Goal: Task Accomplishment & Management: Complete application form

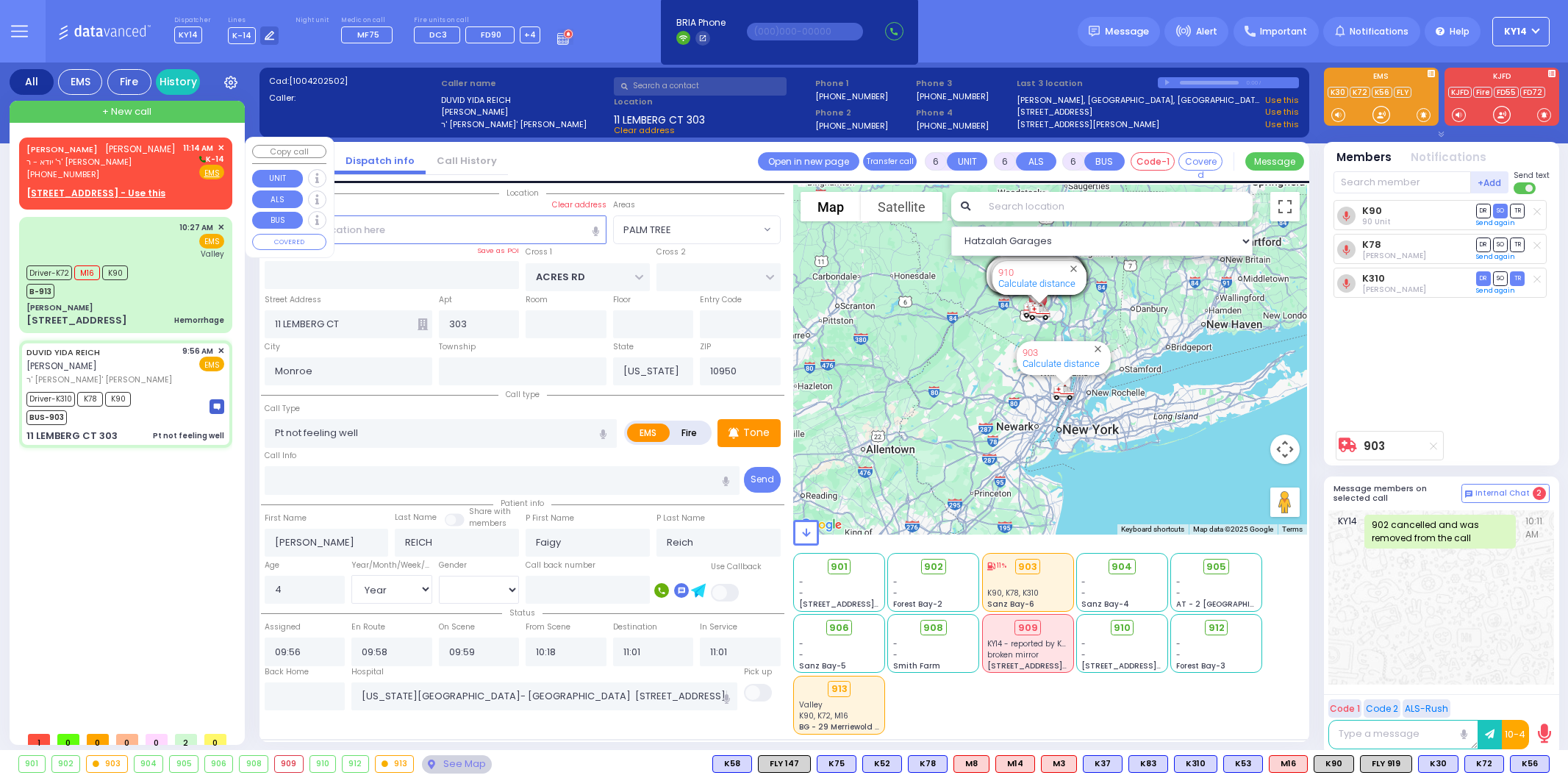
select select "PALM TREE"
select select "Year"
select select "[DEMOGRAPHIC_DATA]"
click at [153, 181] on div "[PHONE_NUMBER]" at bounding box center [101, 174] width 149 height 12
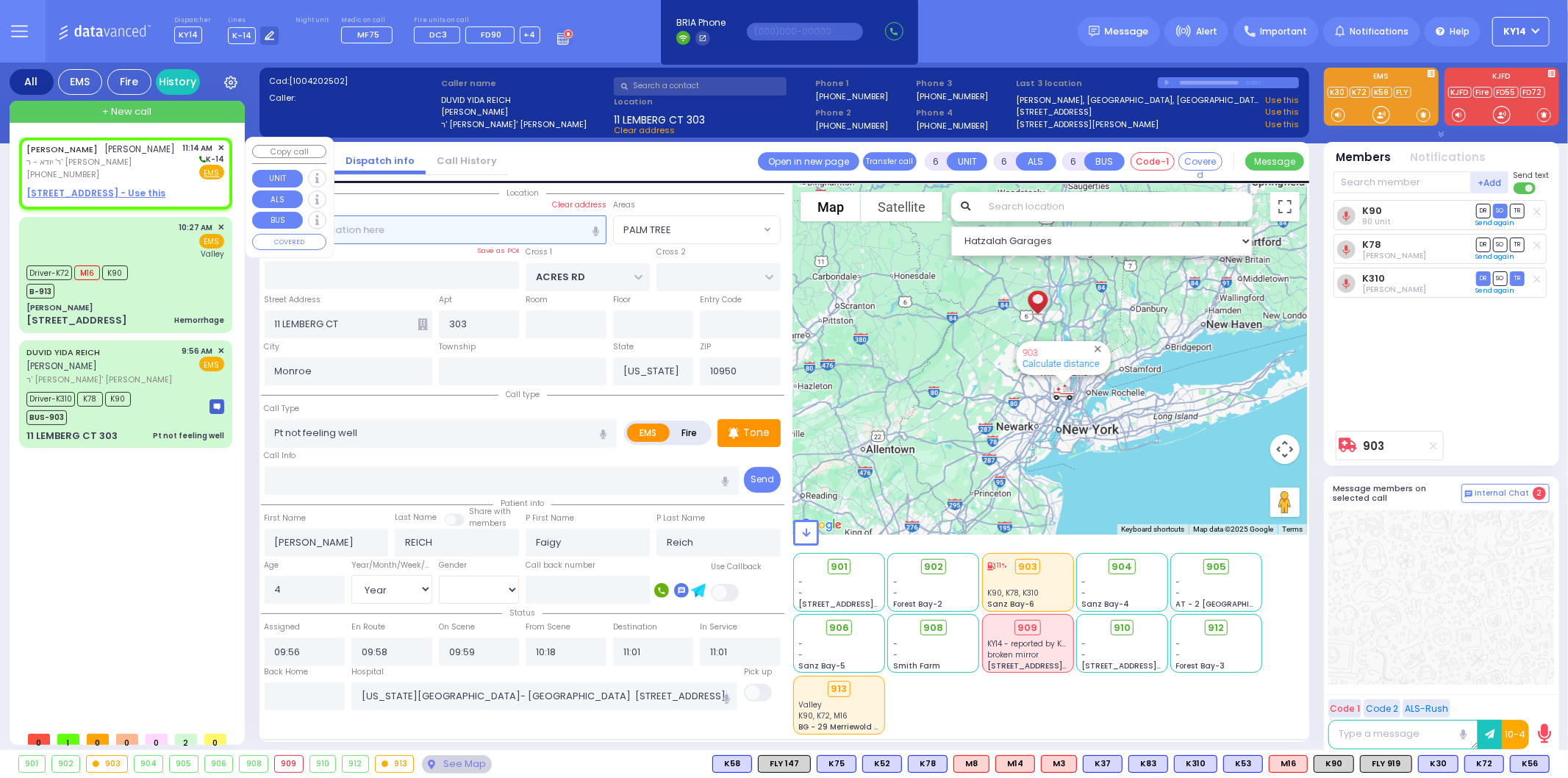
type input "2"
type input "1"
select select
radio input "true"
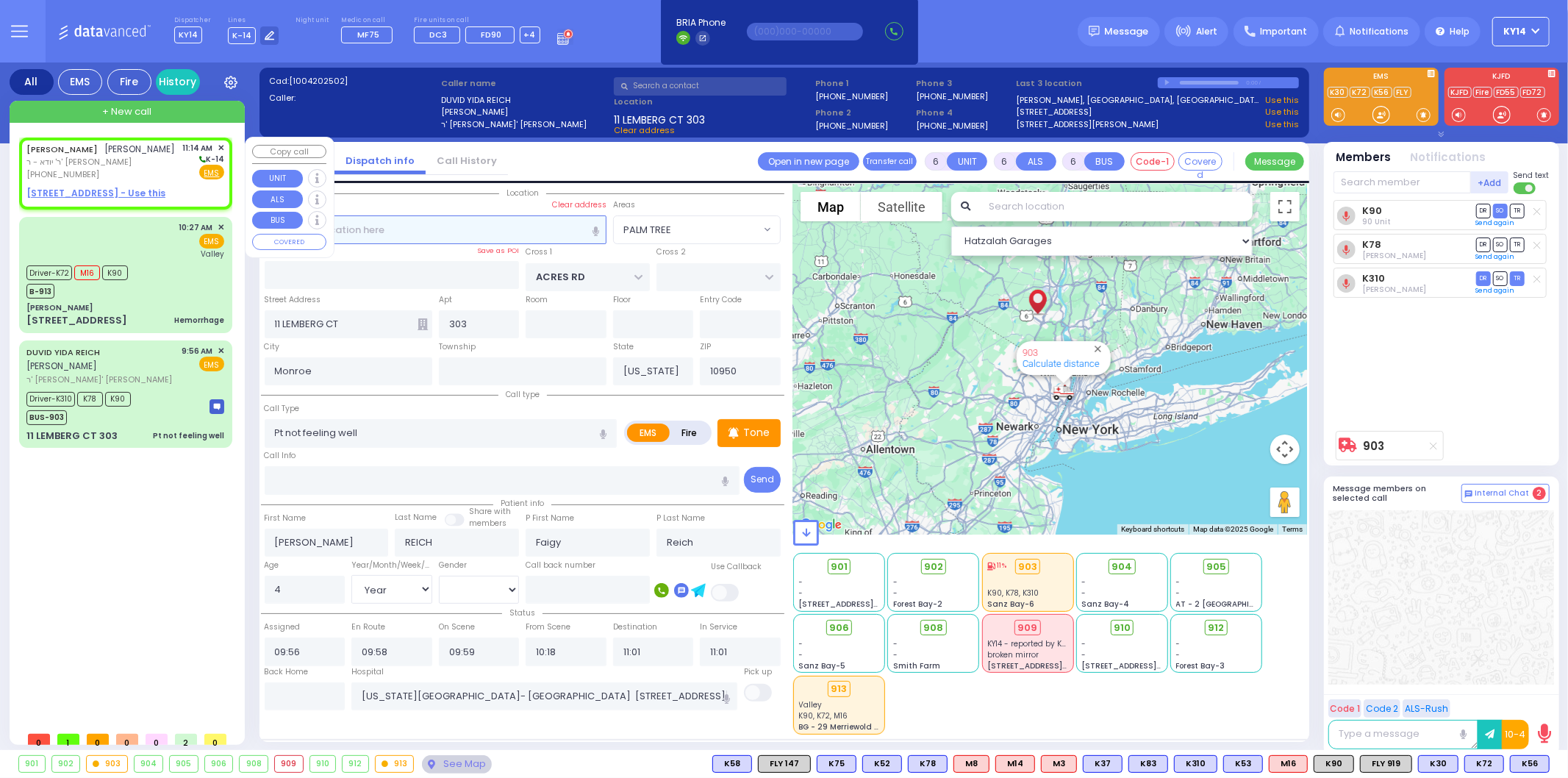
type input "[PERSON_NAME]"
type input "SCHONBRUN"
select select
type input "11:14"
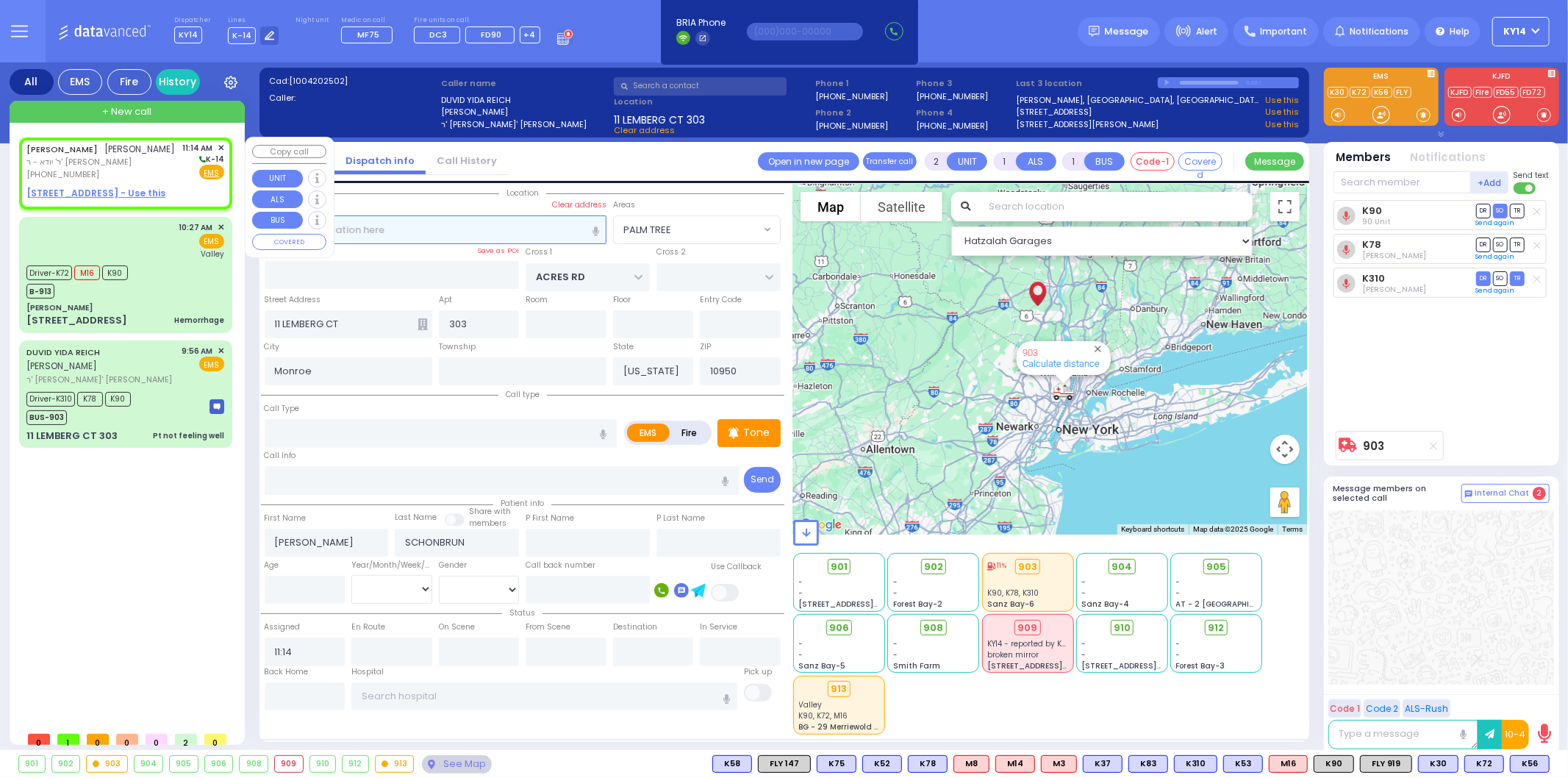
select select "Hatzalah Garages"
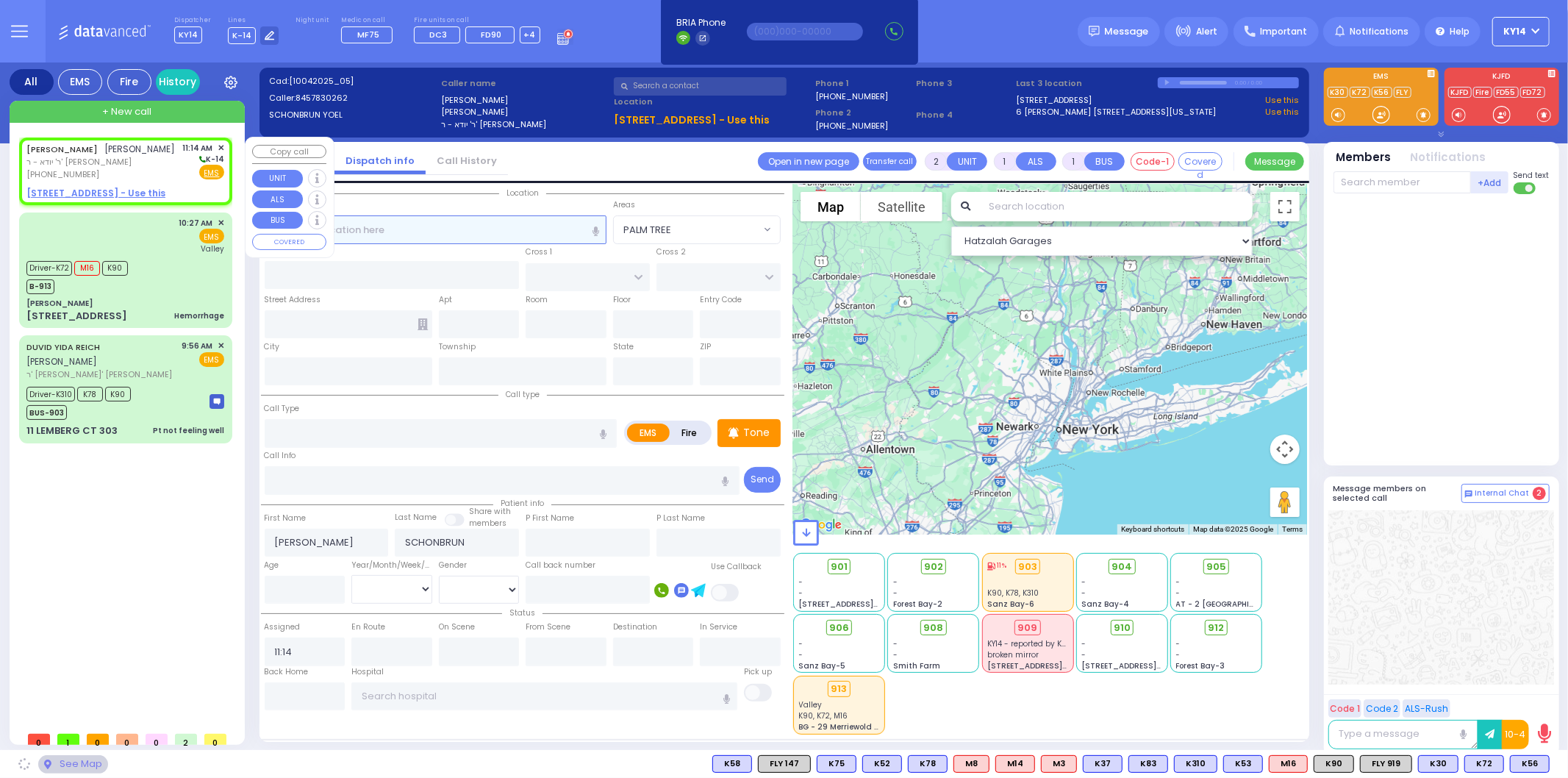
select select
radio input "true"
select select
select select "Hatzalah Garages"
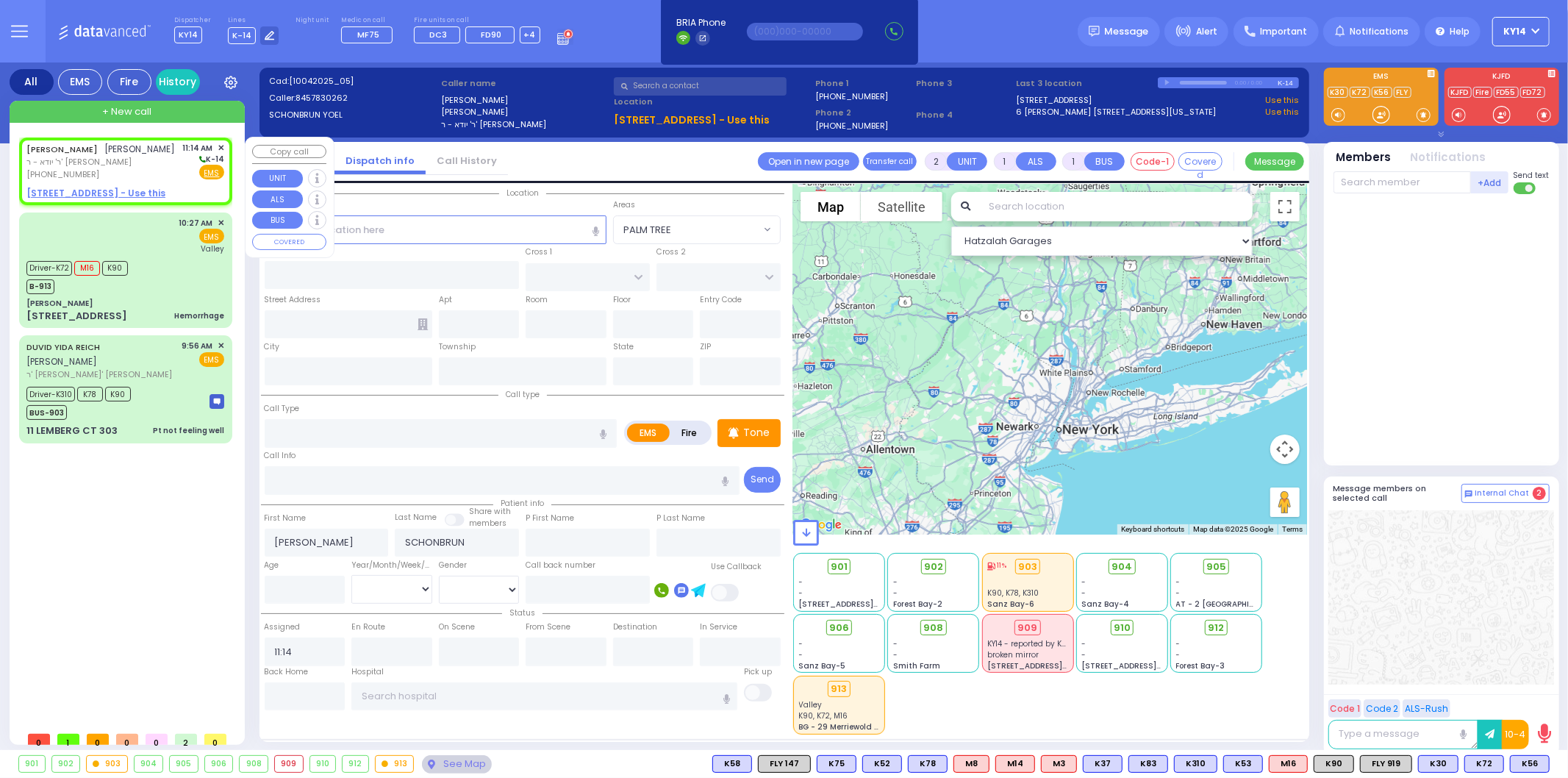
click at [59, 199] on u "[STREET_ADDRESS] - Use this" at bounding box center [96, 192] width 139 height 12
select select
radio input "true"
select select
select select "Hatzalah Garages"
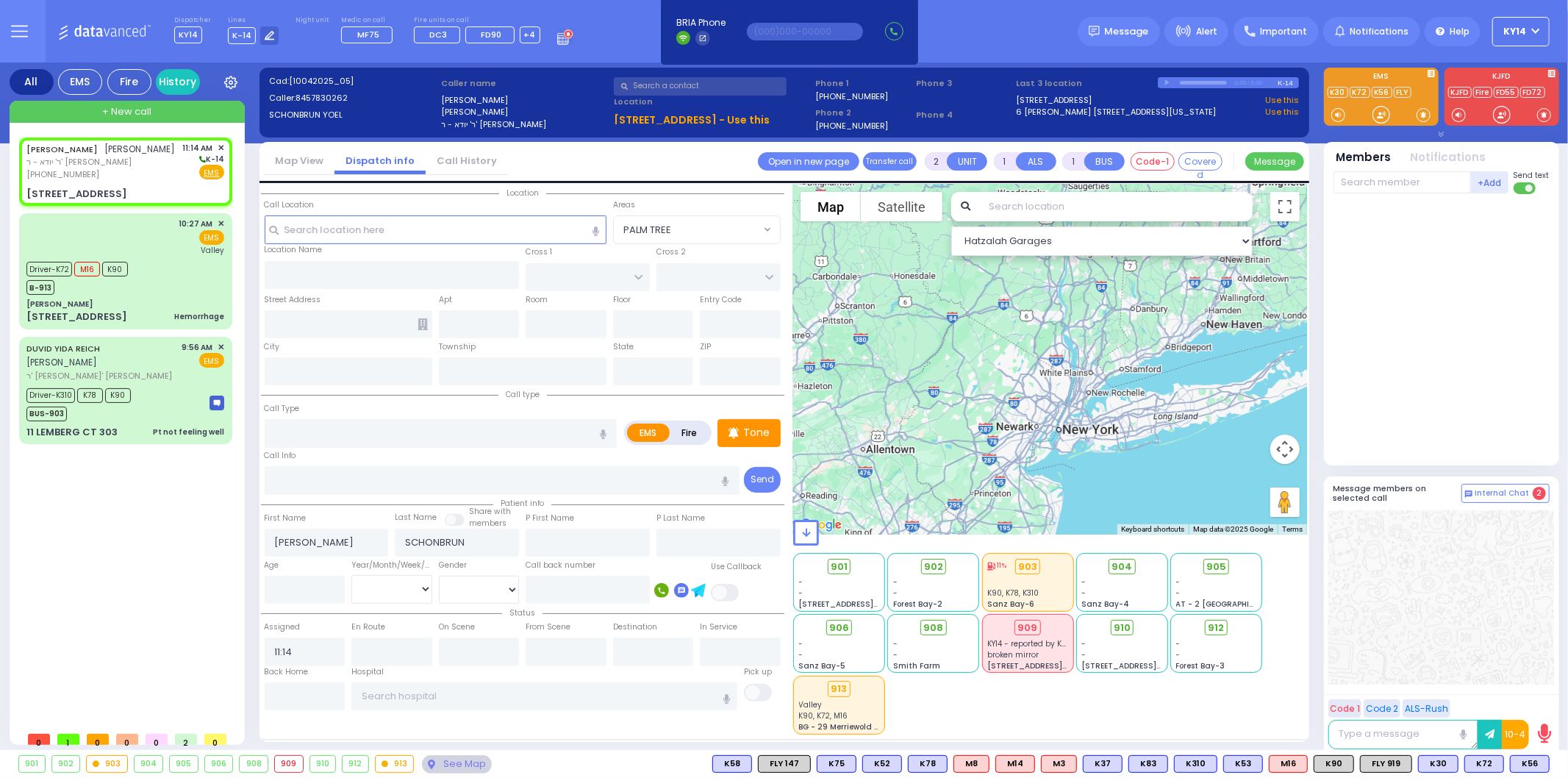
select select
radio input "true"
select select
select select "Hatzalah Garages"
type input "[PERSON_NAME][GEOGRAPHIC_DATA]"
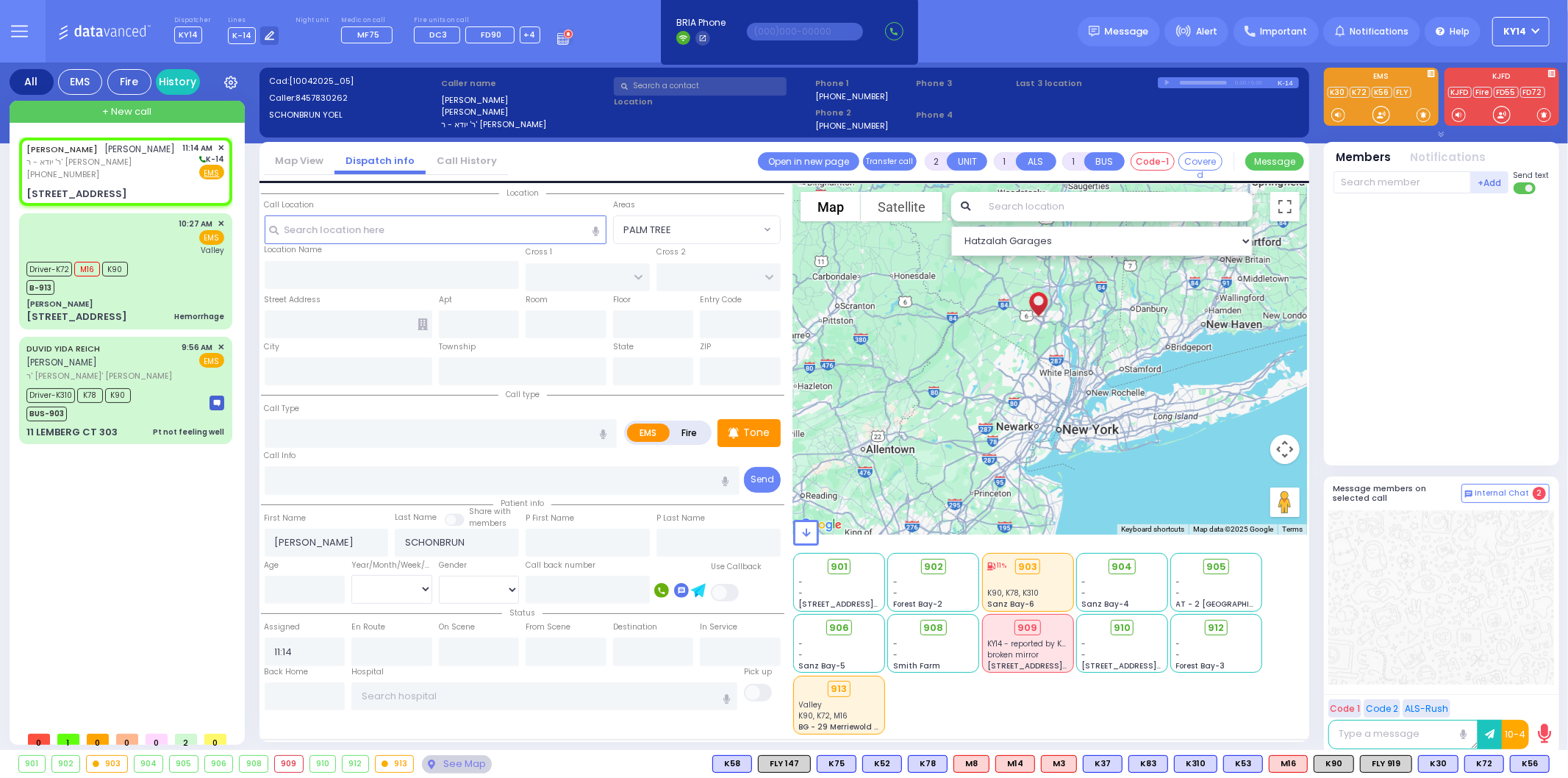
type input "BEER SHAVA ST"
type input "[STREET_ADDRESS]"
type input "105"
type input "[PERSON_NAME]"
type input "[US_STATE]"
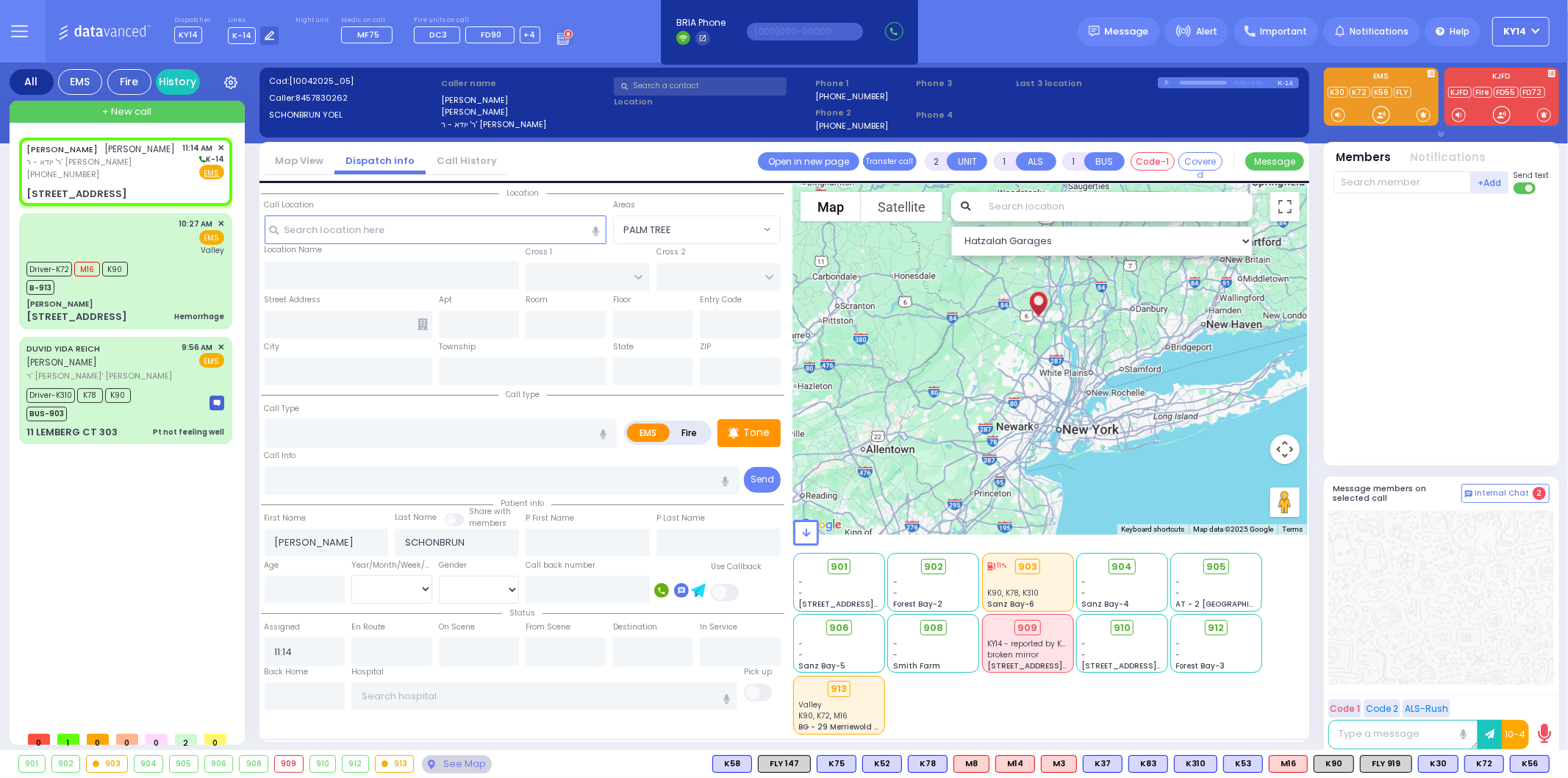
type input "10950"
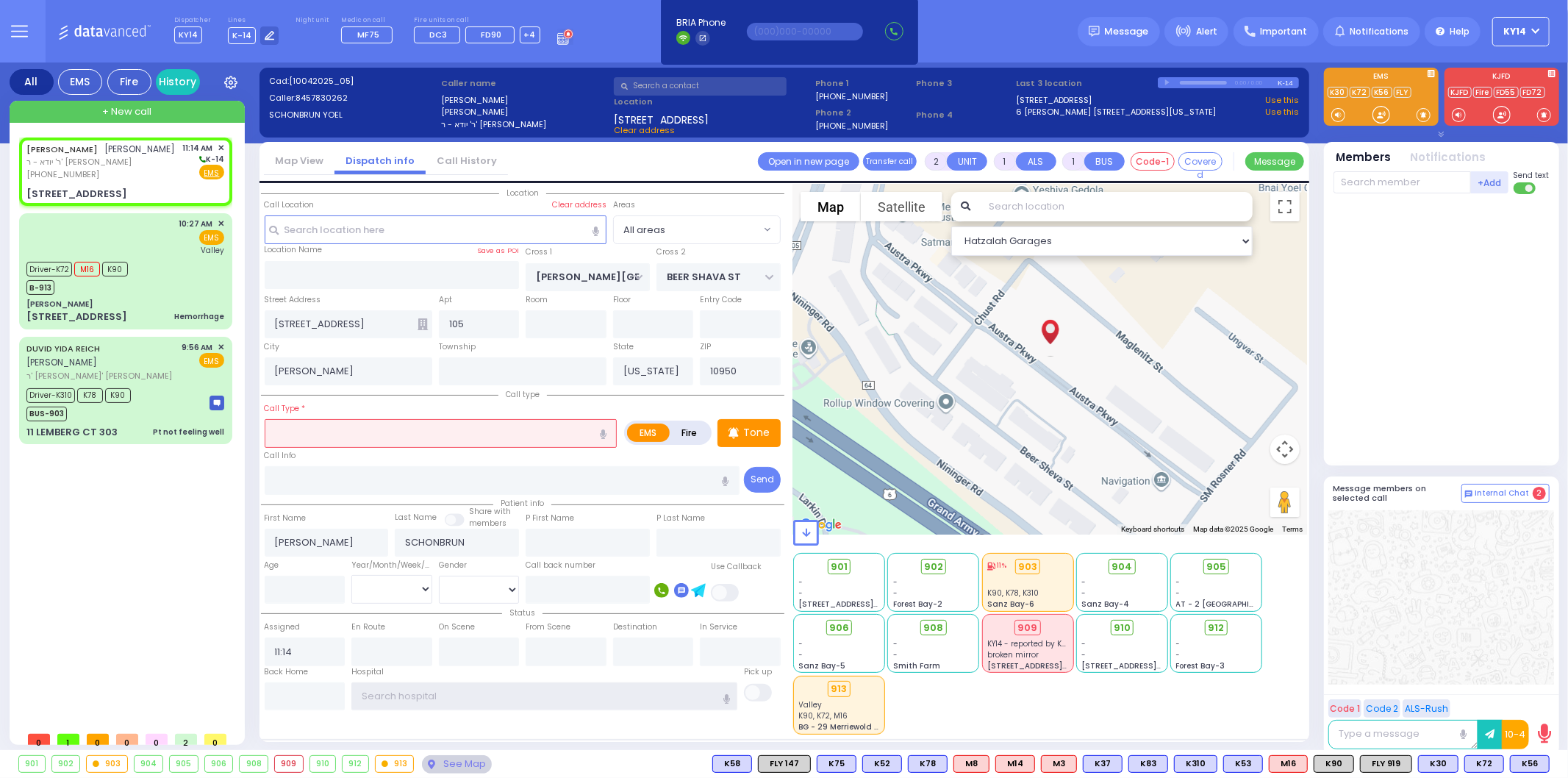
click at [422, 685] on input "text" at bounding box center [543, 696] width 386 height 28
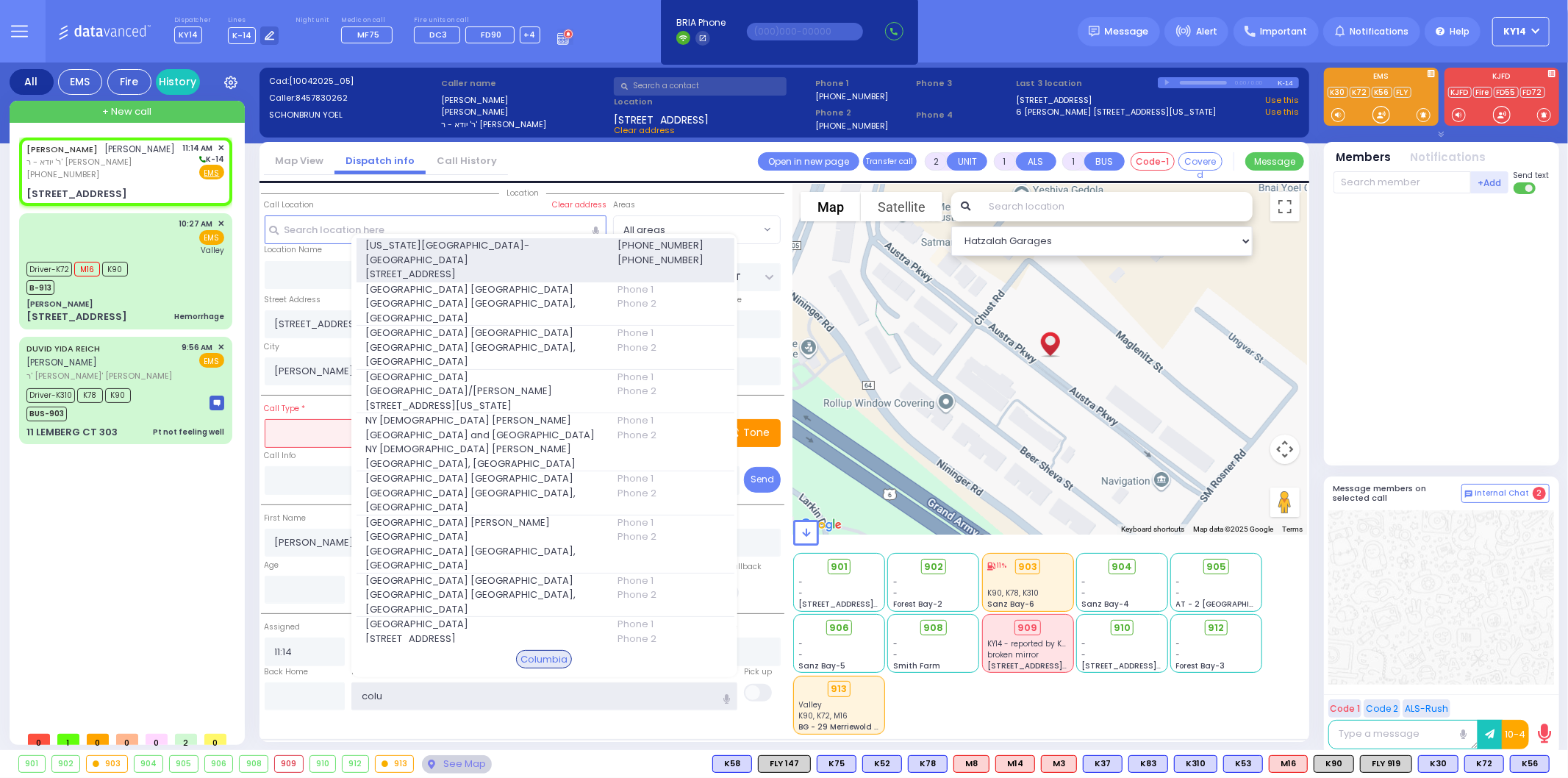
type input "colu"
click at [469, 267] on span "[STREET_ADDRESS]" at bounding box center [482, 273] width 234 height 15
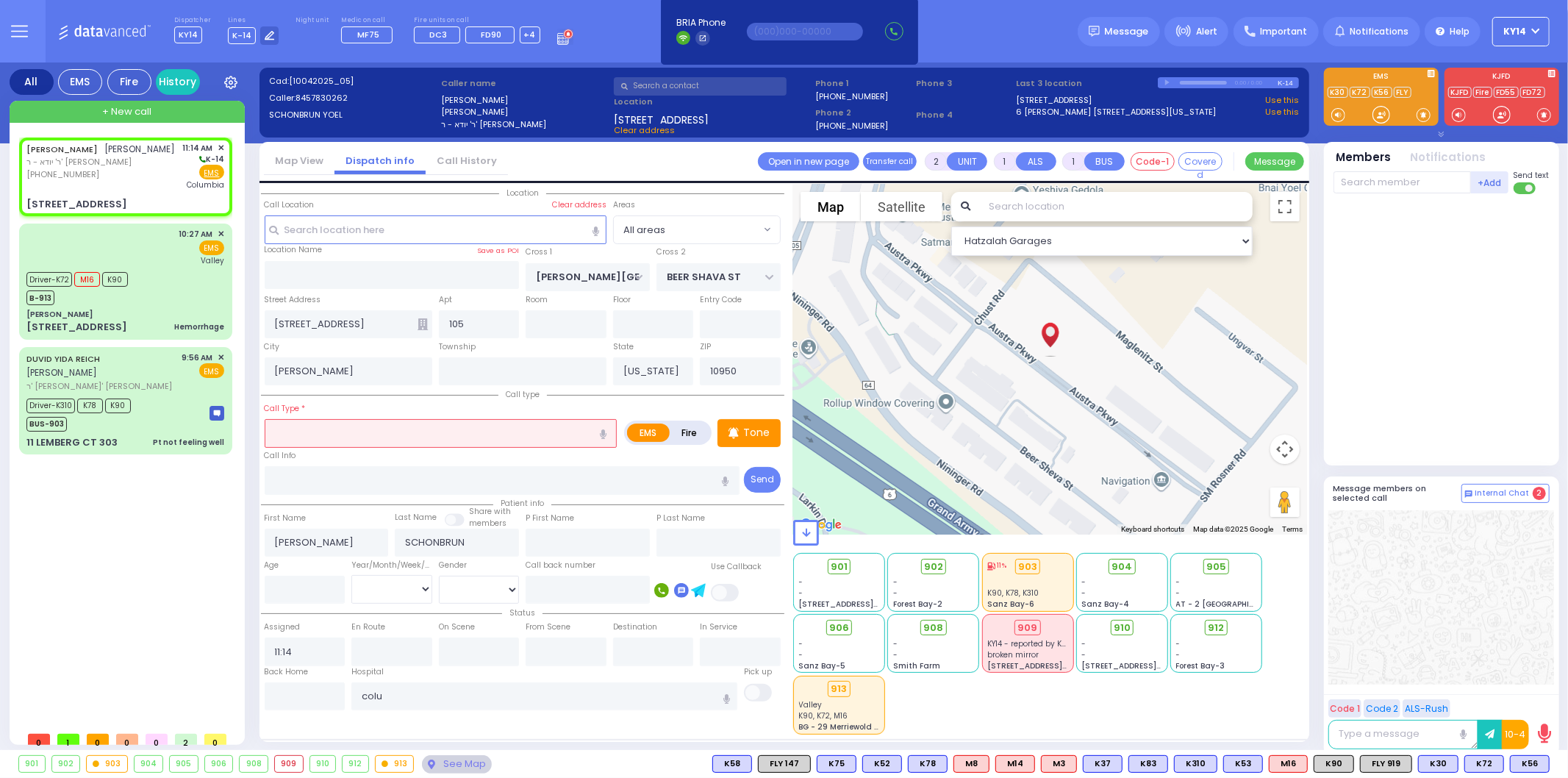
select select
radio input "true"
select select
type input "[US_STATE][GEOGRAPHIC_DATA]- [GEOGRAPHIC_DATA]"
select select "Hatzalah Garages"
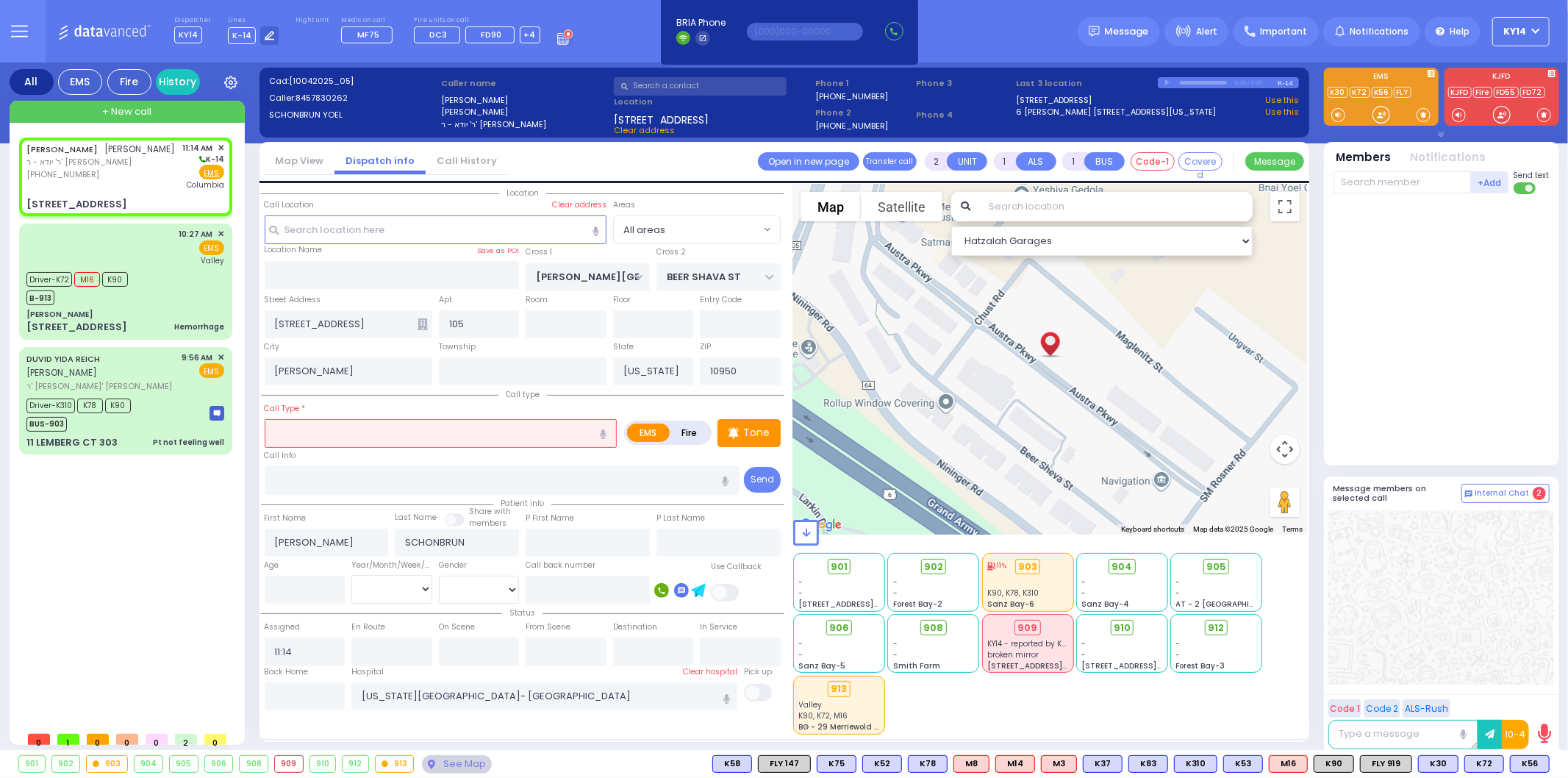
click at [335, 435] on input "text" at bounding box center [441, 433] width 353 height 28
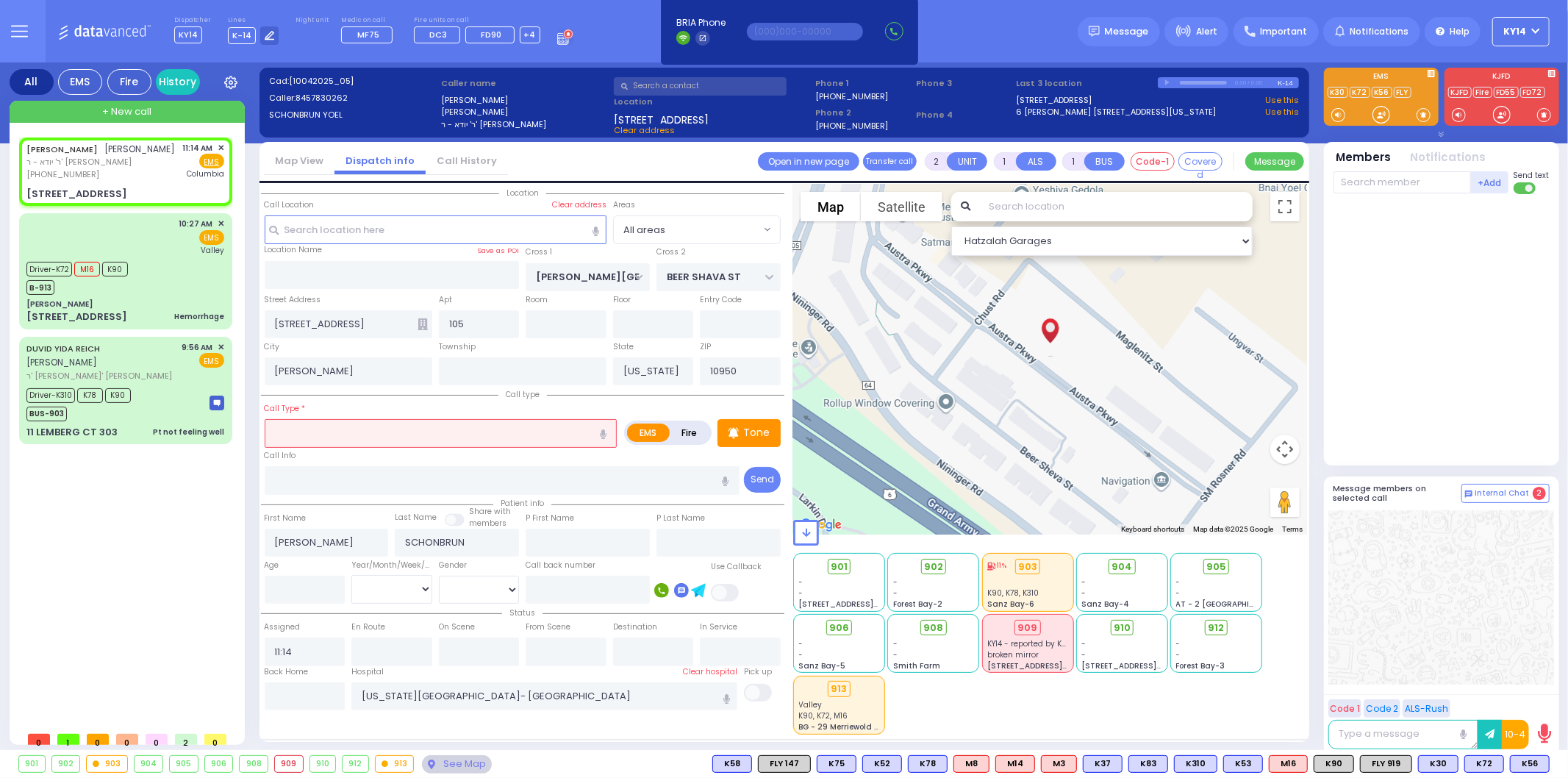
select select
radio input "true"
select select
select select "Hatzalah Garages"
click at [306, 430] on input "text" at bounding box center [441, 433] width 353 height 28
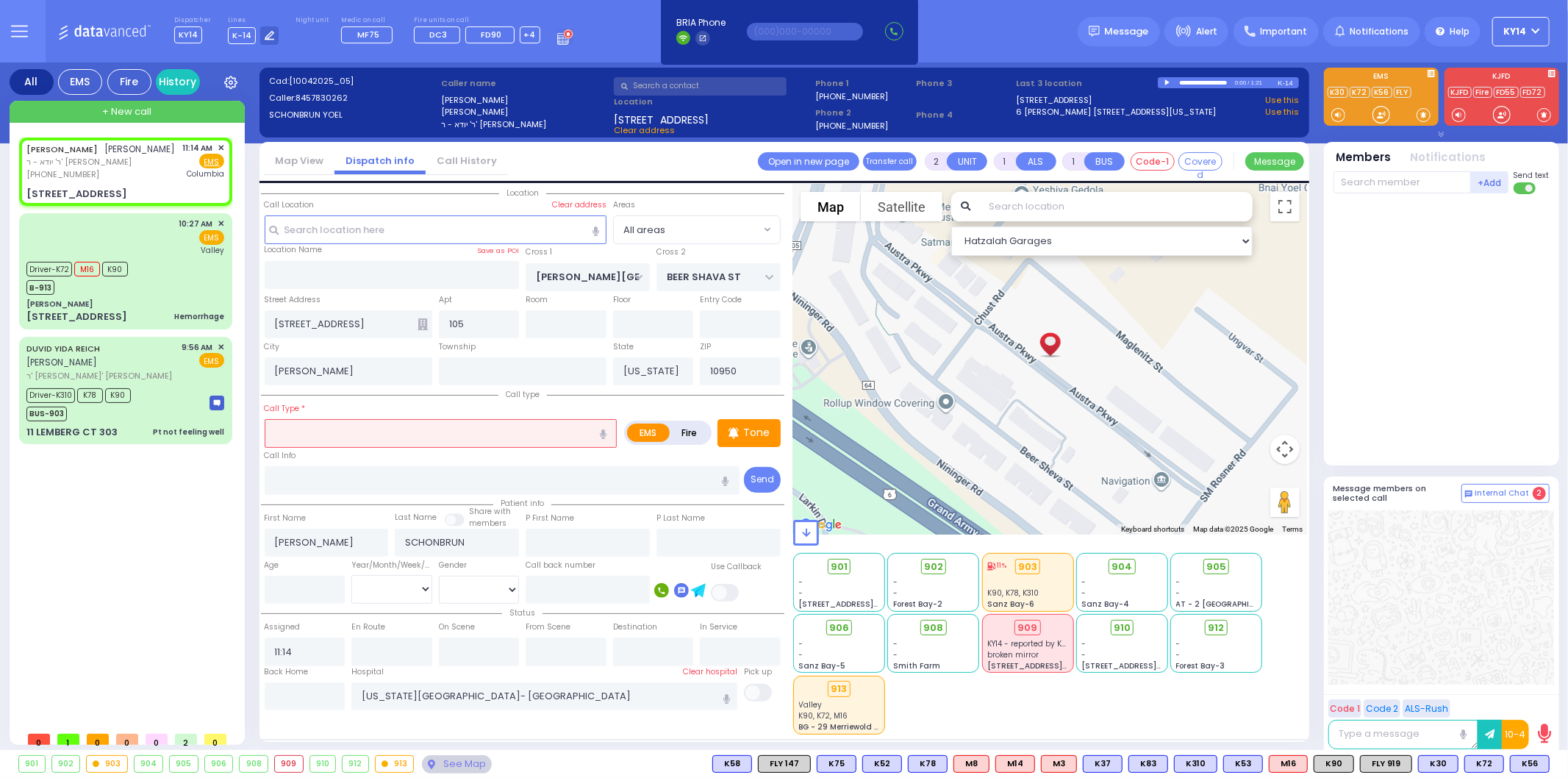
select select
radio input "true"
select select
select select "Hatzalah Garages"
click at [604, 431] on icon "button" at bounding box center [603, 434] width 7 height 9
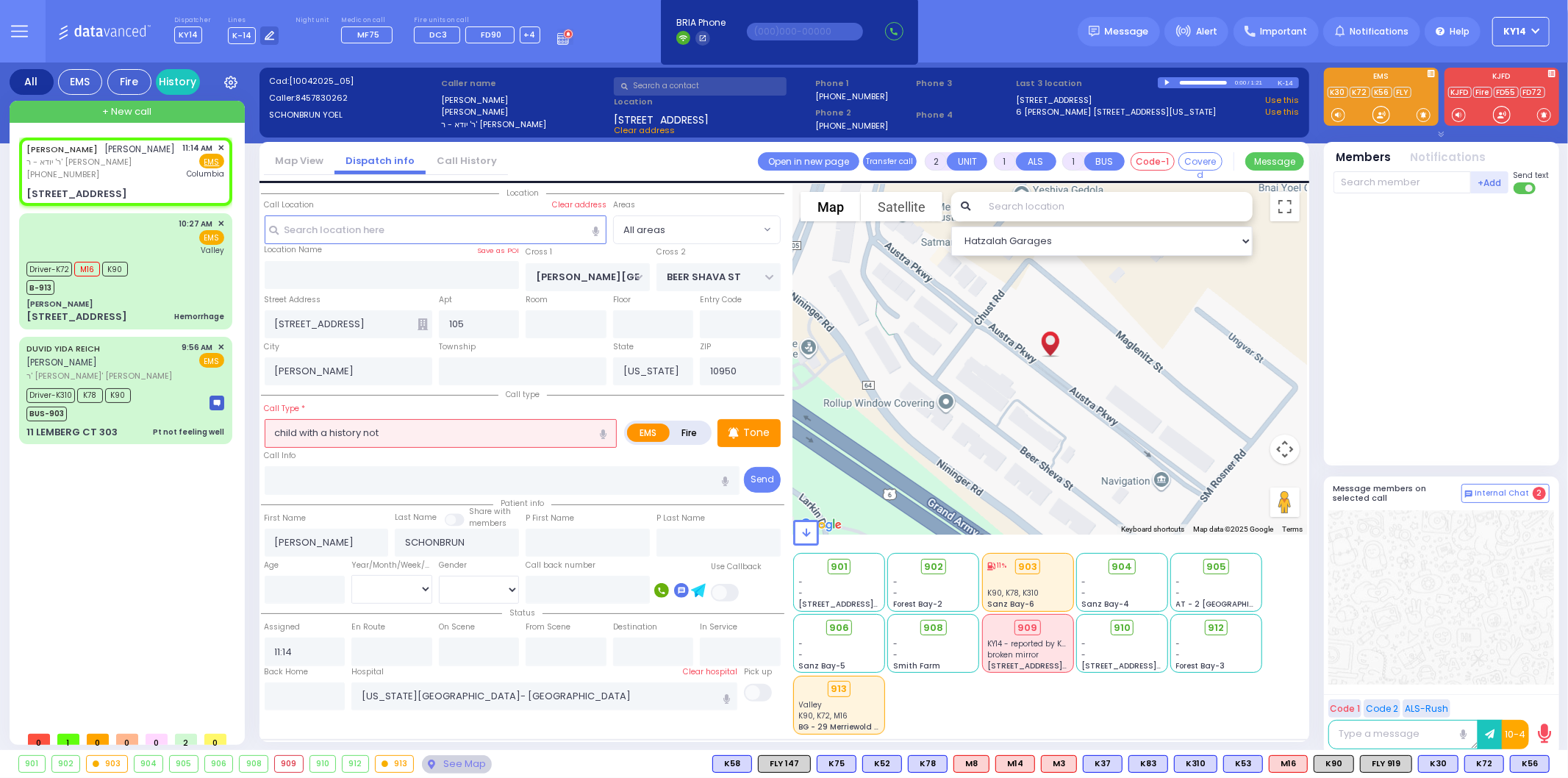
click at [601, 431] on icon "button" at bounding box center [603, 434] width 7 height 9
type input "child with a history not feeling well"
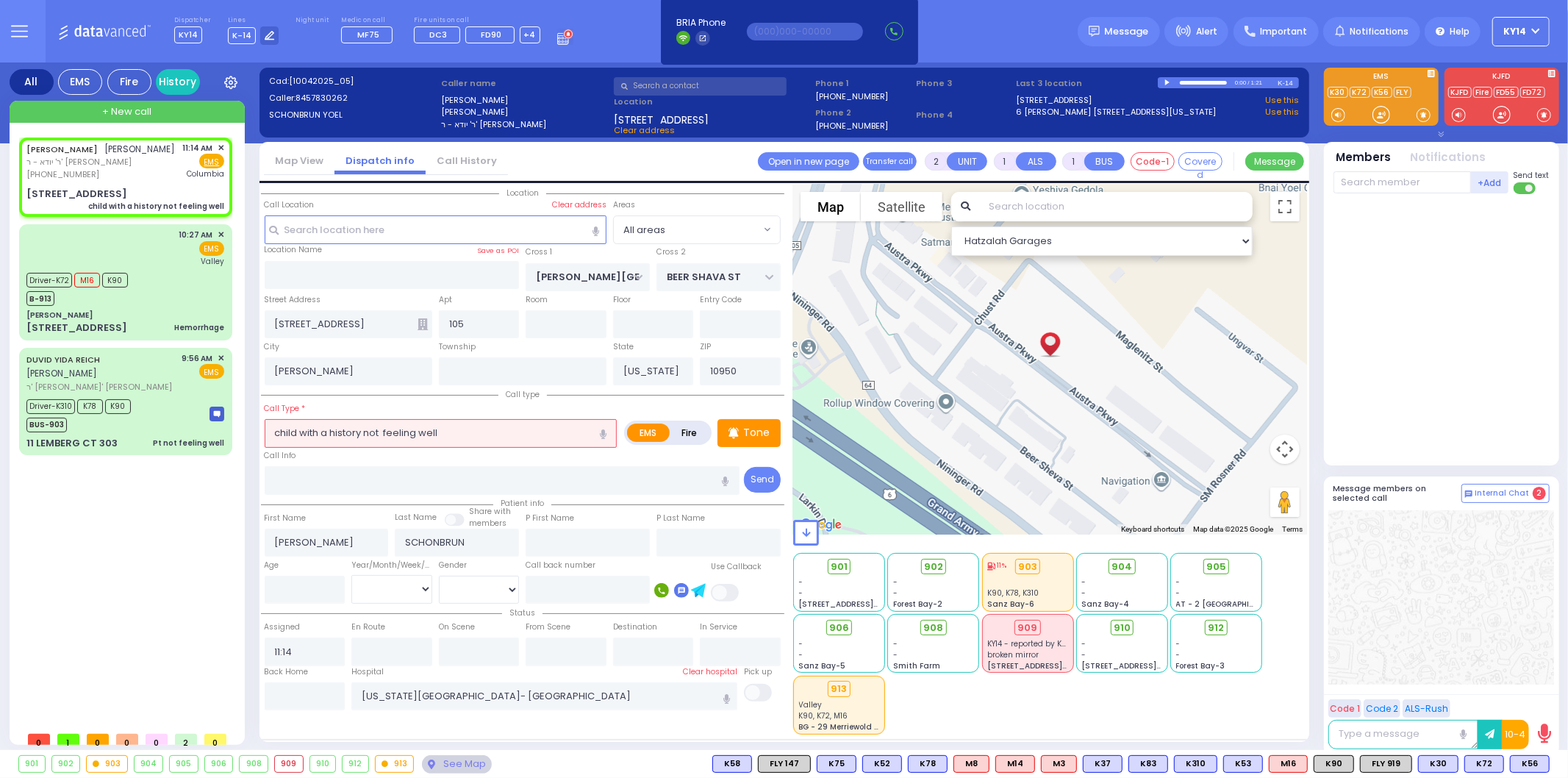
select select
radio input "true"
select select
select select "Hatzalah Garages"
click at [756, 435] on p "Tone" at bounding box center [756, 433] width 27 height 16
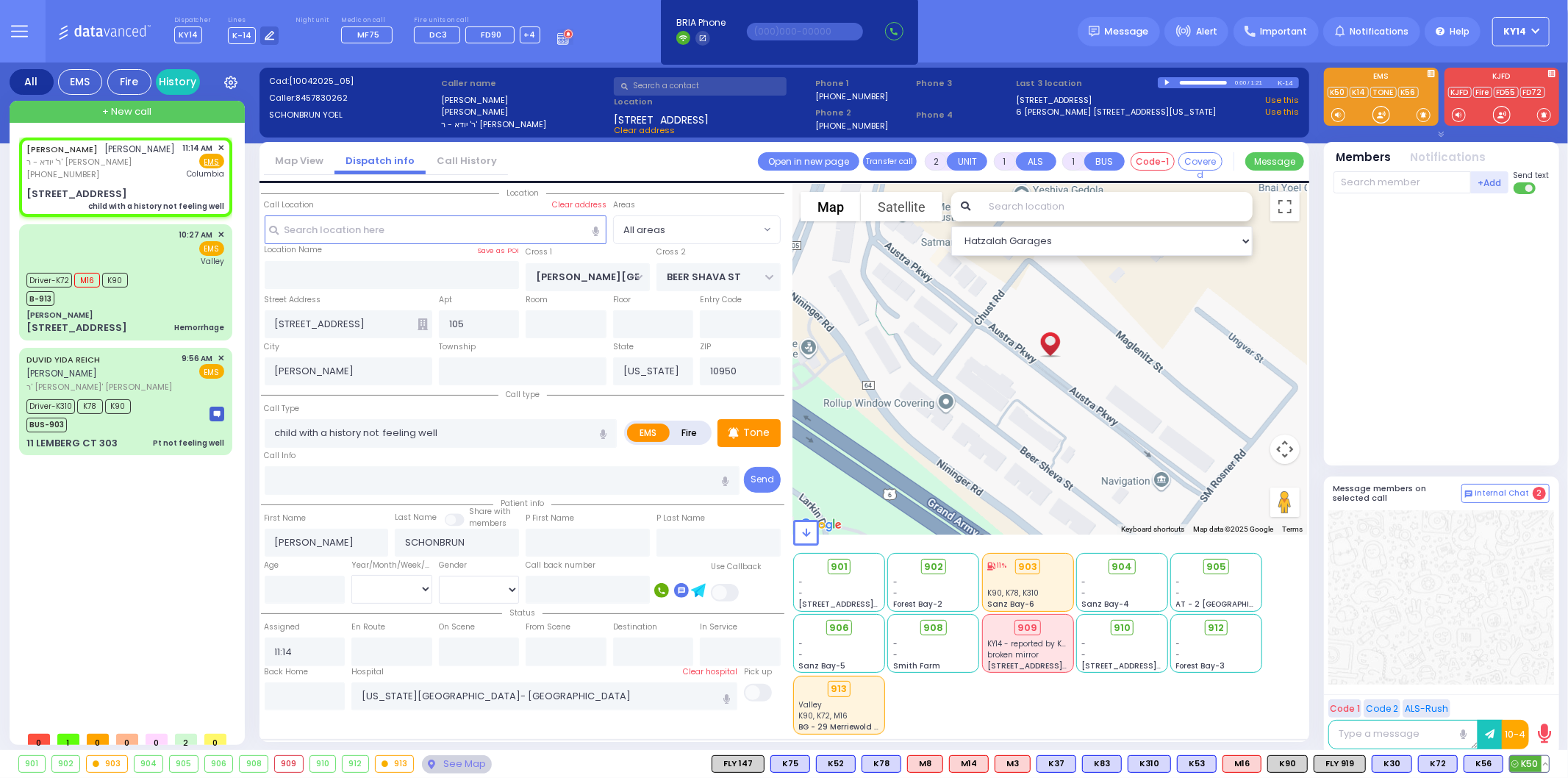
click at [1527, 761] on span "K50" at bounding box center [1528, 763] width 39 height 16
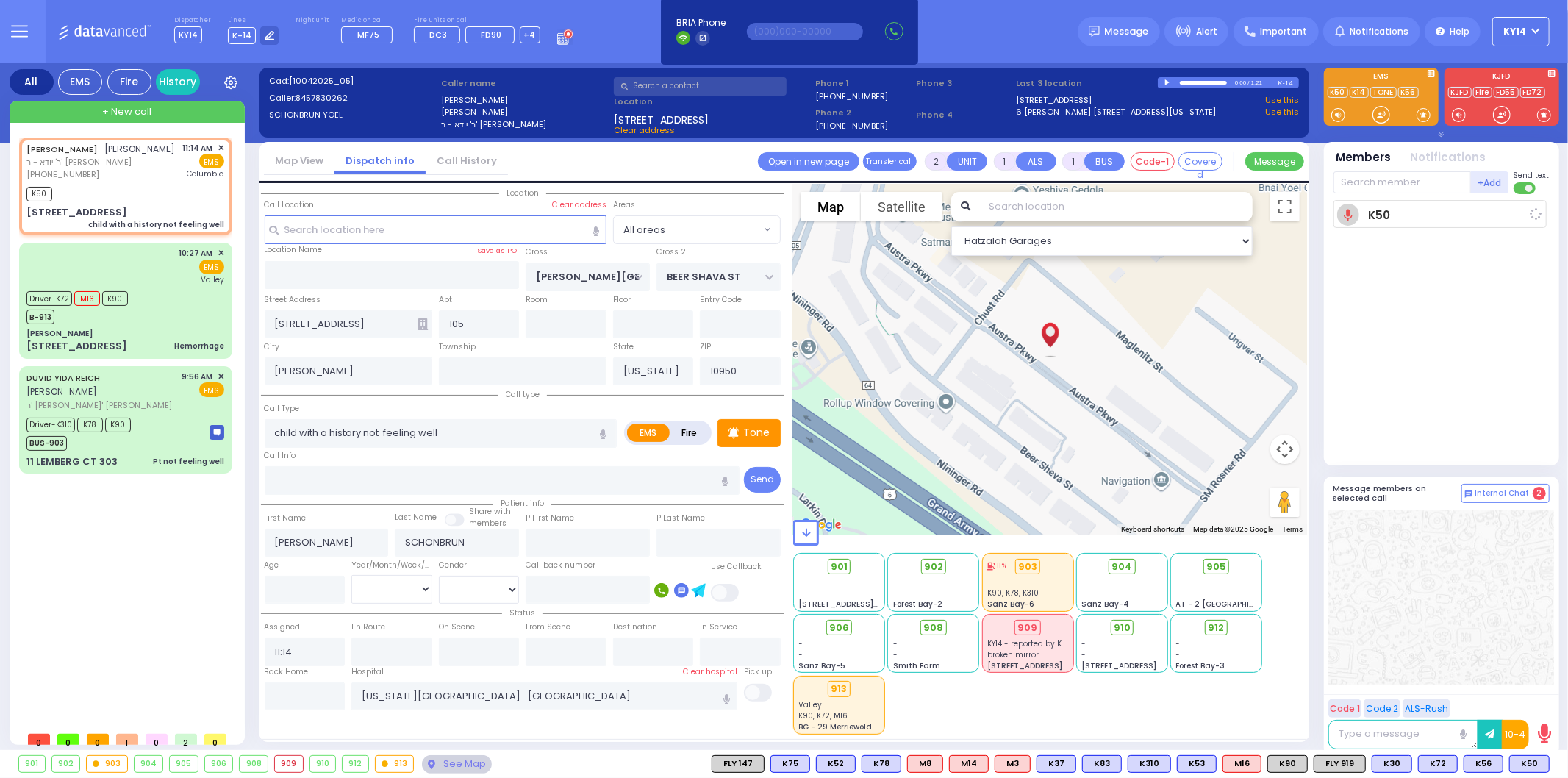
select select
radio input "true"
select select
type input "11:16"
select select "Hatzalah Garages"
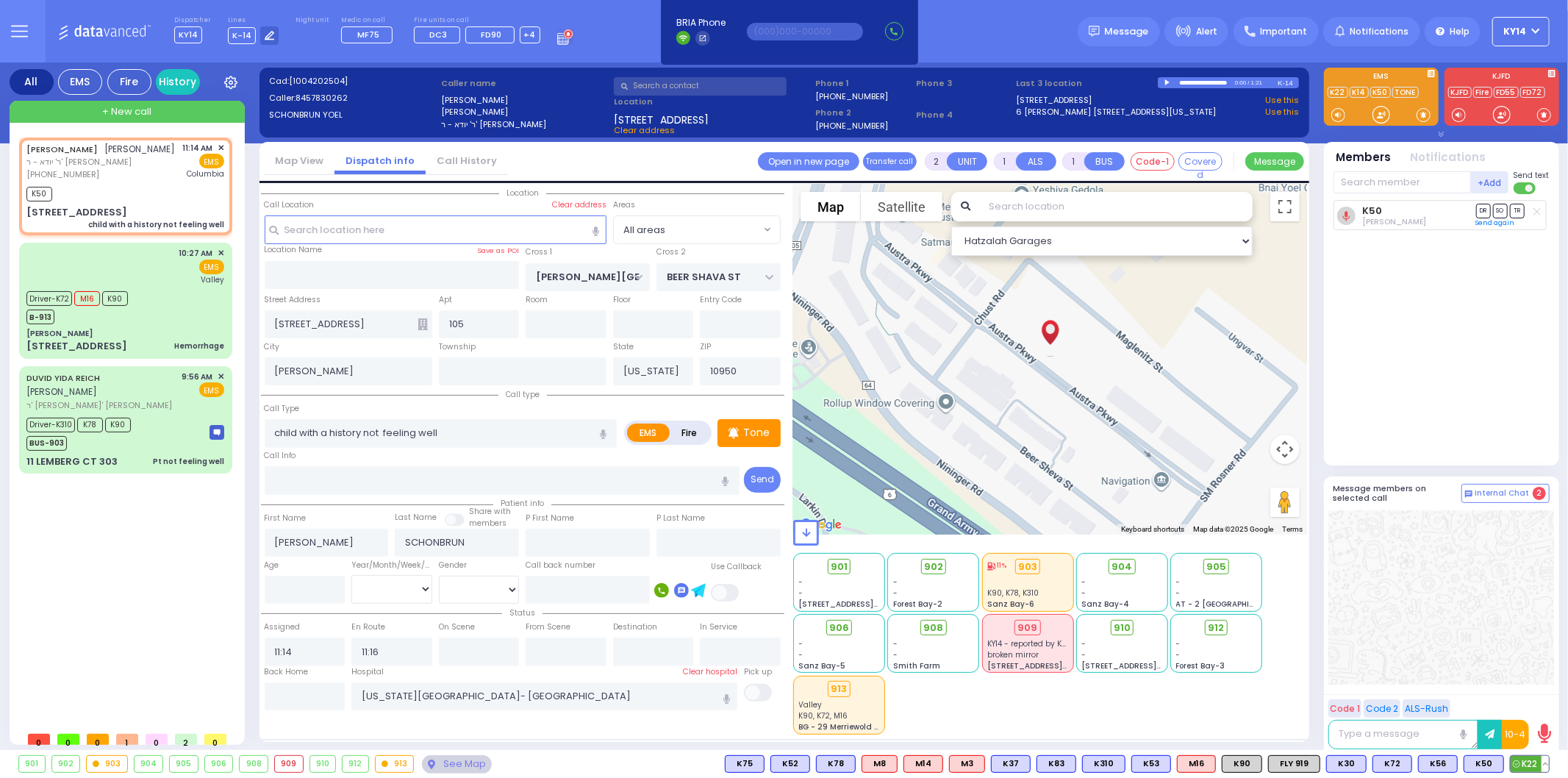
click at [1527, 762] on span "K22" at bounding box center [1529, 763] width 38 height 16
select select
radio input "true"
select select
select select "Hatzalah Garages"
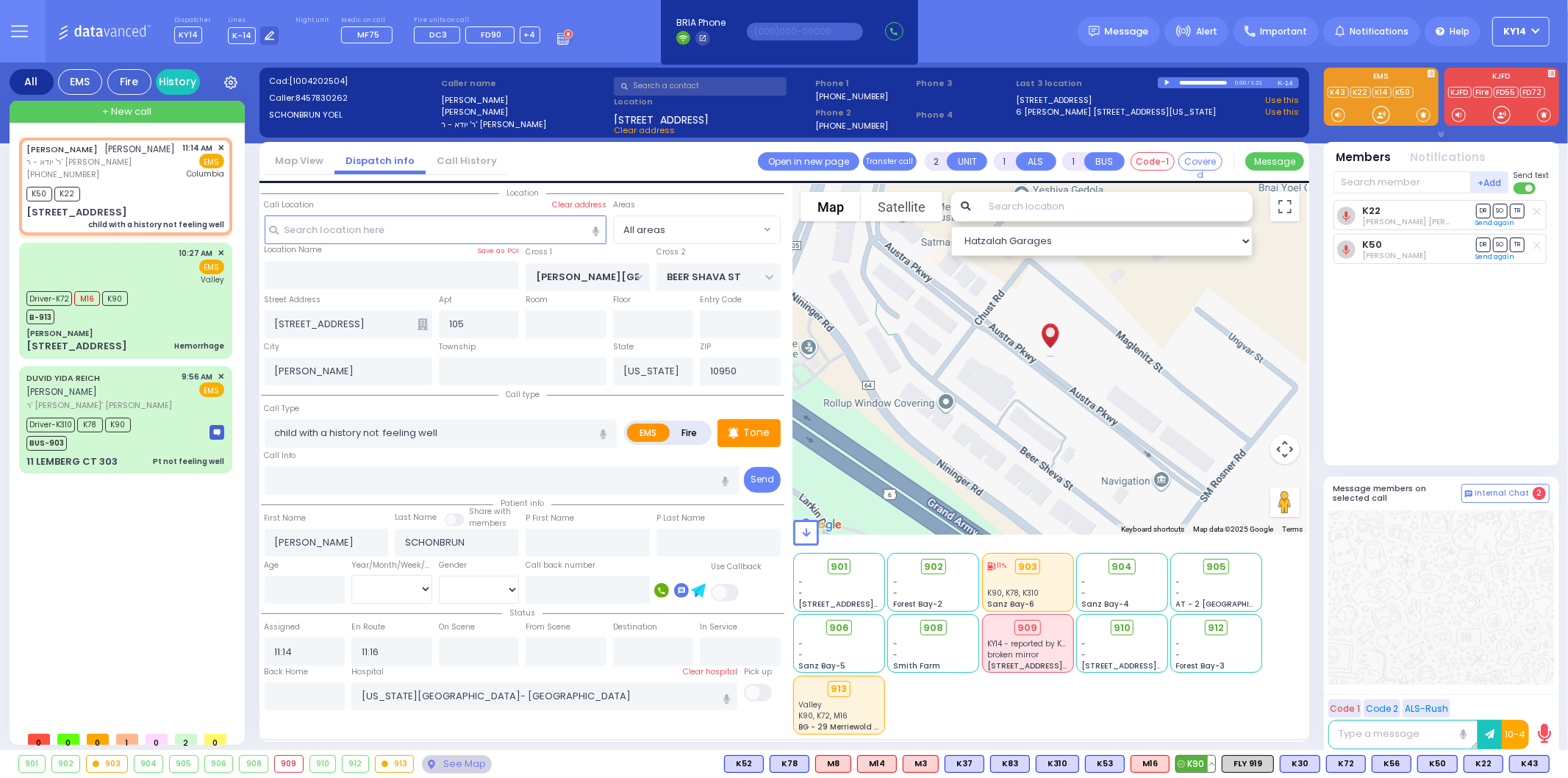
click at [1206, 761] on span "K90" at bounding box center [1195, 763] width 39 height 16
select select
radio input "true"
select select
select select "Hatzalah Garages"
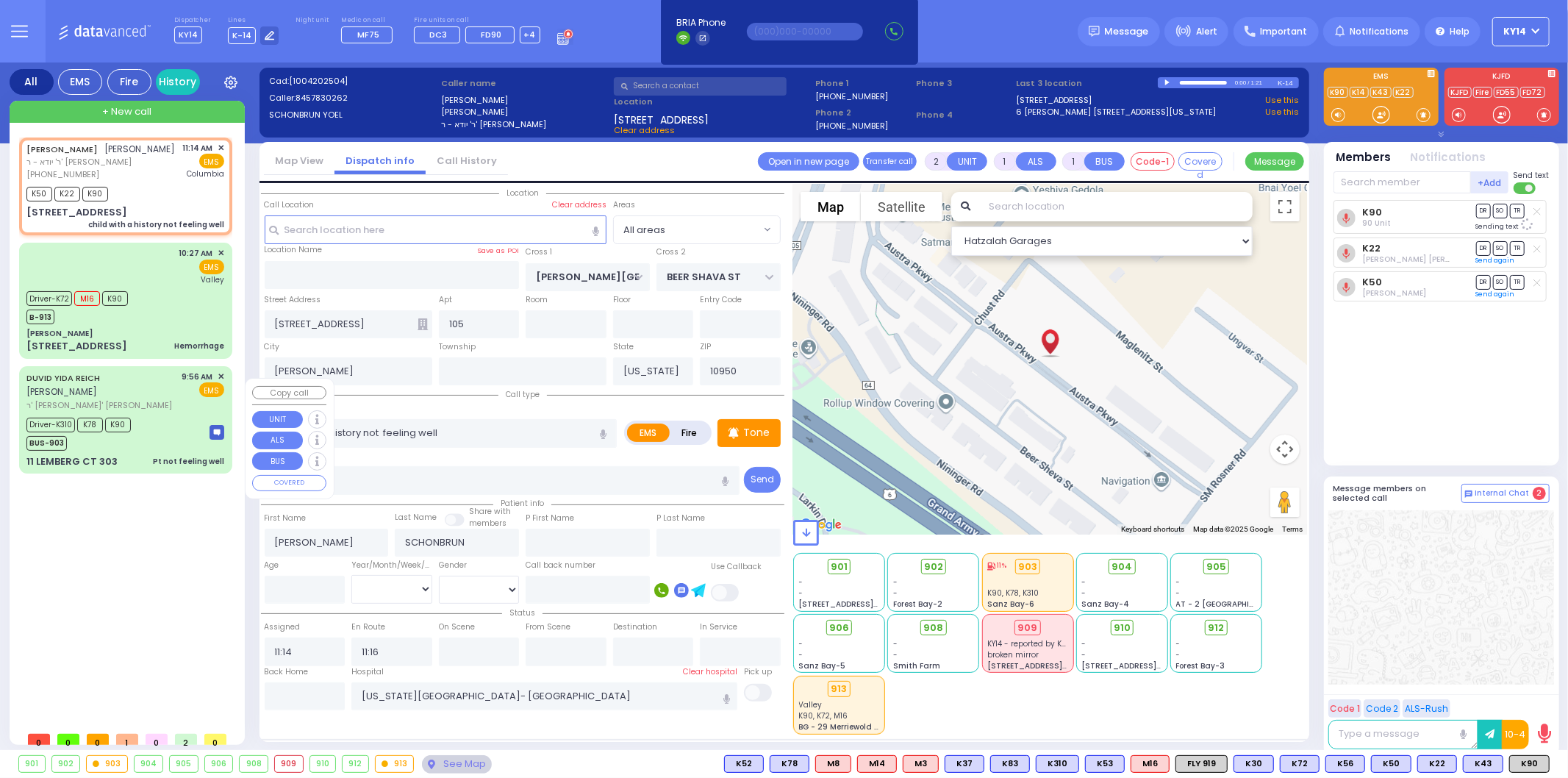
click at [166, 415] on div "Driver-K310 K78 K90 BUS-903" at bounding box center [125, 432] width 198 height 37
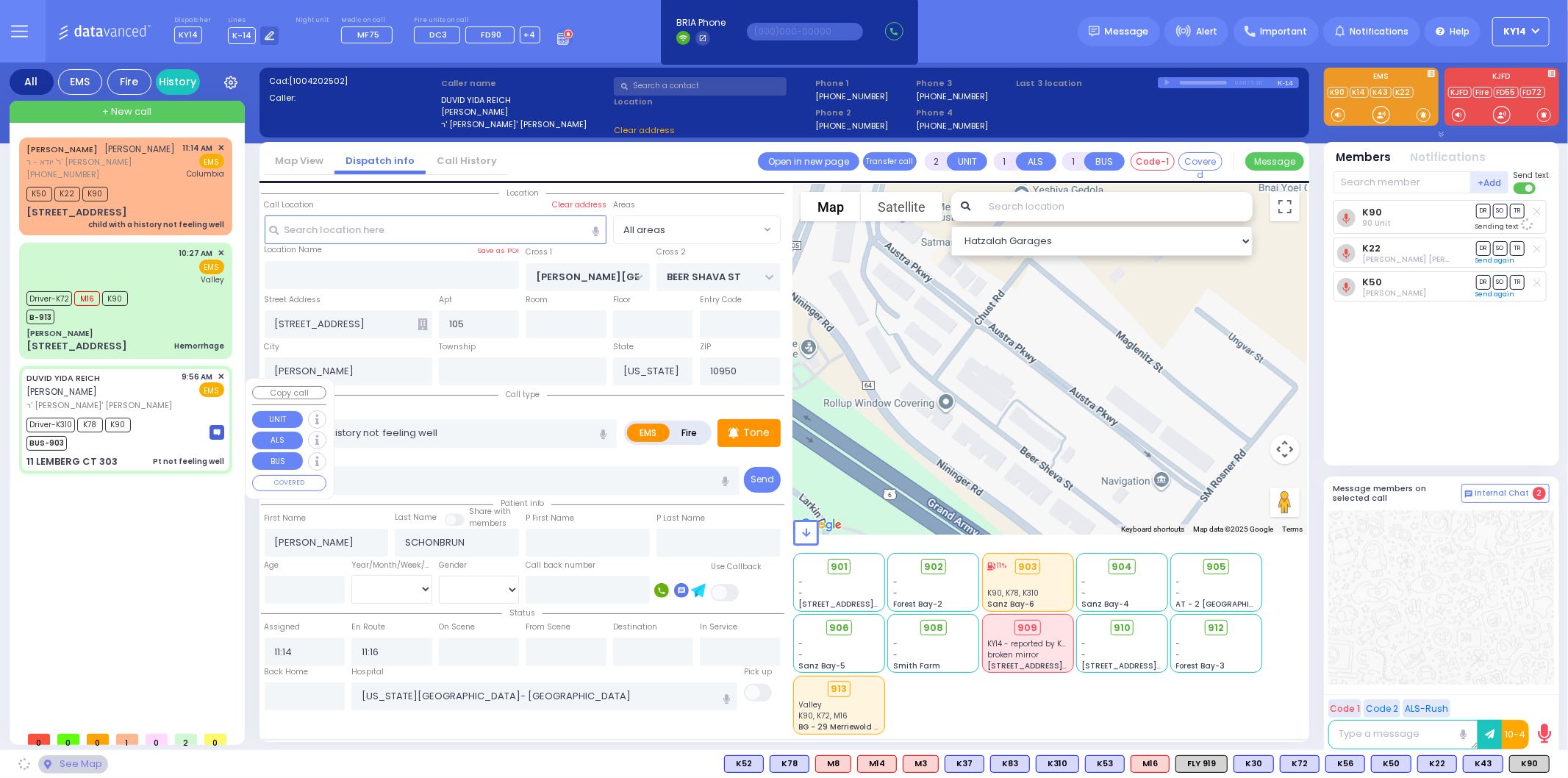
type input "6"
select select
type input "Pt not feeling well"
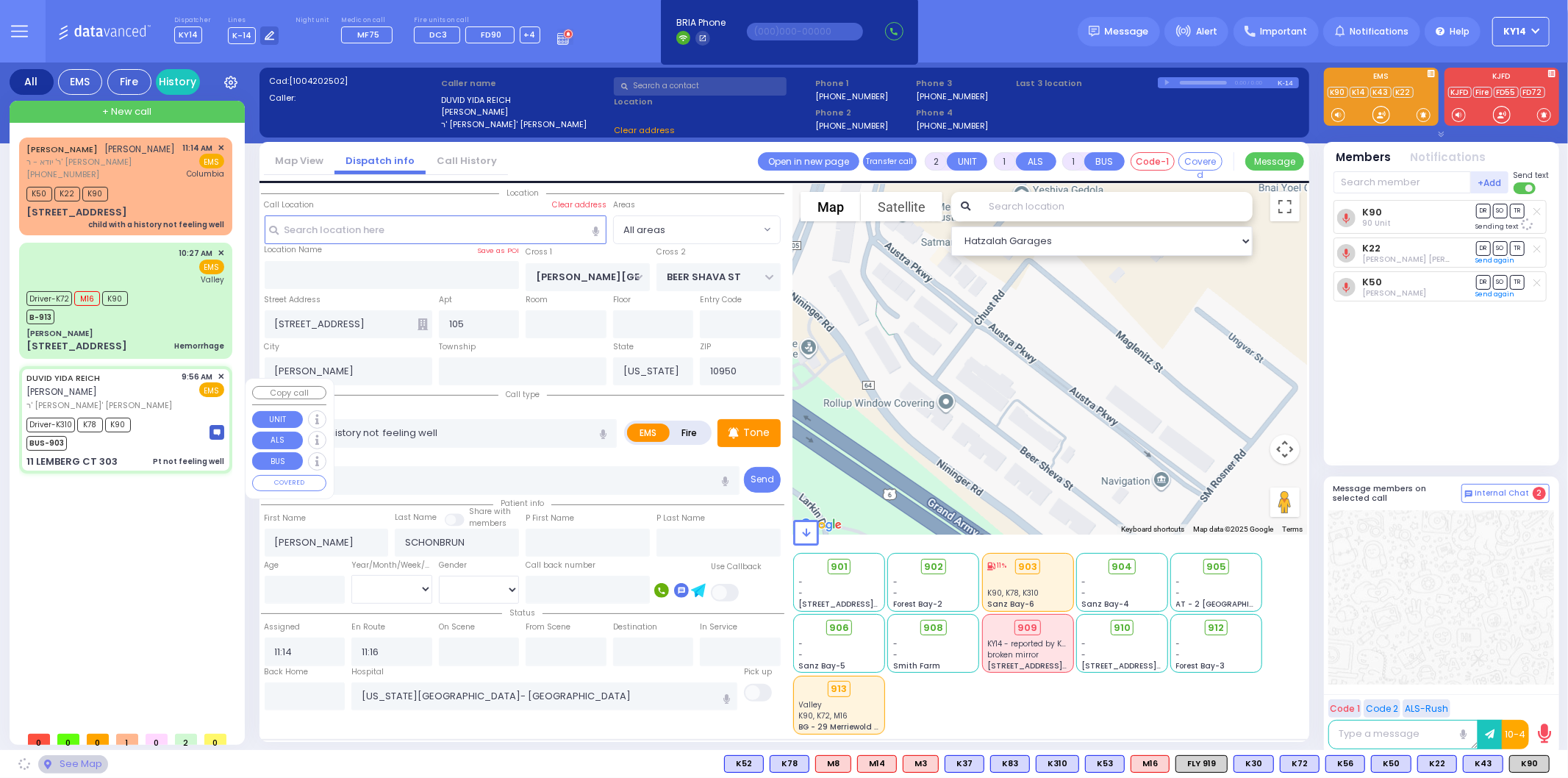
radio input "true"
type input "[PERSON_NAME]"
type input "REICH"
type input "Faigy"
type input "Reich"
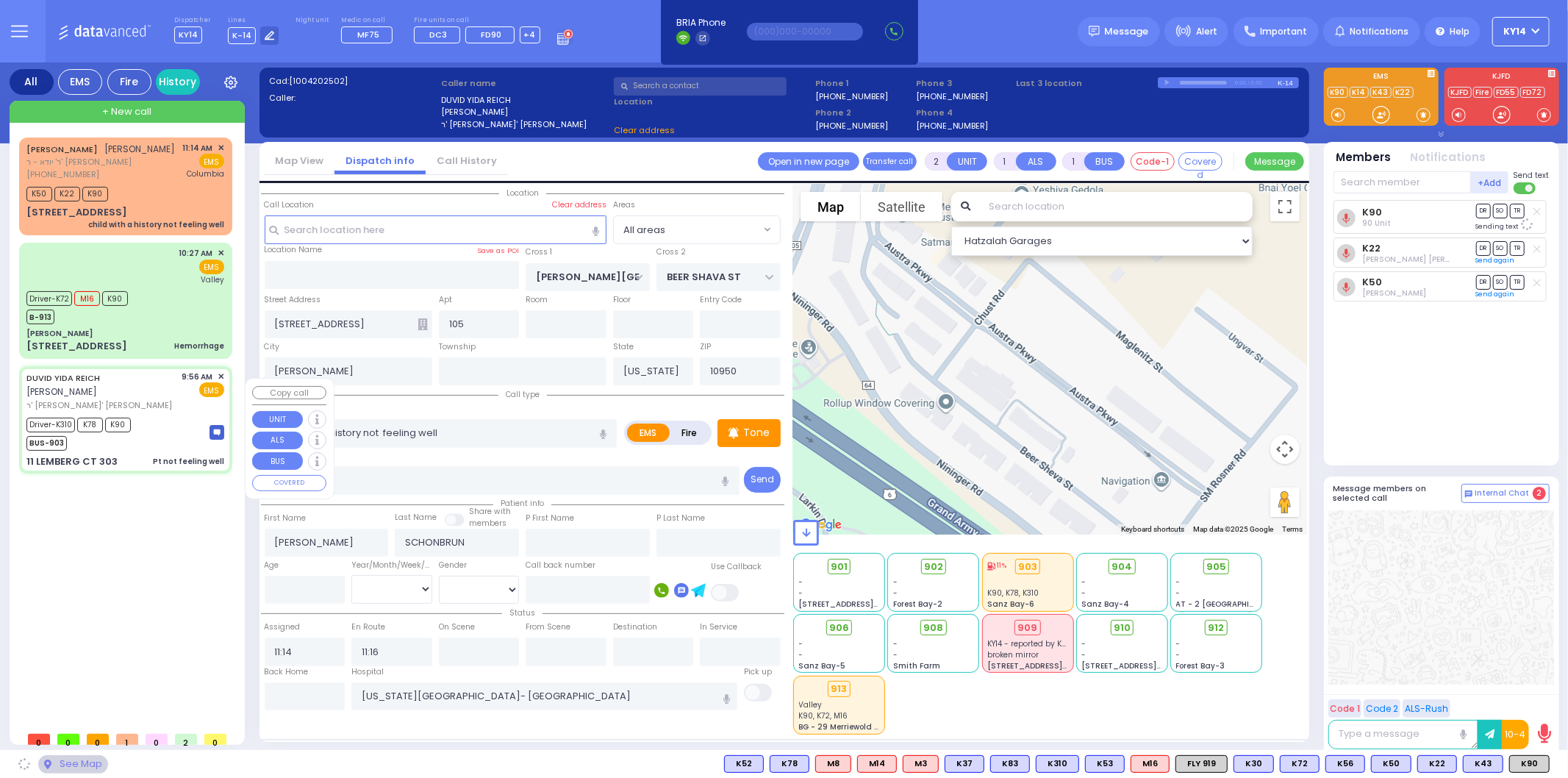
type input "4"
select select "Year"
select select "[DEMOGRAPHIC_DATA]"
type input "09:56"
type input "09:58"
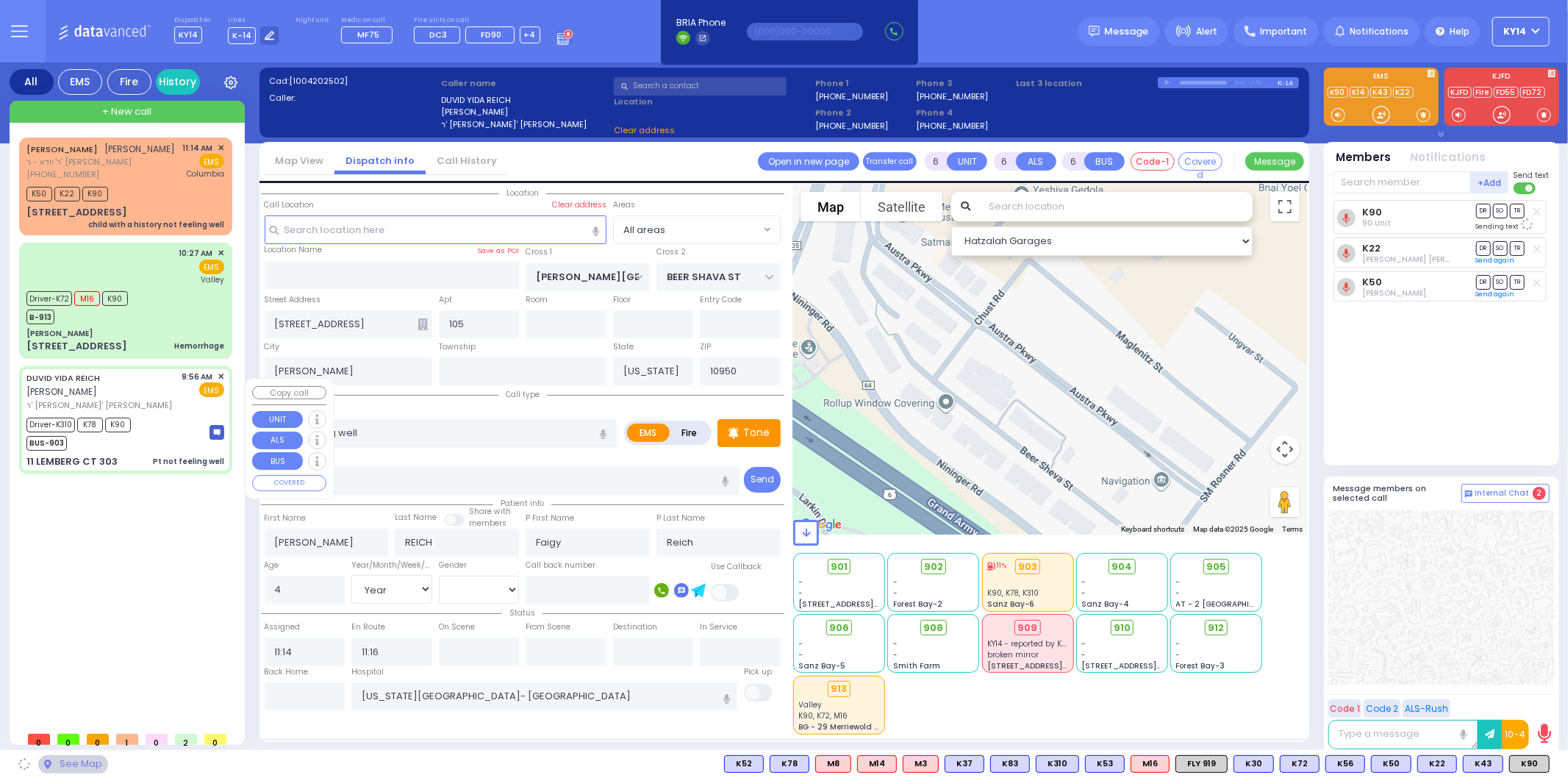
type input "09:59"
type input "10:18"
type input "11:01"
type input "[US_STATE][GEOGRAPHIC_DATA]- [GEOGRAPHIC_DATA] [STREET_ADDRESS][US_STATE]"
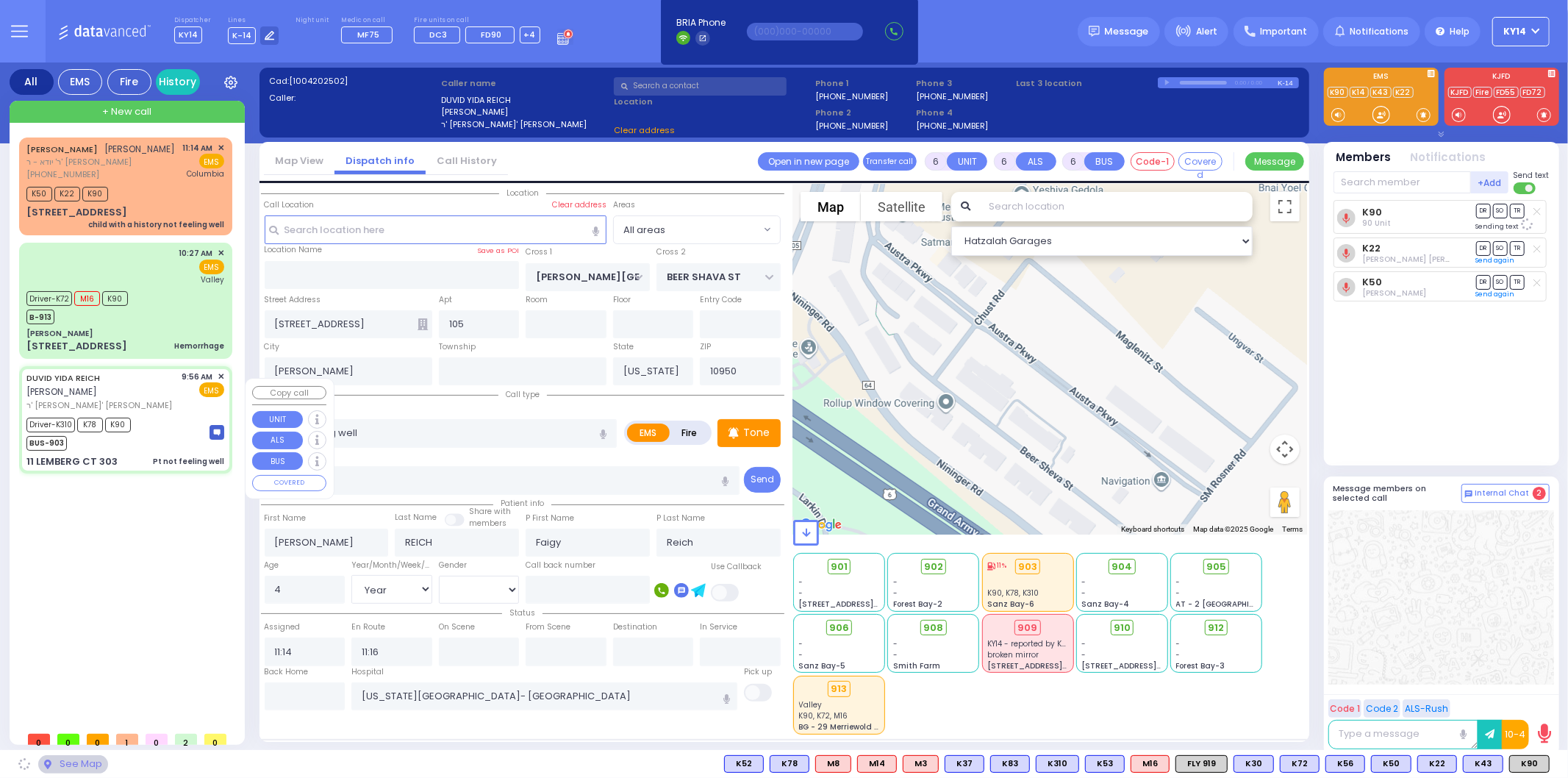
select select "Hatzalah Garages"
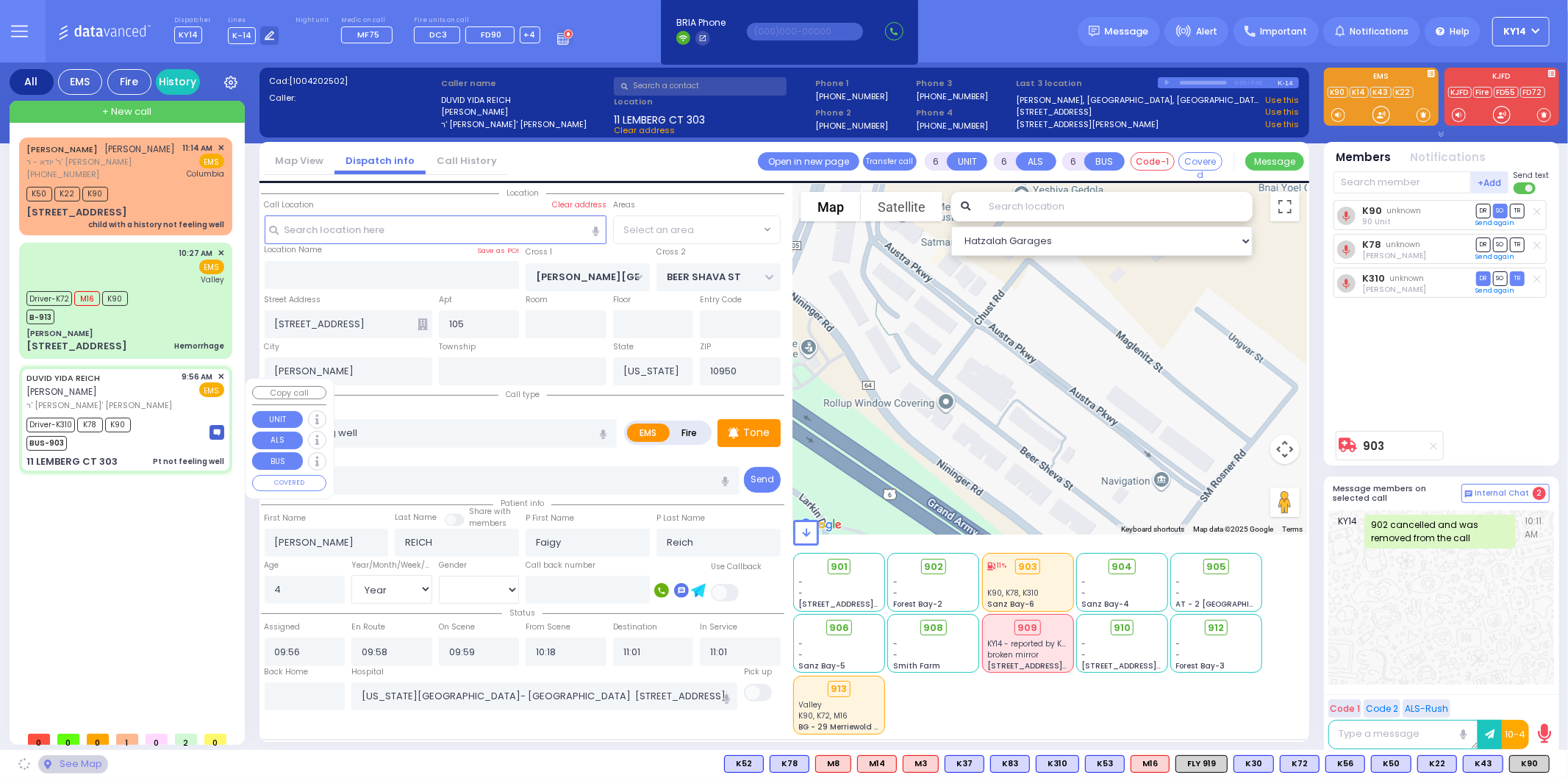
type input "ACRES RD"
type input "11 LEMBERG CT"
type input "303"
type input "Monroe"
select select "PALM TREE"
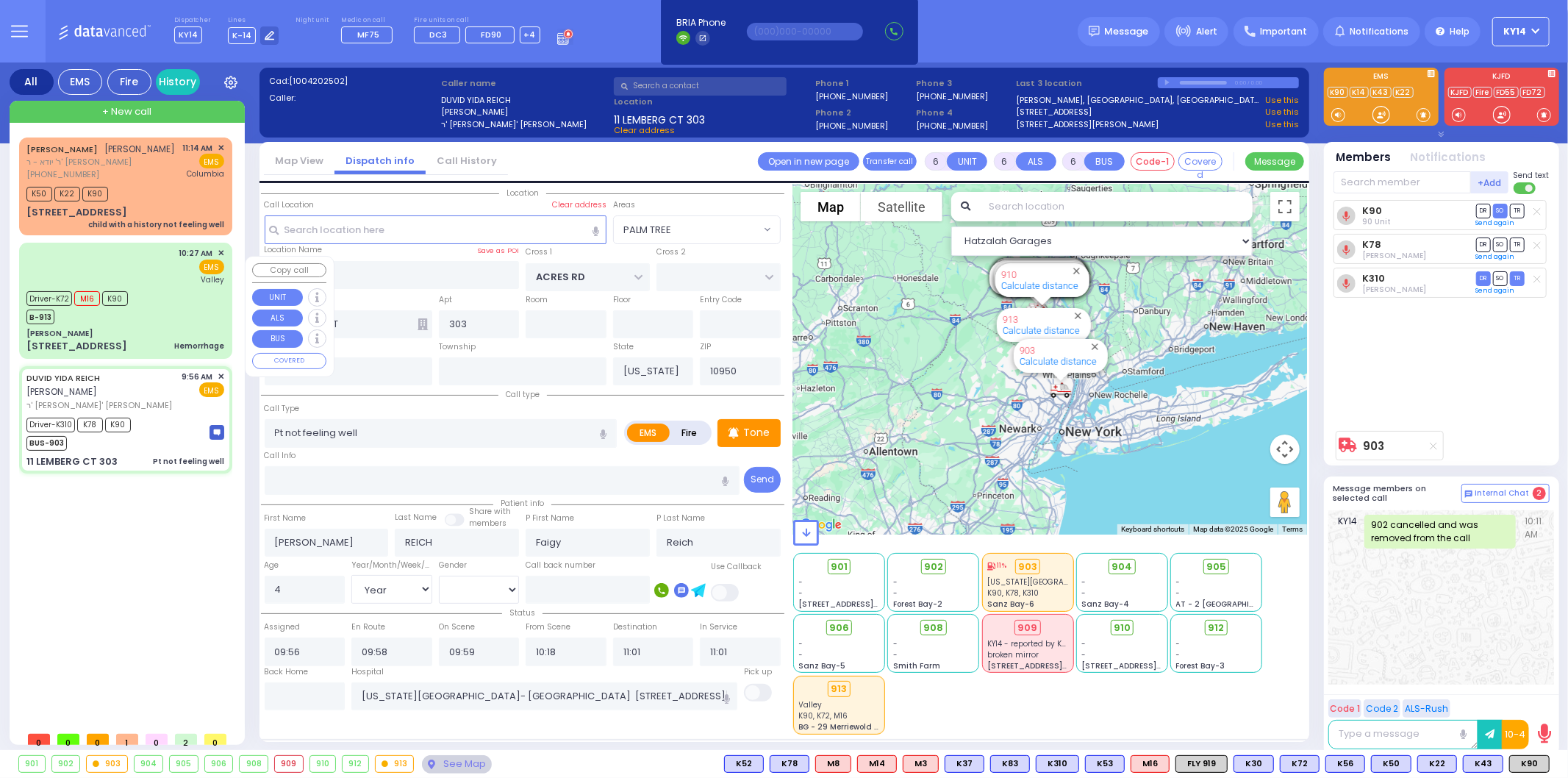
click at [170, 320] on div "Driver-K72 M16 K90 B-913" at bounding box center [125, 305] width 198 height 37
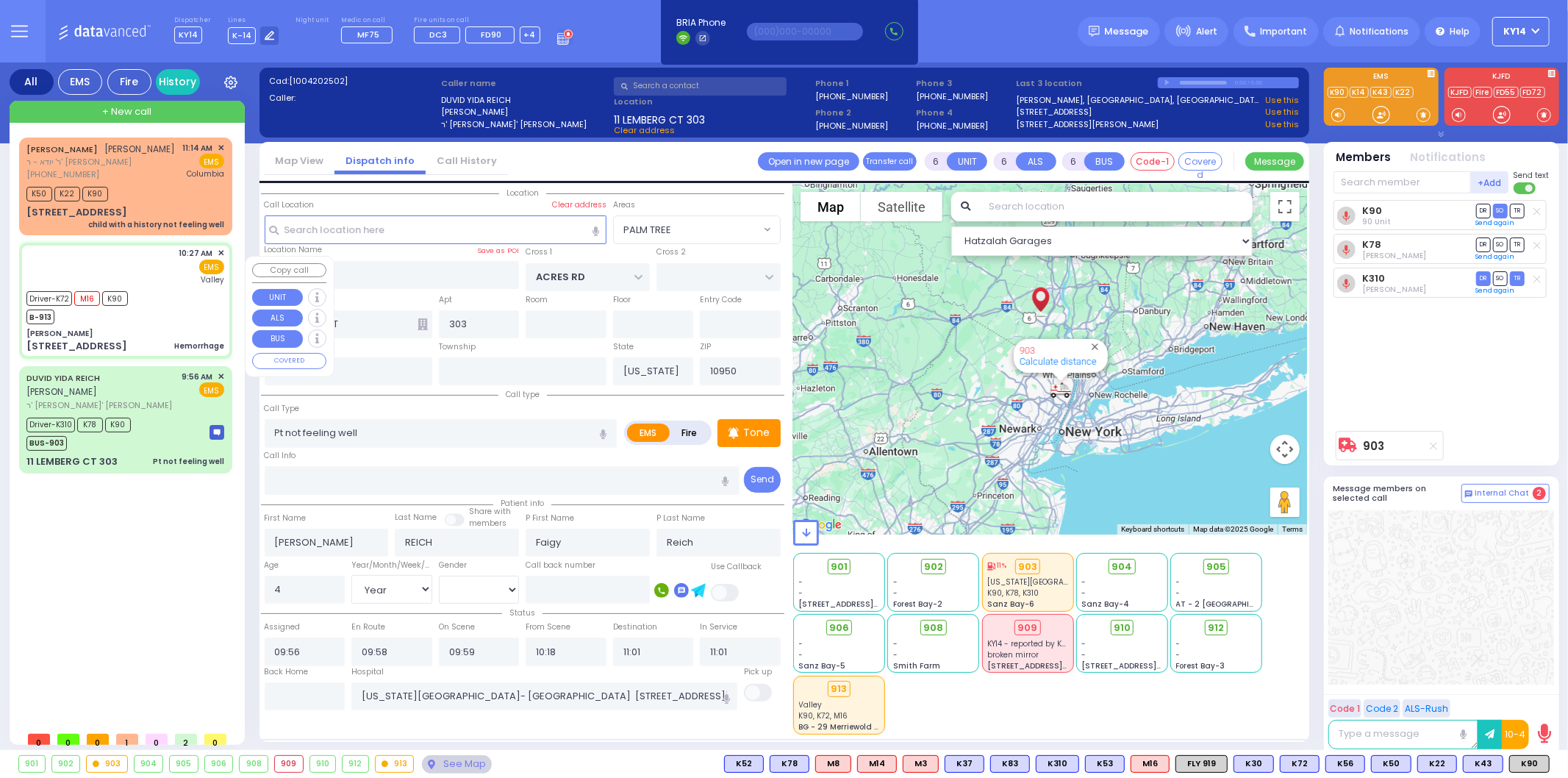
select select
type input "Hemorrhage"
radio input "true"
type input "Nechume"
type input "[PERSON_NAME]"
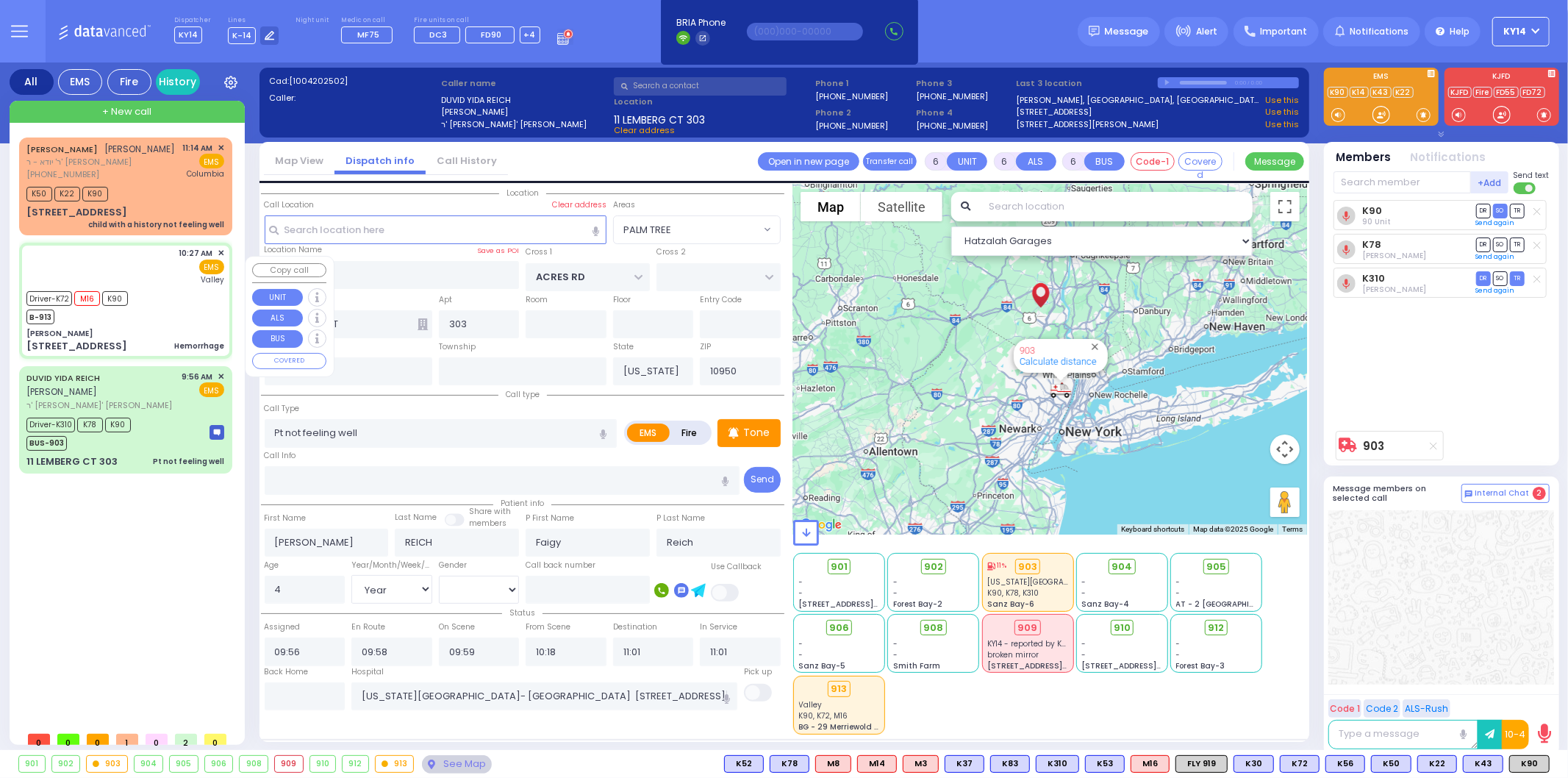
type input "24"
select select "Year"
select select "[DEMOGRAPHIC_DATA]"
type input "10:27"
type input "10:29"
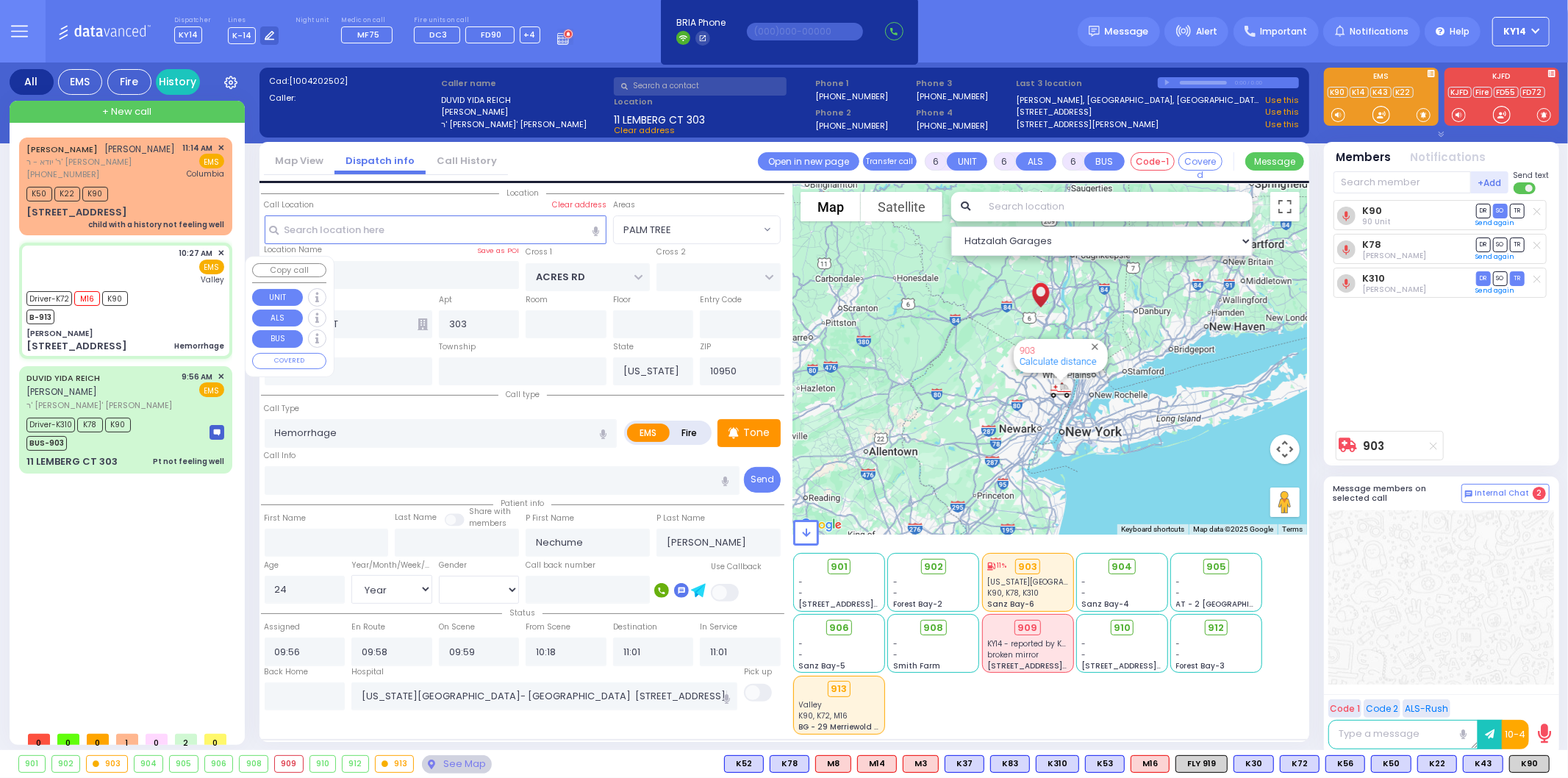
type input "10:35"
type input "10:50"
type input "11:30"
type input "11:45"
type input "[GEOGRAPHIC_DATA]"
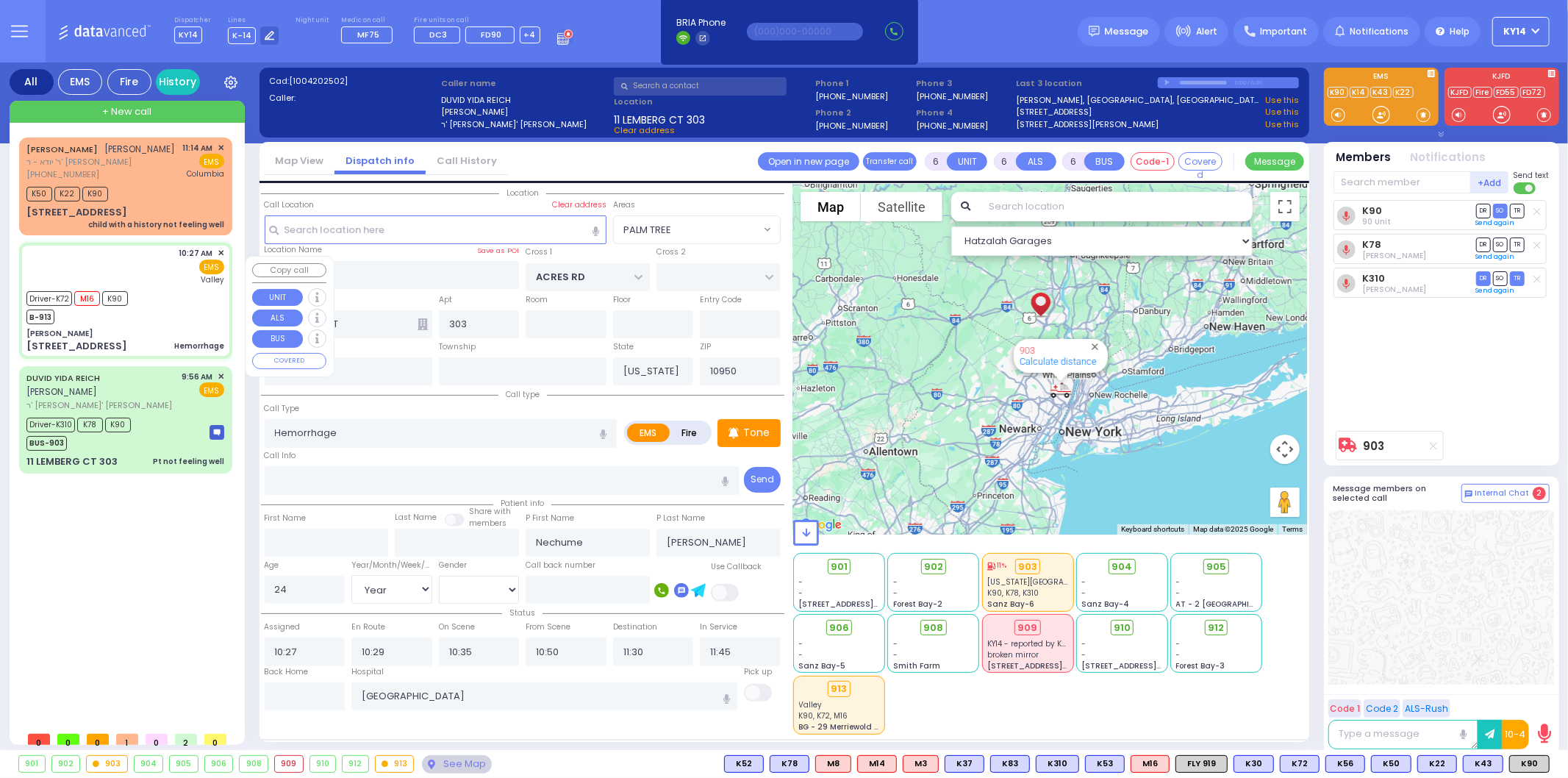
select select "Hatzalah Garages"
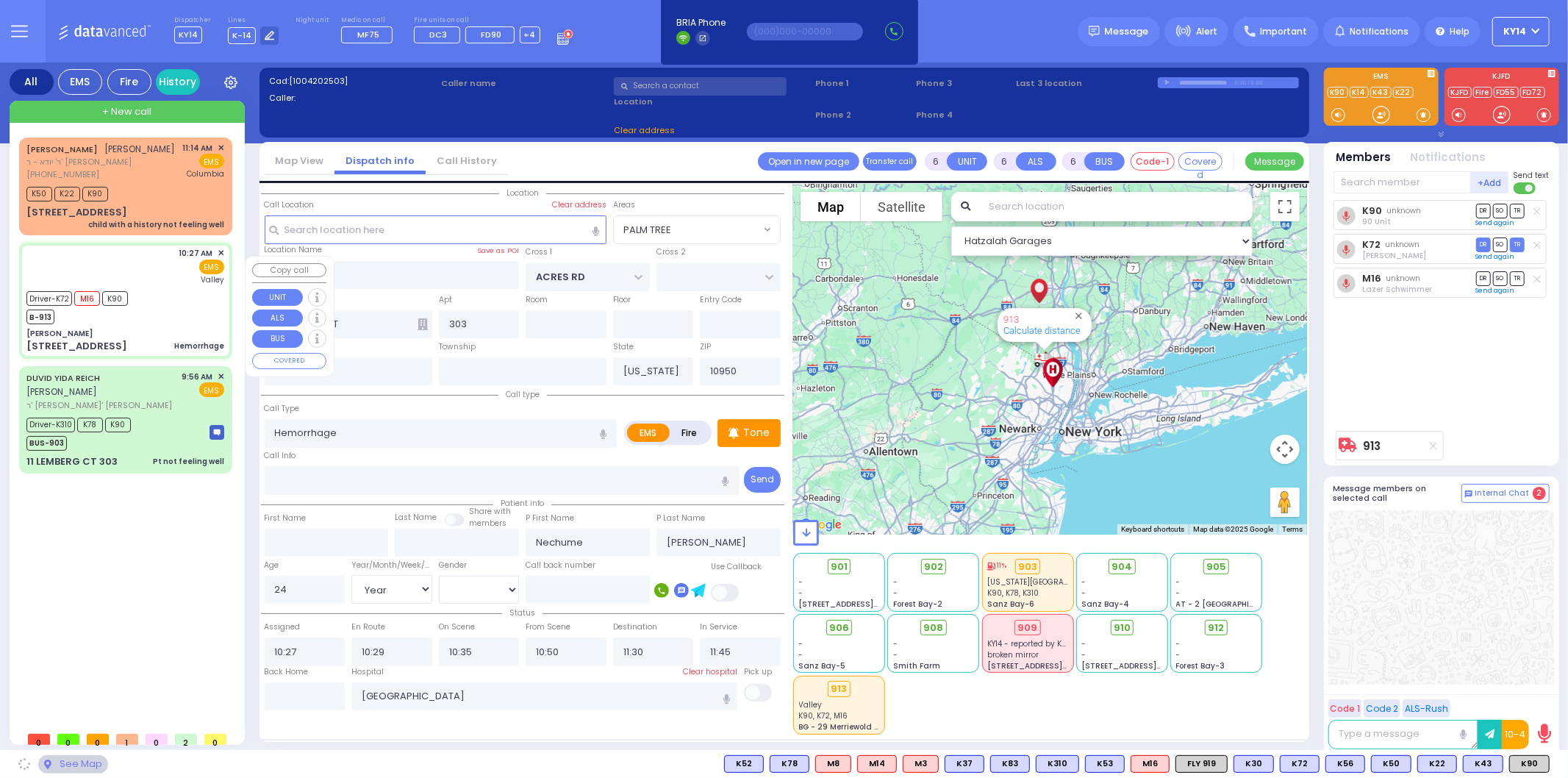
type input "[PERSON_NAME]"
type input "[GEOGRAPHIC_DATA]"
type input "[STREET_ADDRESS]"
type input "320"
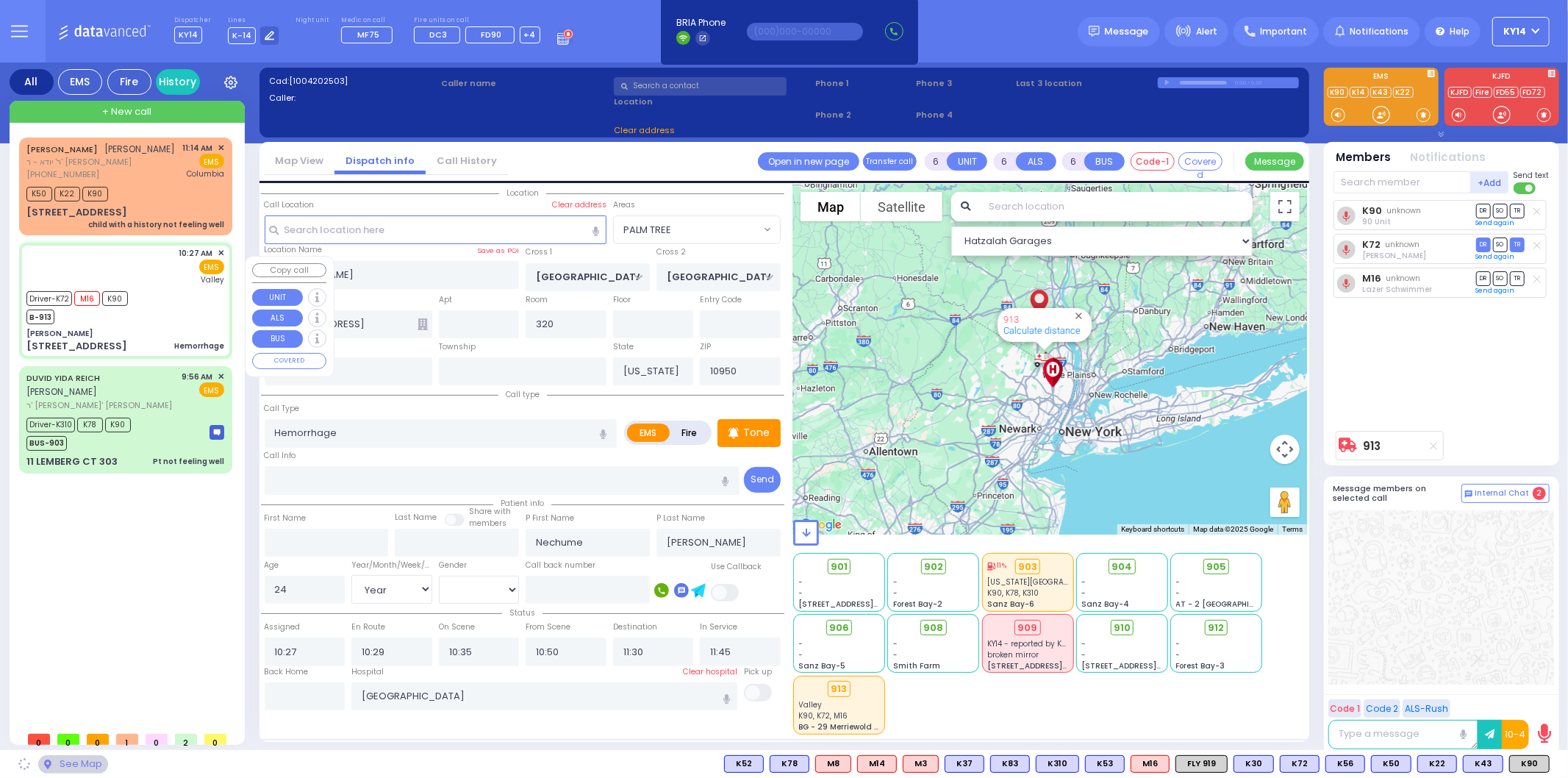
select select "SECTION 5"
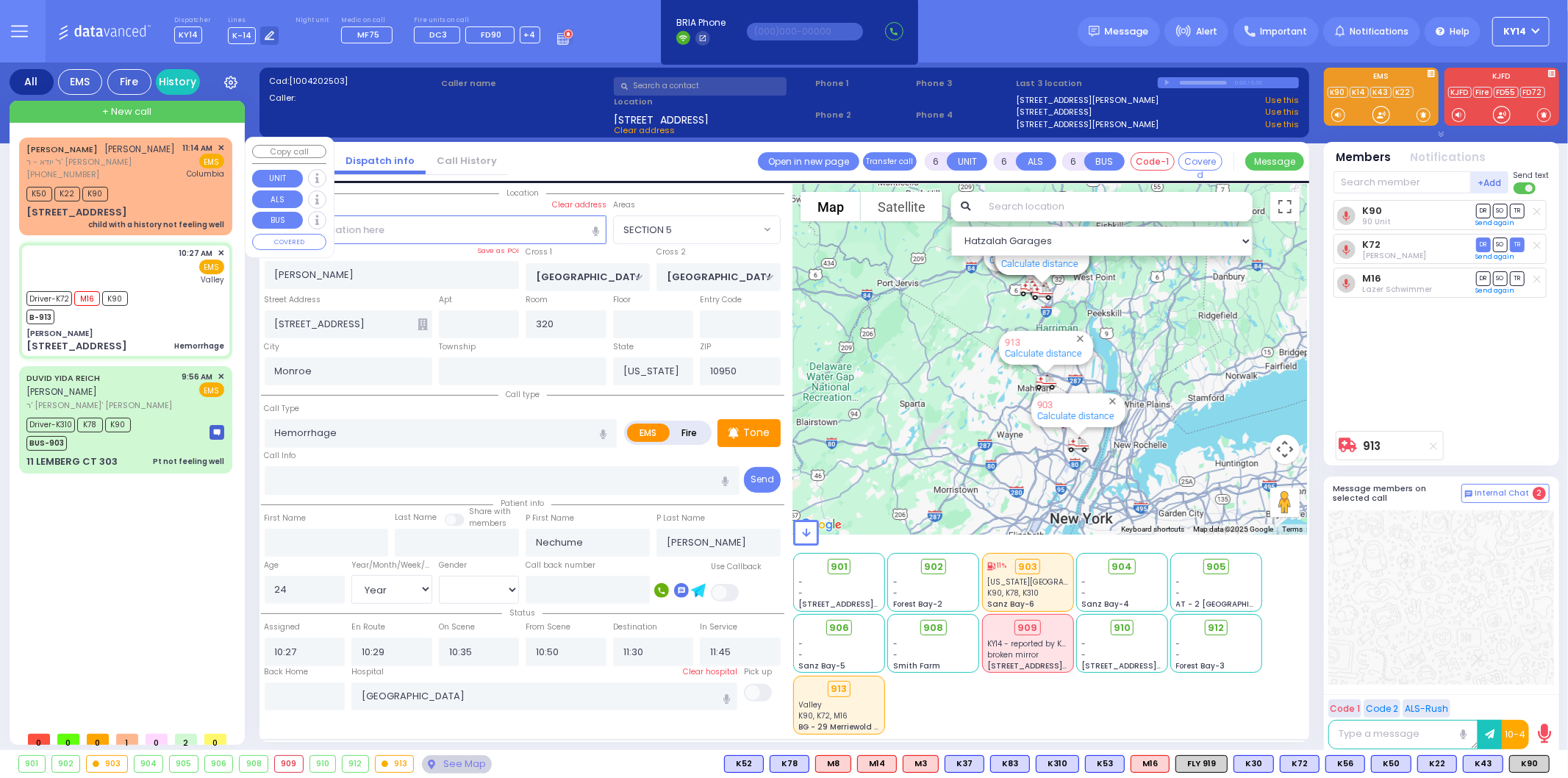
click at [134, 201] on div "K50 K22 K90" at bounding box center [125, 191] width 198 height 18
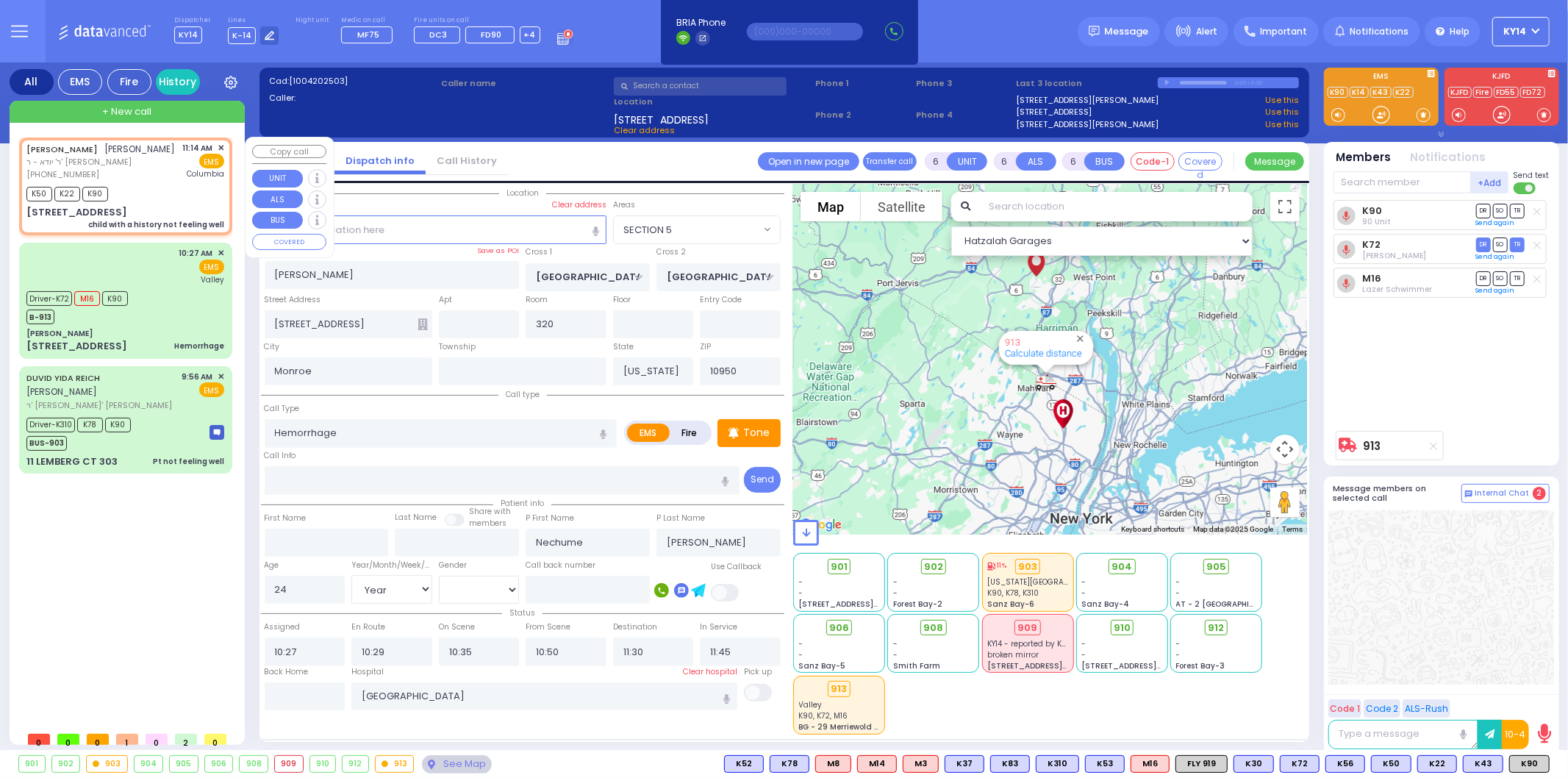
type input "2"
type input "1"
select select
type input "child with a history not feeling well"
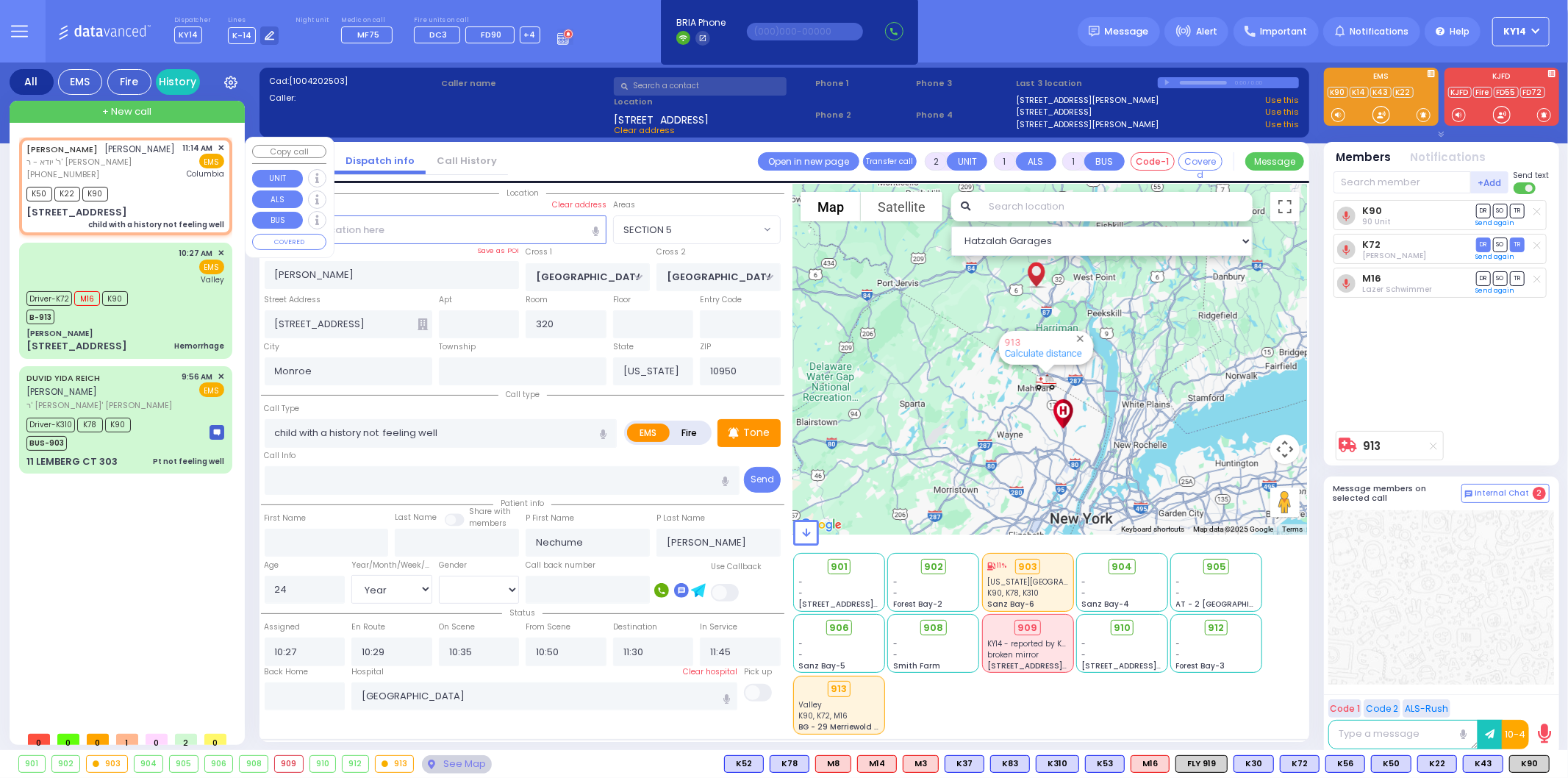
radio input "true"
type input "[PERSON_NAME]"
type input "SCHONBRUN"
select select
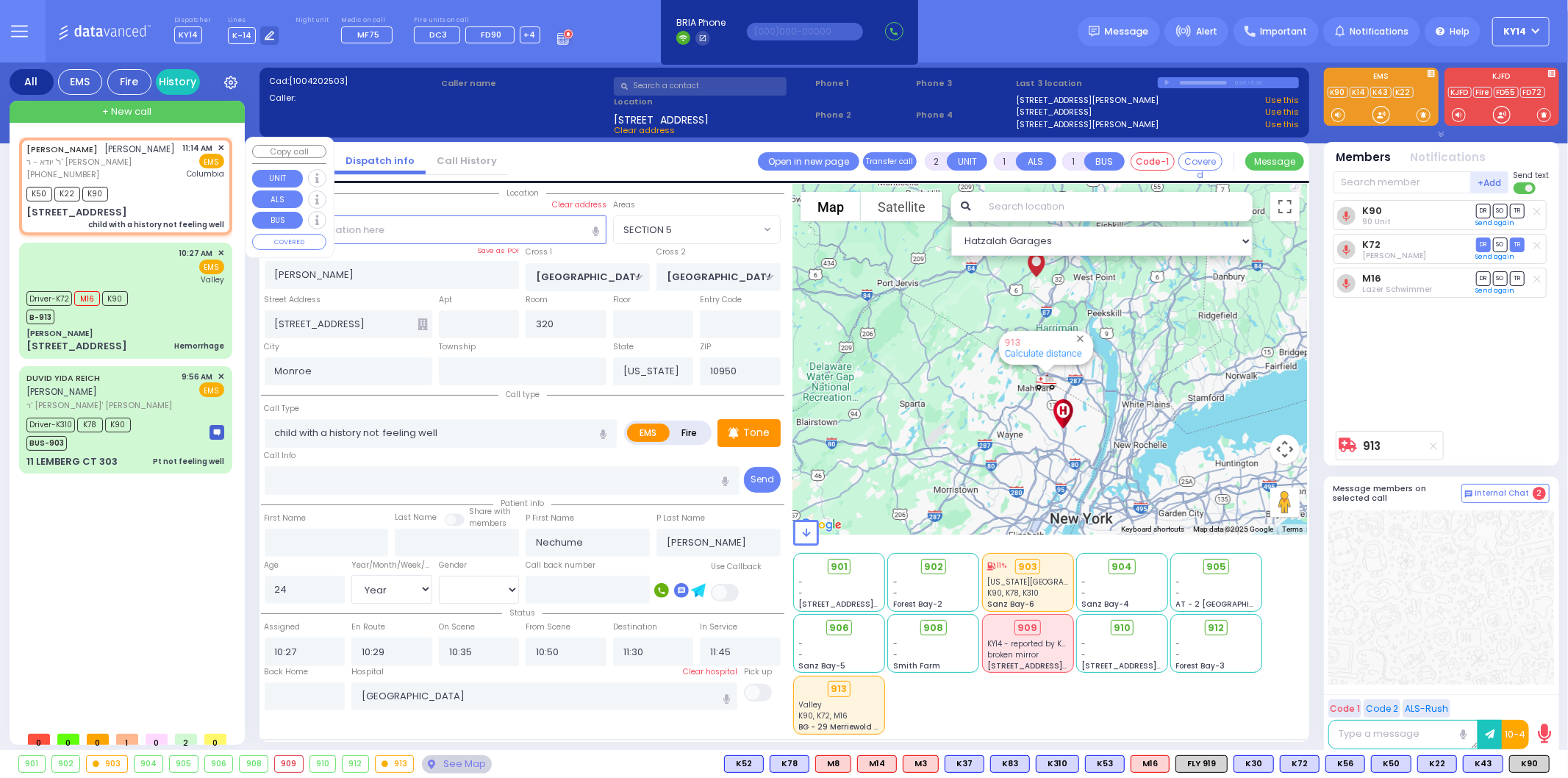
type input "11:14"
type input "11:16"
type input "[US_STATE][GEOGRAPHIC_DATA]- [GEOGRAPHIC_DATA]"
select select "Hatzalah Garages"
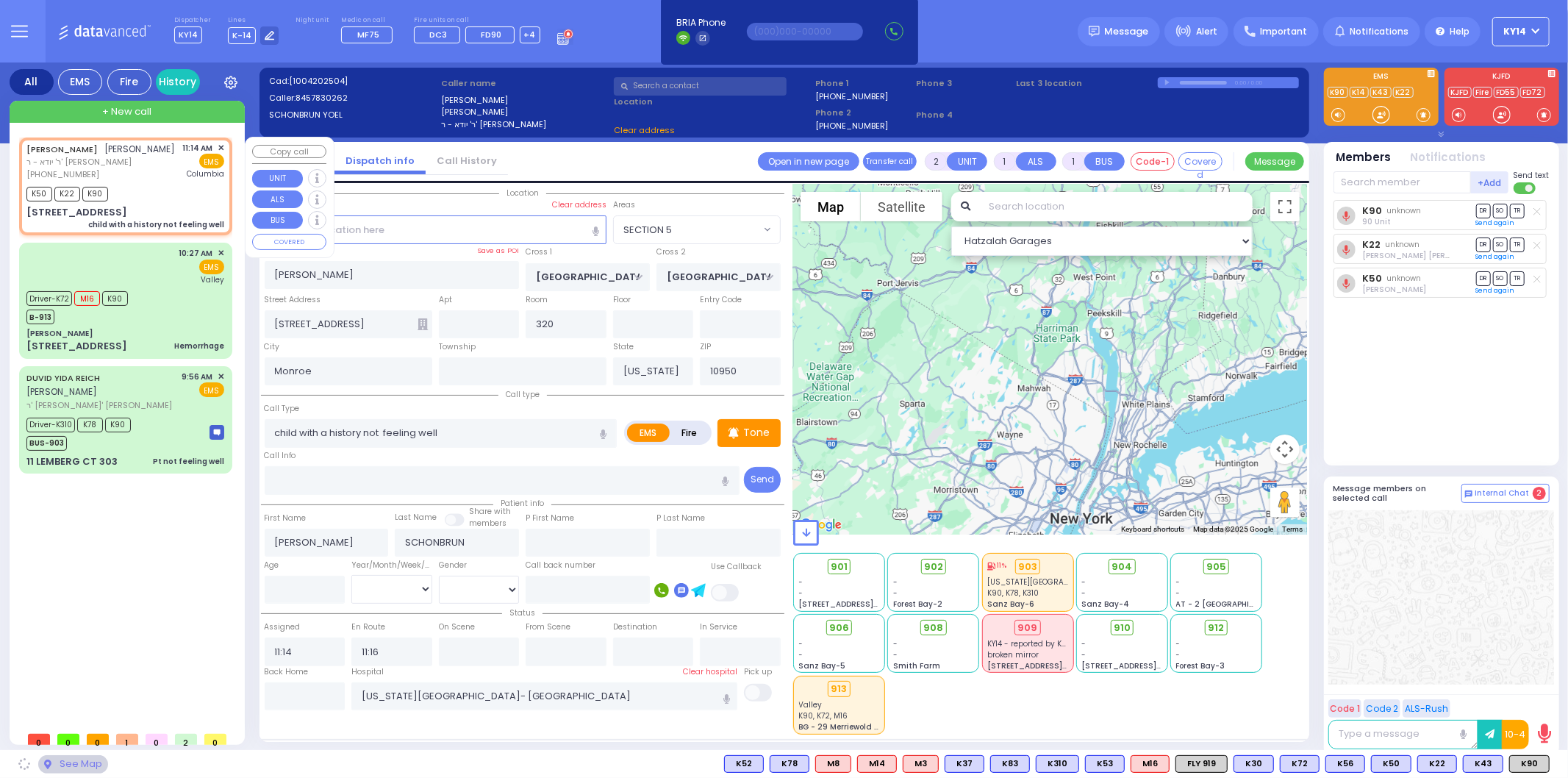
type input "[PERSON_NAME][GEOGRAPHIC_DATA]"
type input "BEER SHAVA ST"
type input "[STREET_ADDRESS]"
type input "105"
type input "[PERSON_NAME]"
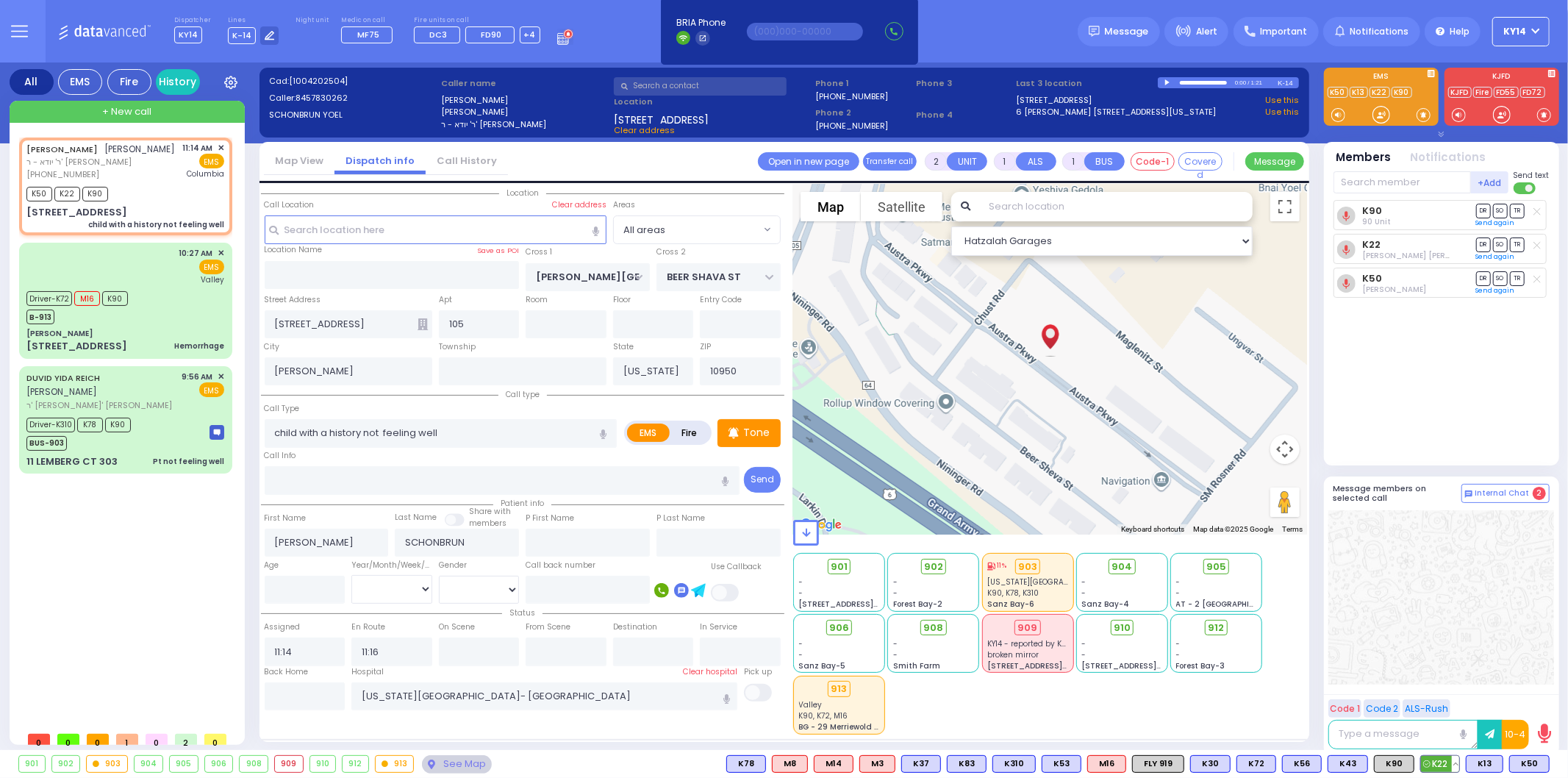
click at [1458, 769] on button at bounding box center [1455, 763] width 8 height 16
click at [1444, 700] on icon at bounding box center [1445, 699] width 16 height 16
click at [1119, 566] on span "904" at bounding box center [1127, 567] width 21 height 15
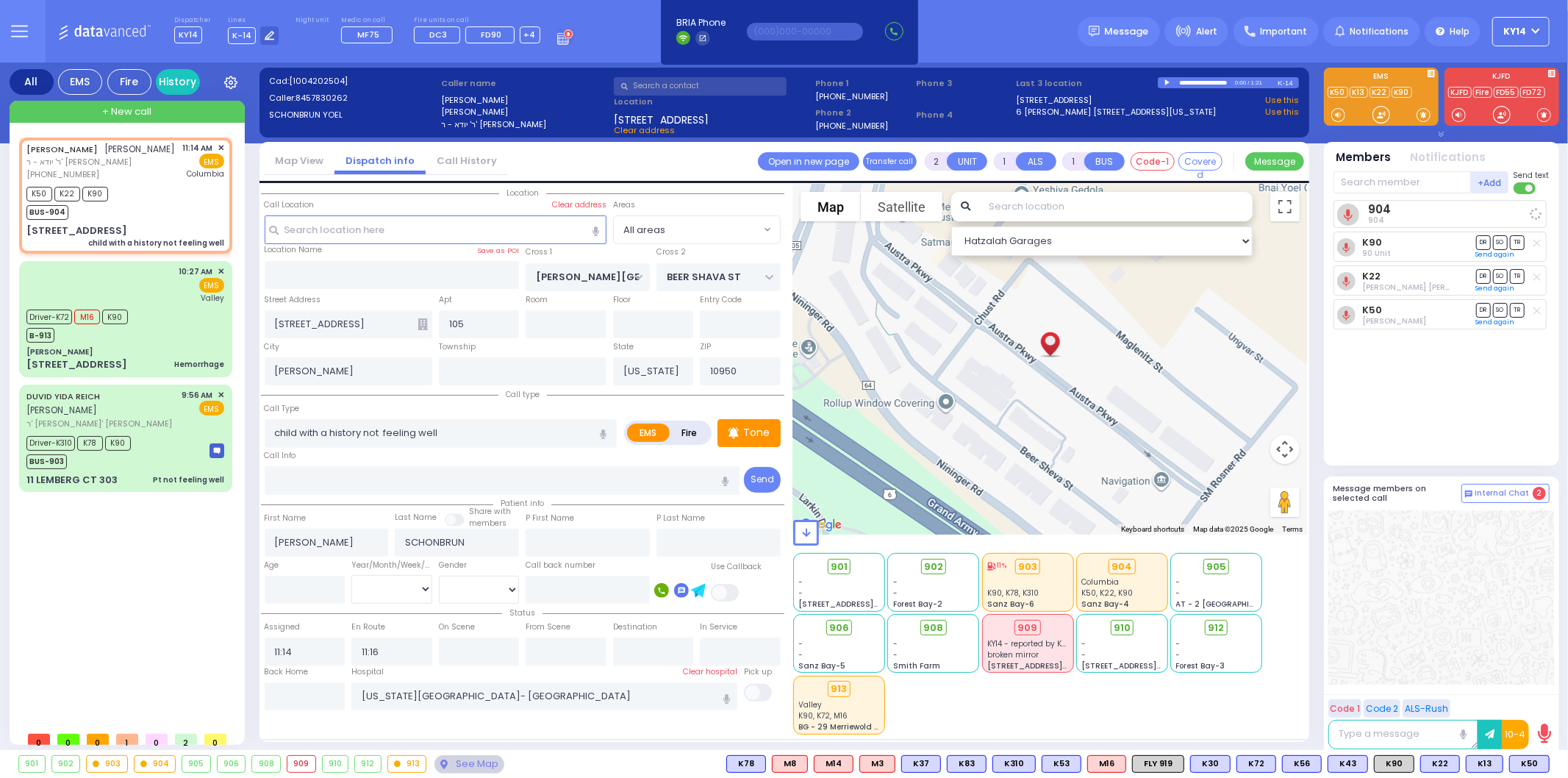
select select
radio input "true"
select select
select select "Hatzalah Garages"
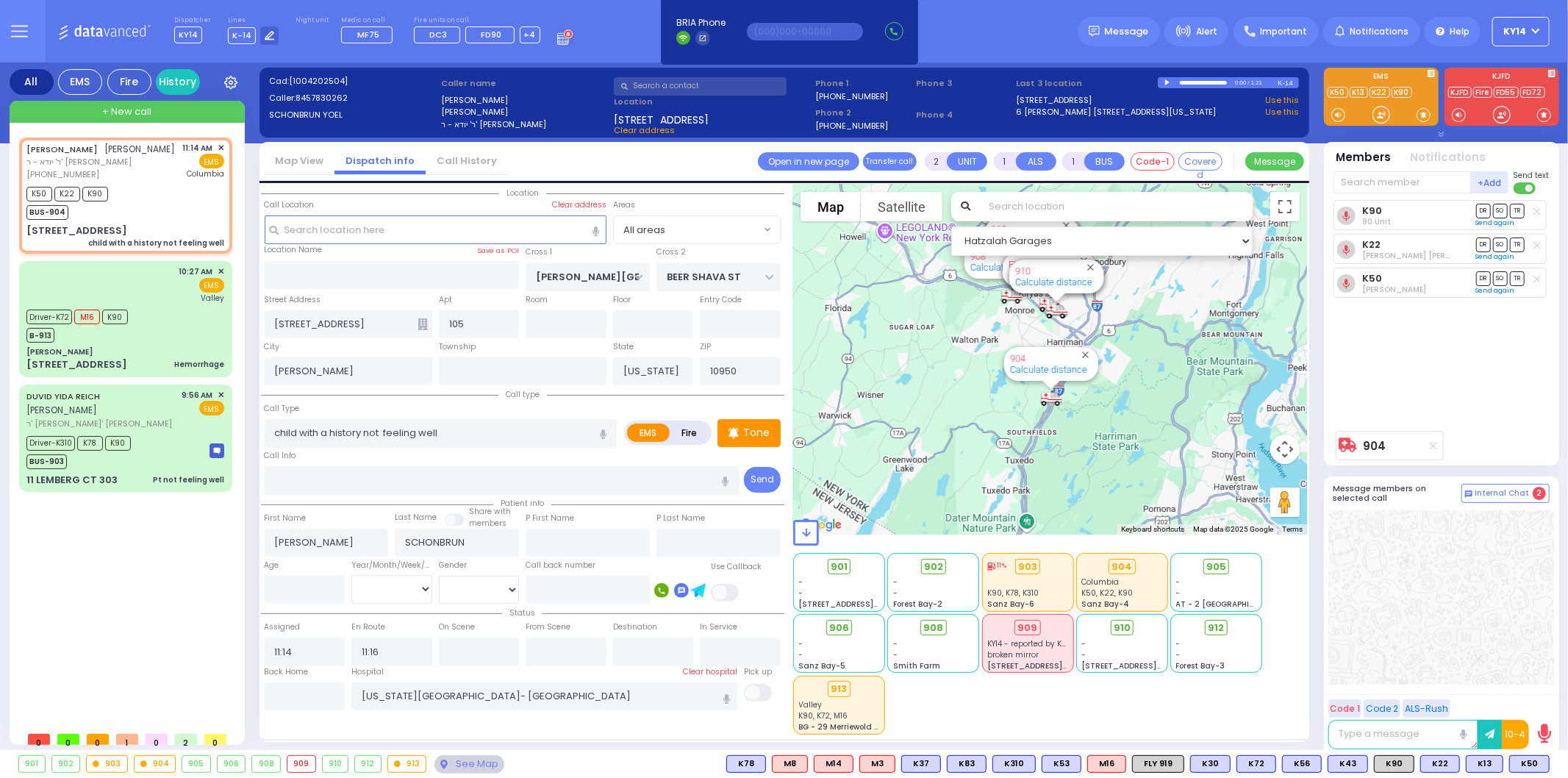
type input "6"
select select
radio input "true"
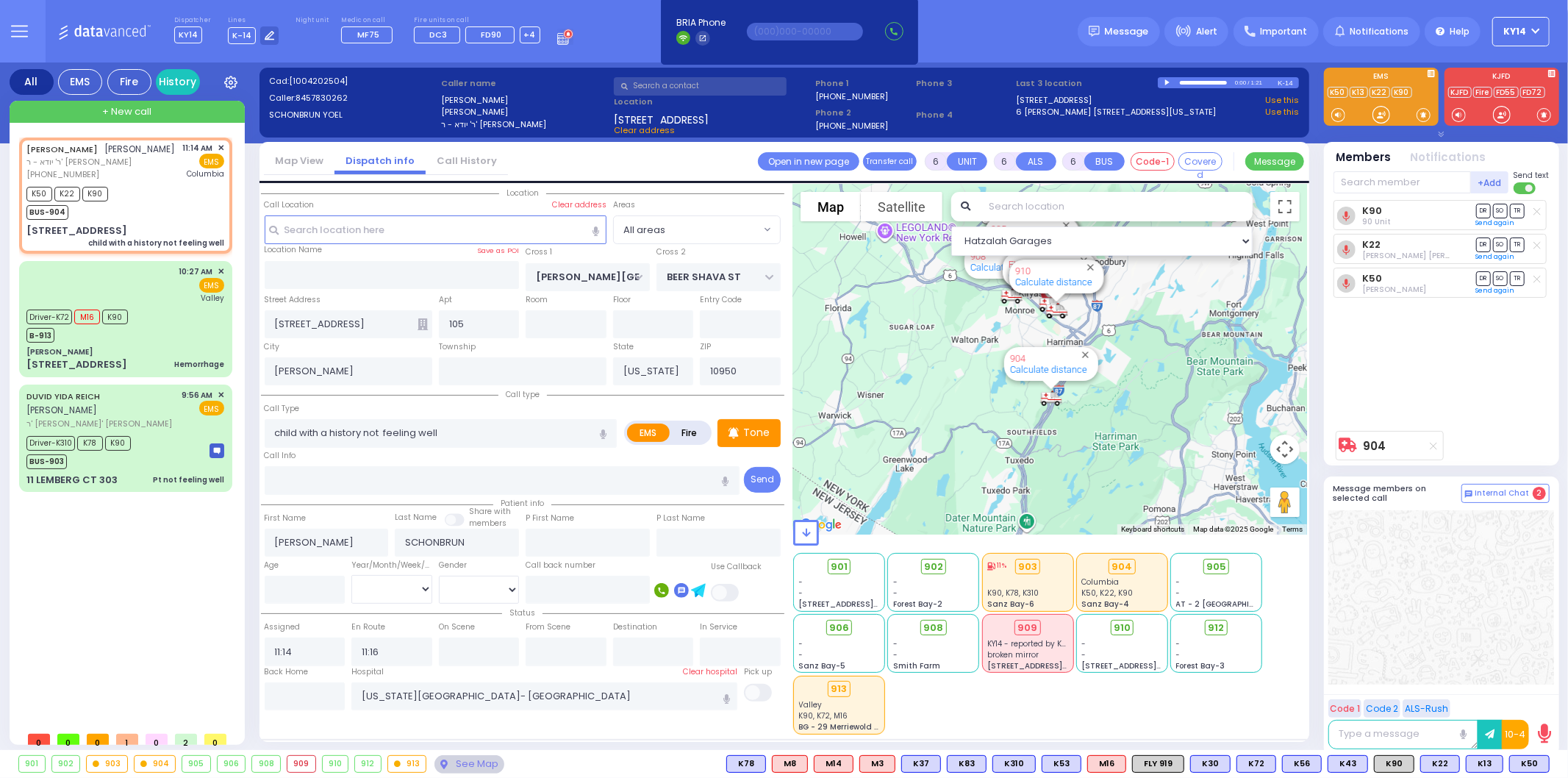
type input "Unknown"
select select "Year"
select select "Hatzalah Garages"
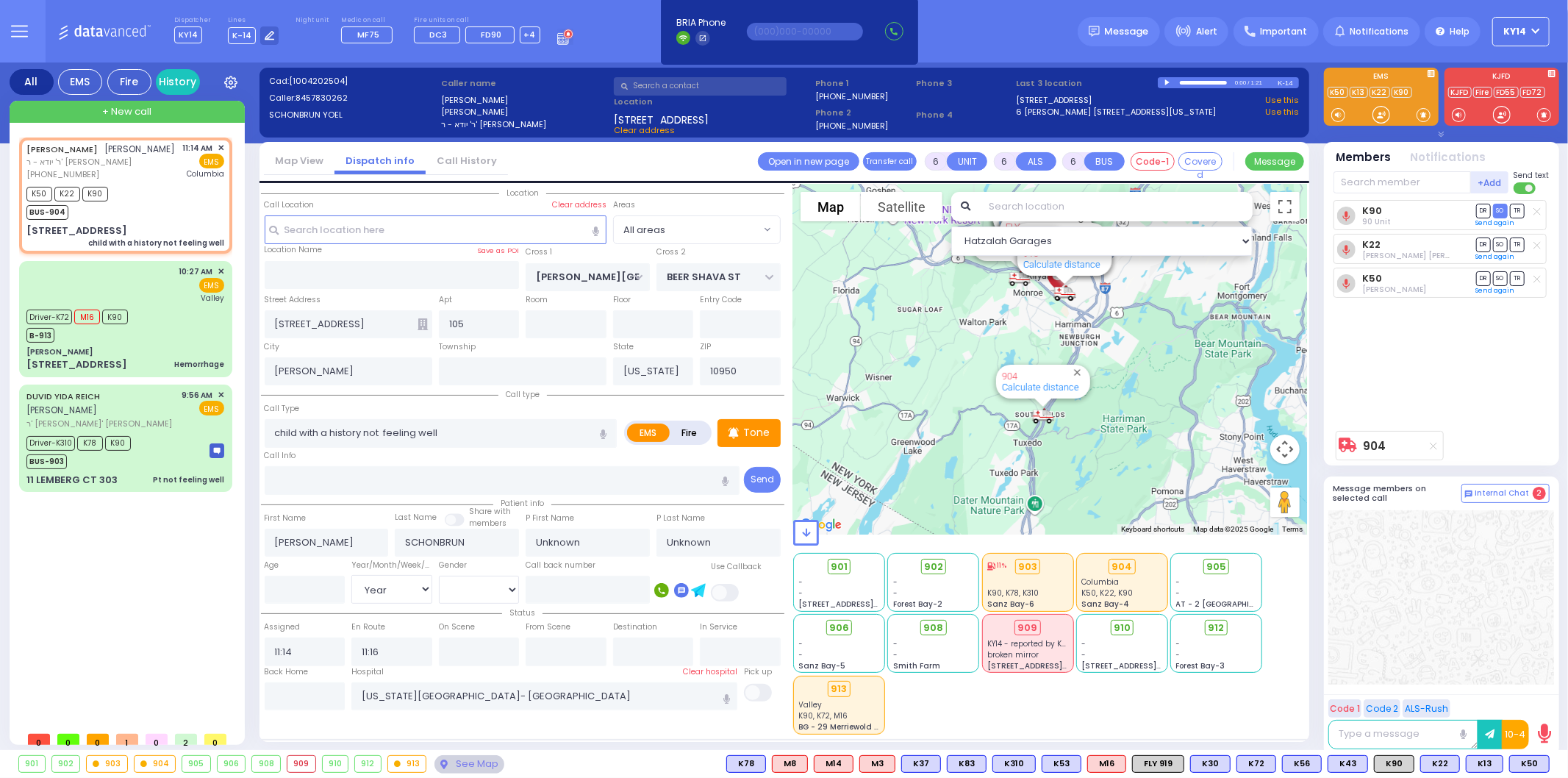
select select
radio input "true"
type input "[PERSON_NAME]"
type input "4"
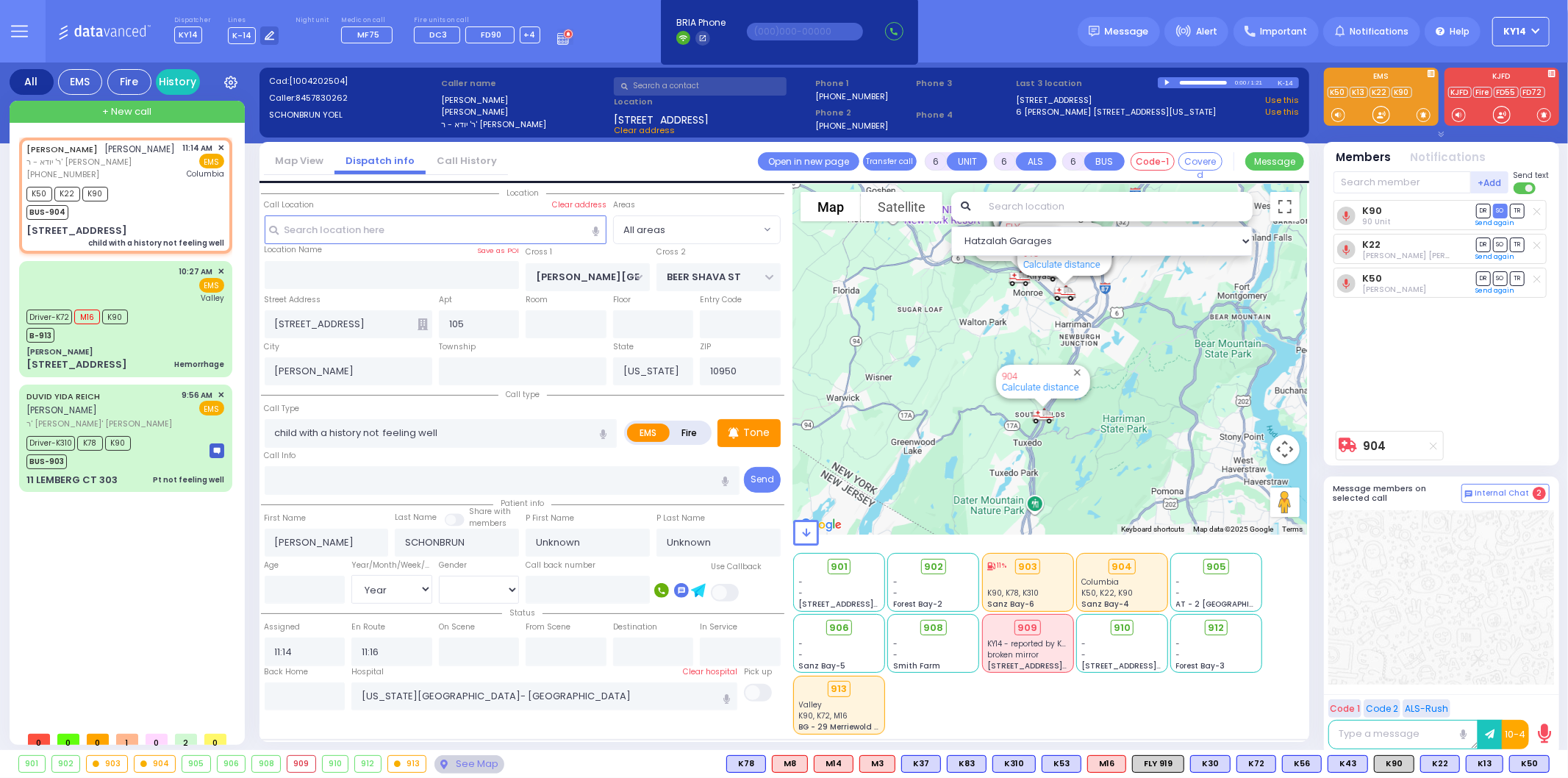
select select "Year"
select select "[DEMOGRAPHIC_DATA]"
select select "Hatzalah Garages"
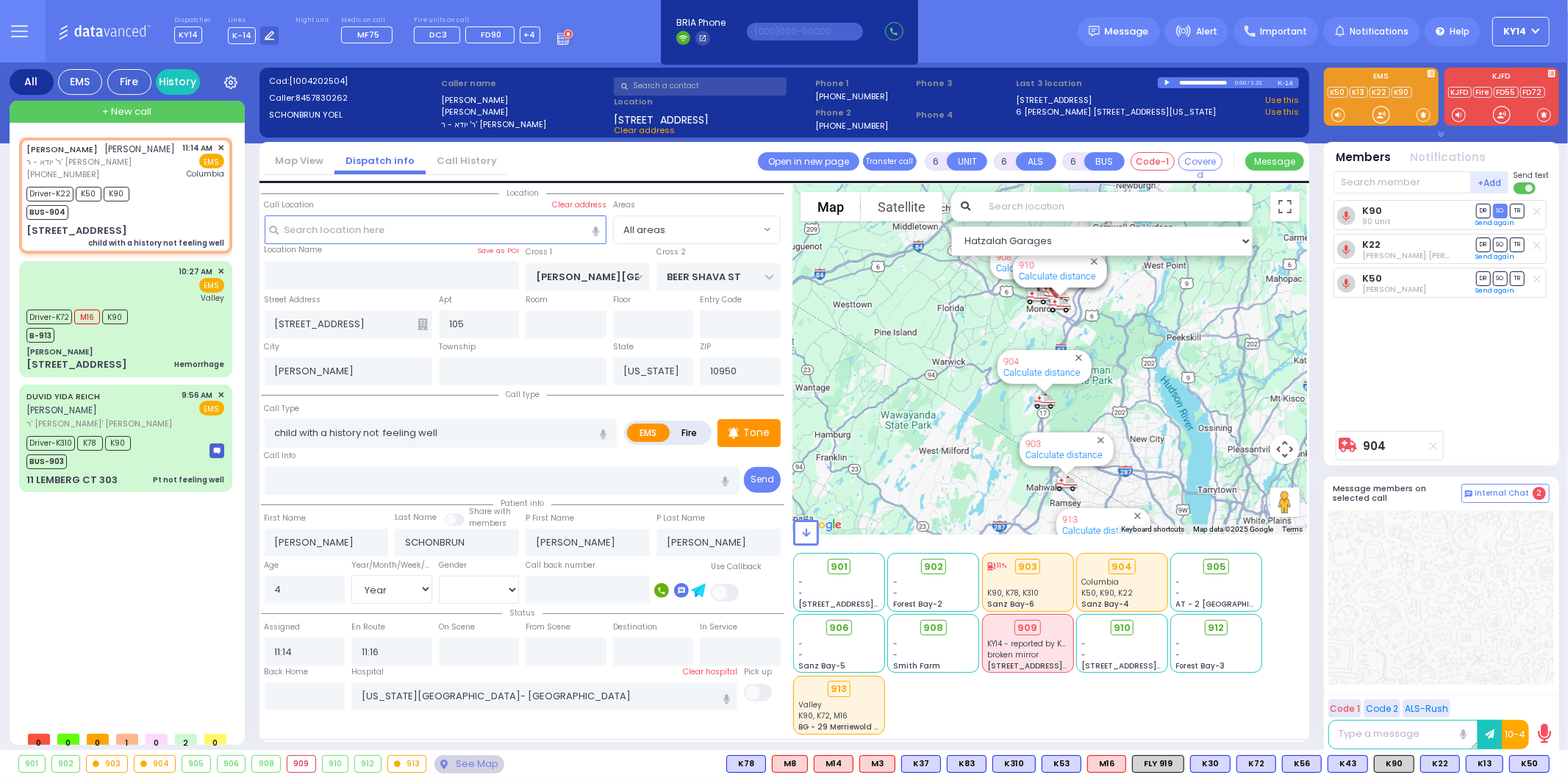
select select
radio input "true"
select select "Year"
select select "[DEMOGRAPHIC_DATA]"
type input "11:19"
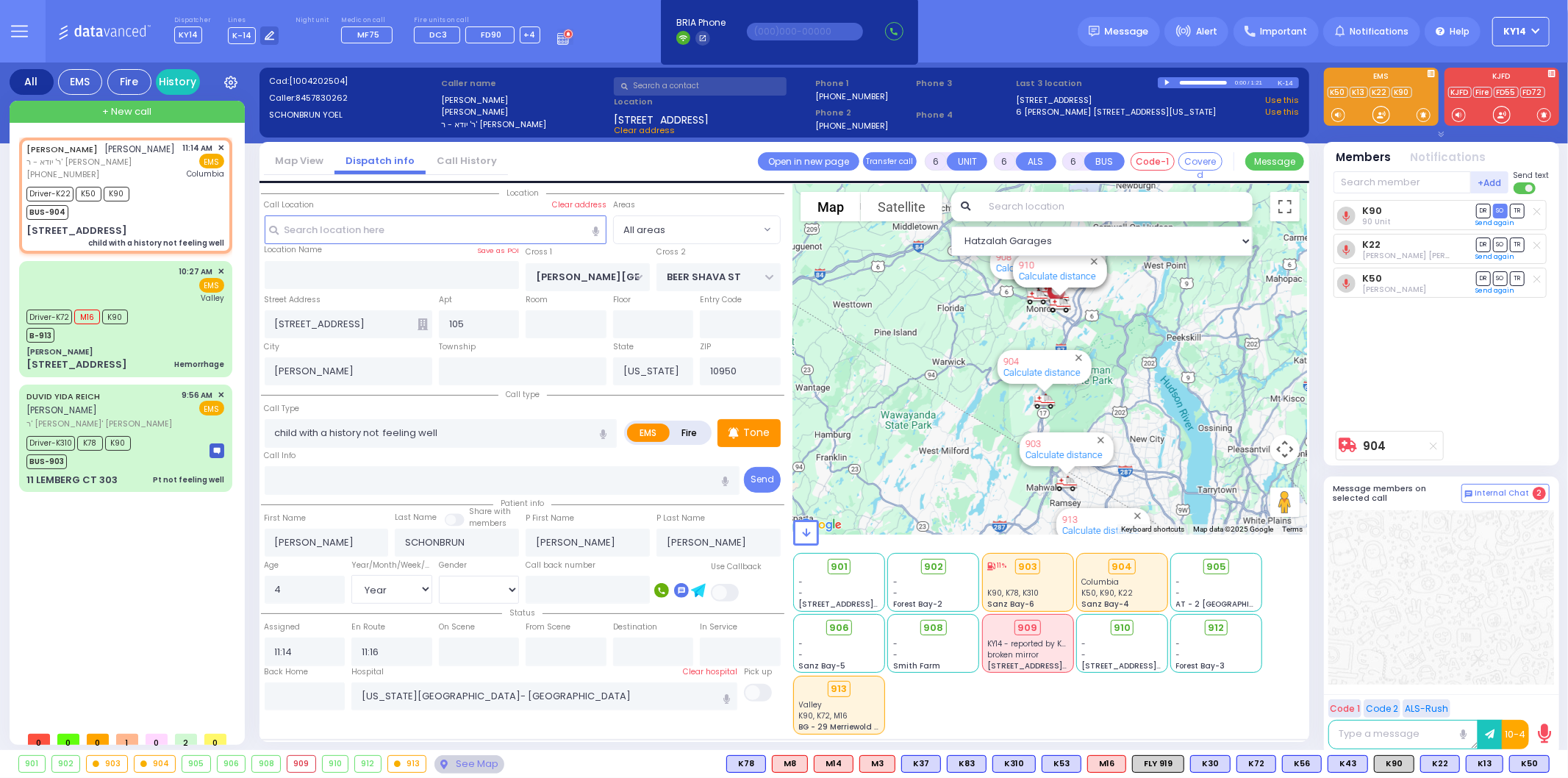
type input "11:30"
type input "13:15"
type input "14:00"
select select "Hatzalah Garages"
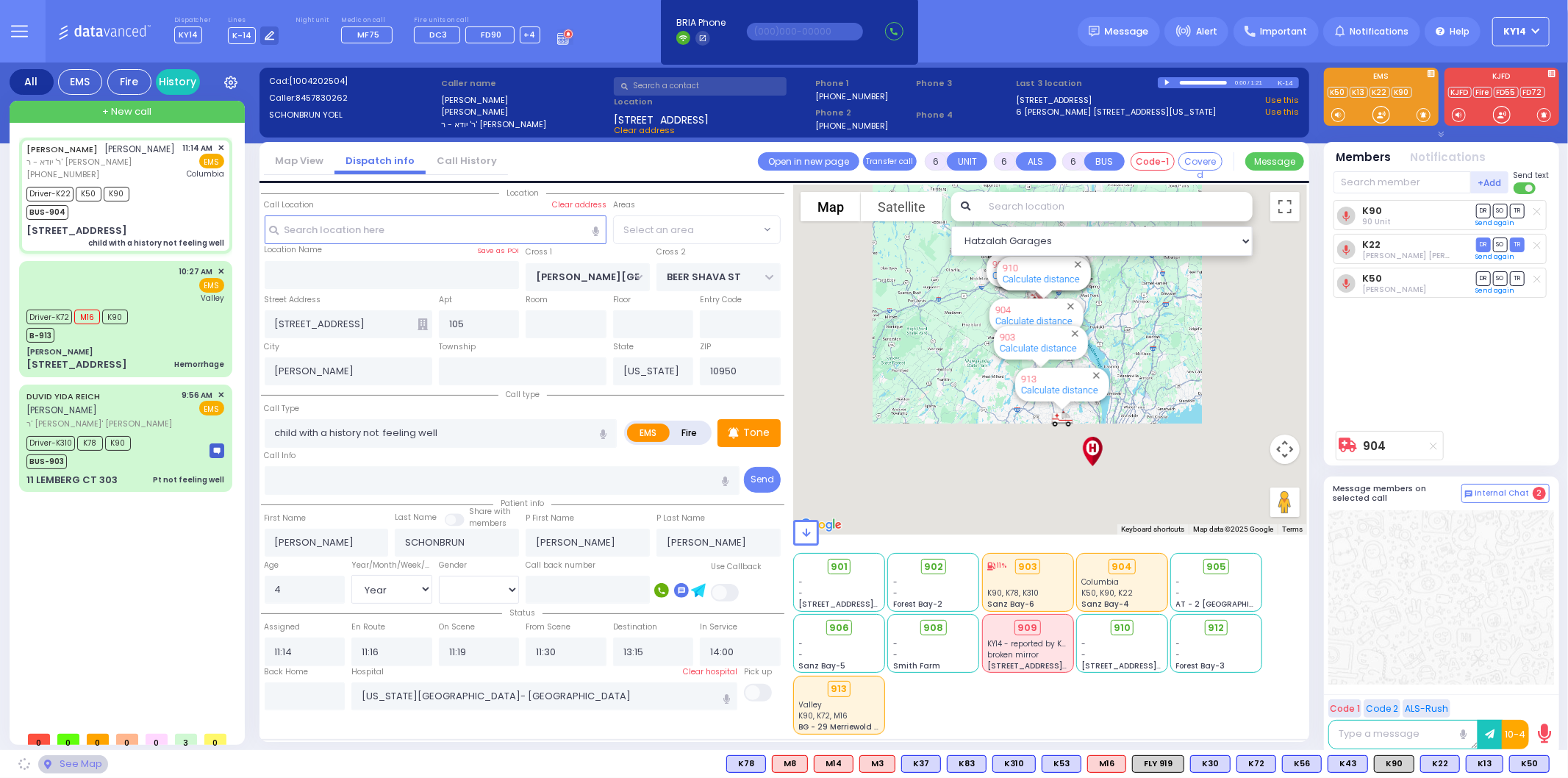
radio input "true"
select select "Year"
select select "[DEMOGRAPHIC_DATA]"
select select
select select "Hatzalah Garages"
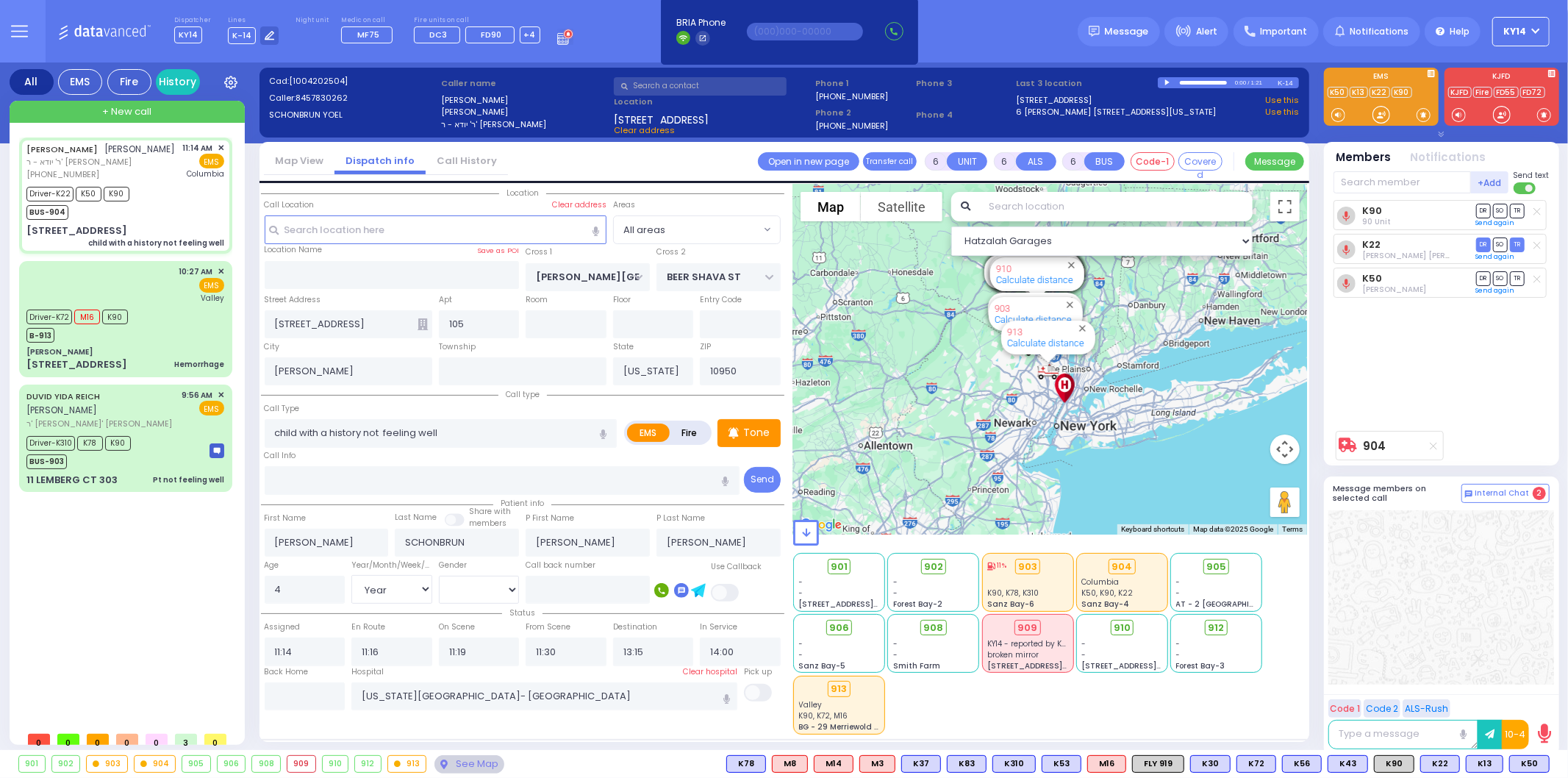
select select
radio input "true"
select select "Year"
select select "[DEMOGRAPHIC_DATA]"
select select "Year"
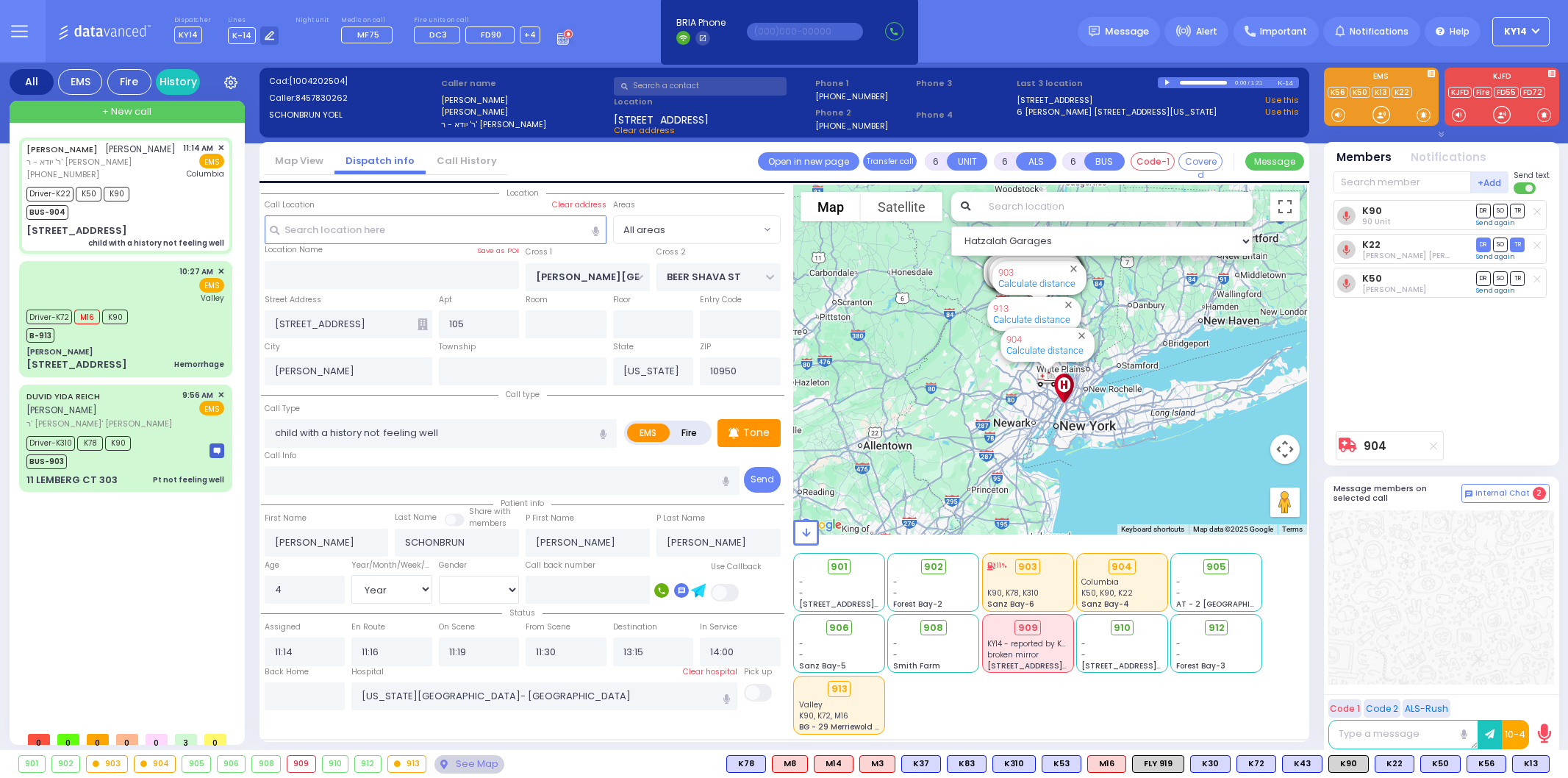
select select "[DEMOGRAPHIC_DATA]"
select select
radio input "true"
select select "Year"
select select "[DEMOGRAPHIC_DATA]"
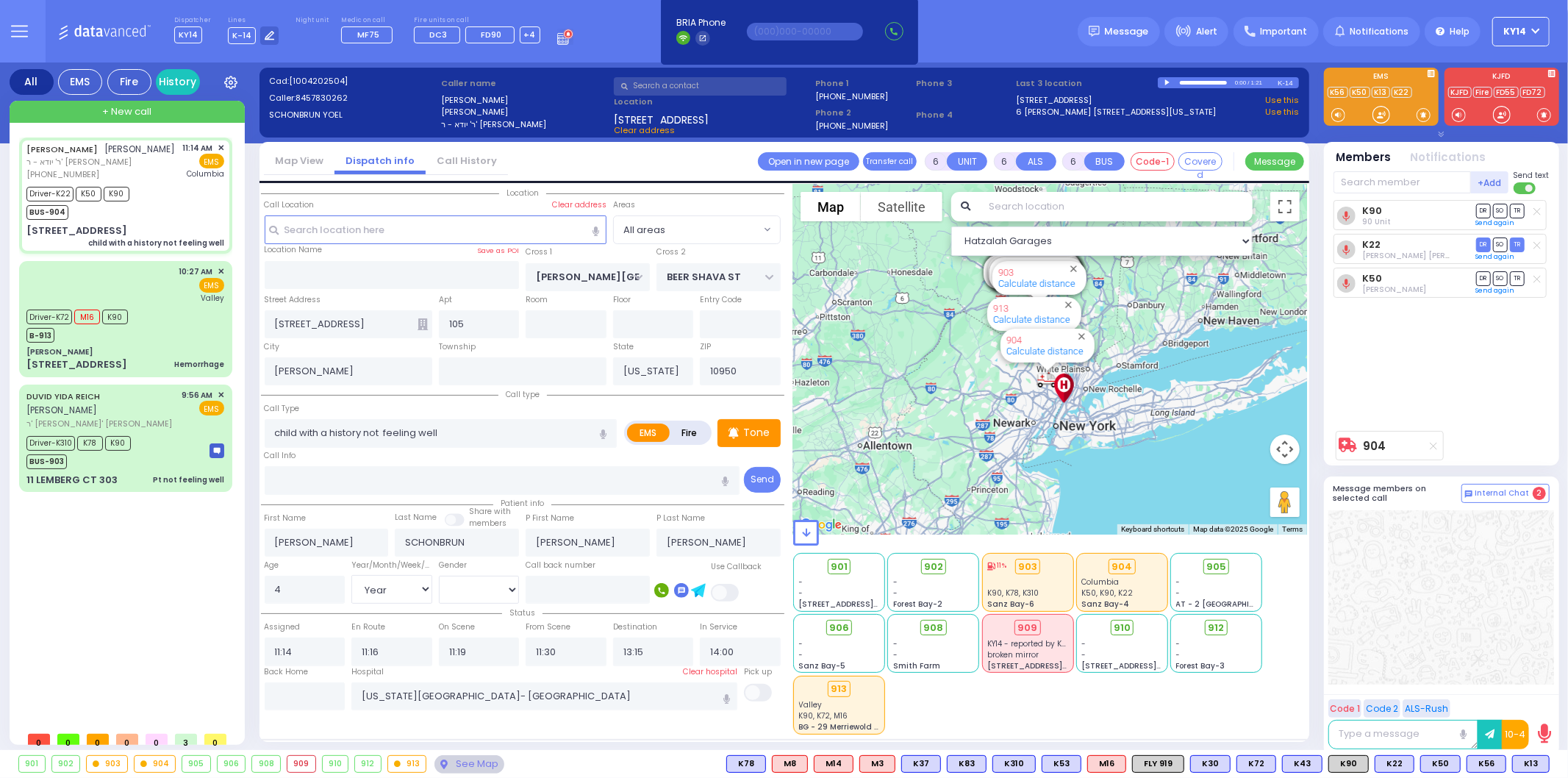
select select "Hatzalah Garages"
select select
radio input "true"
select select "Year"
select select "[DEMOGRAPHIC_DATA]"
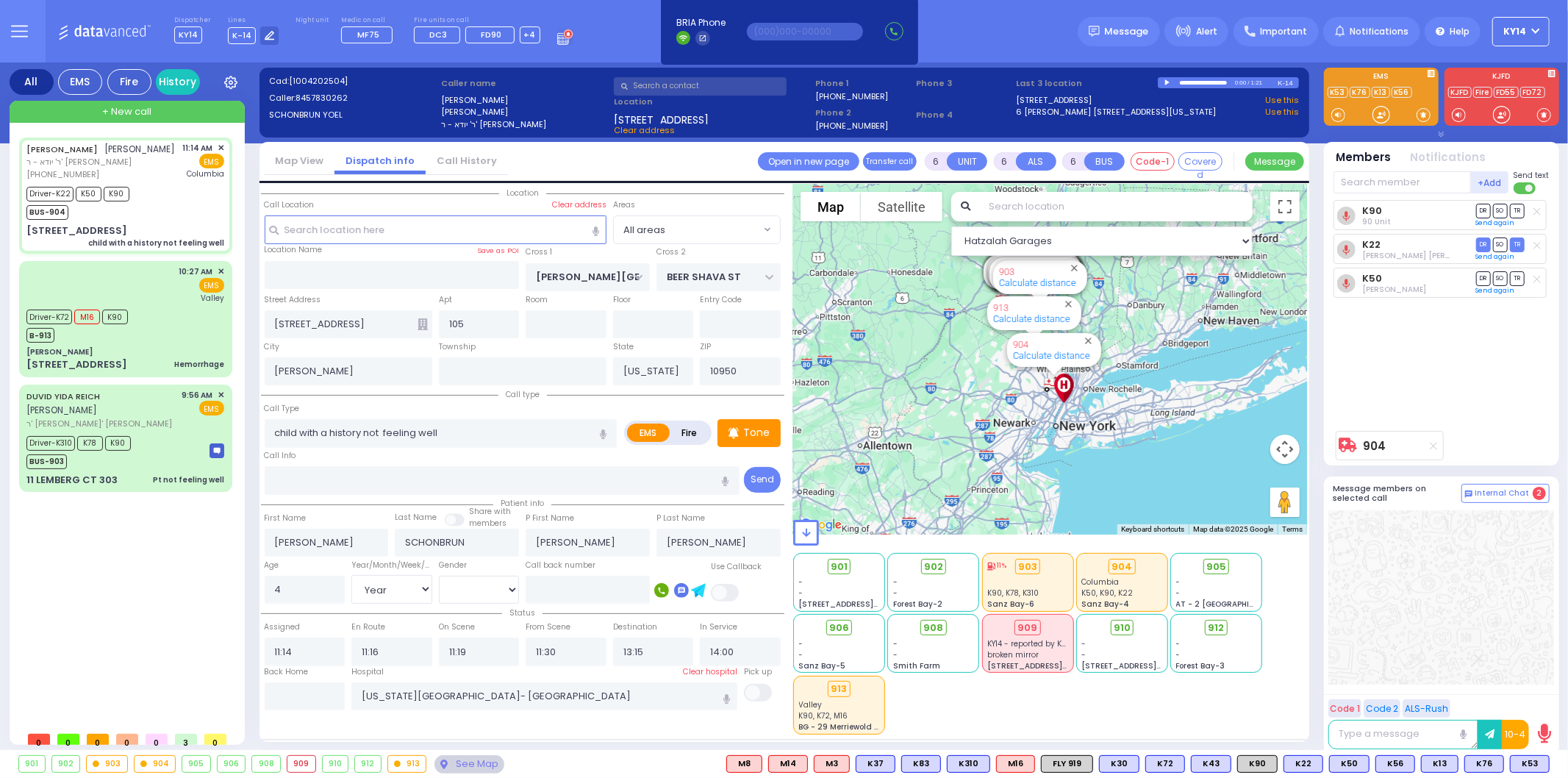
select select "Hatzalah Garages"
select select
radio input "true"
select select "Year"
select select "[DEMOGRAPHIC_DATA]"
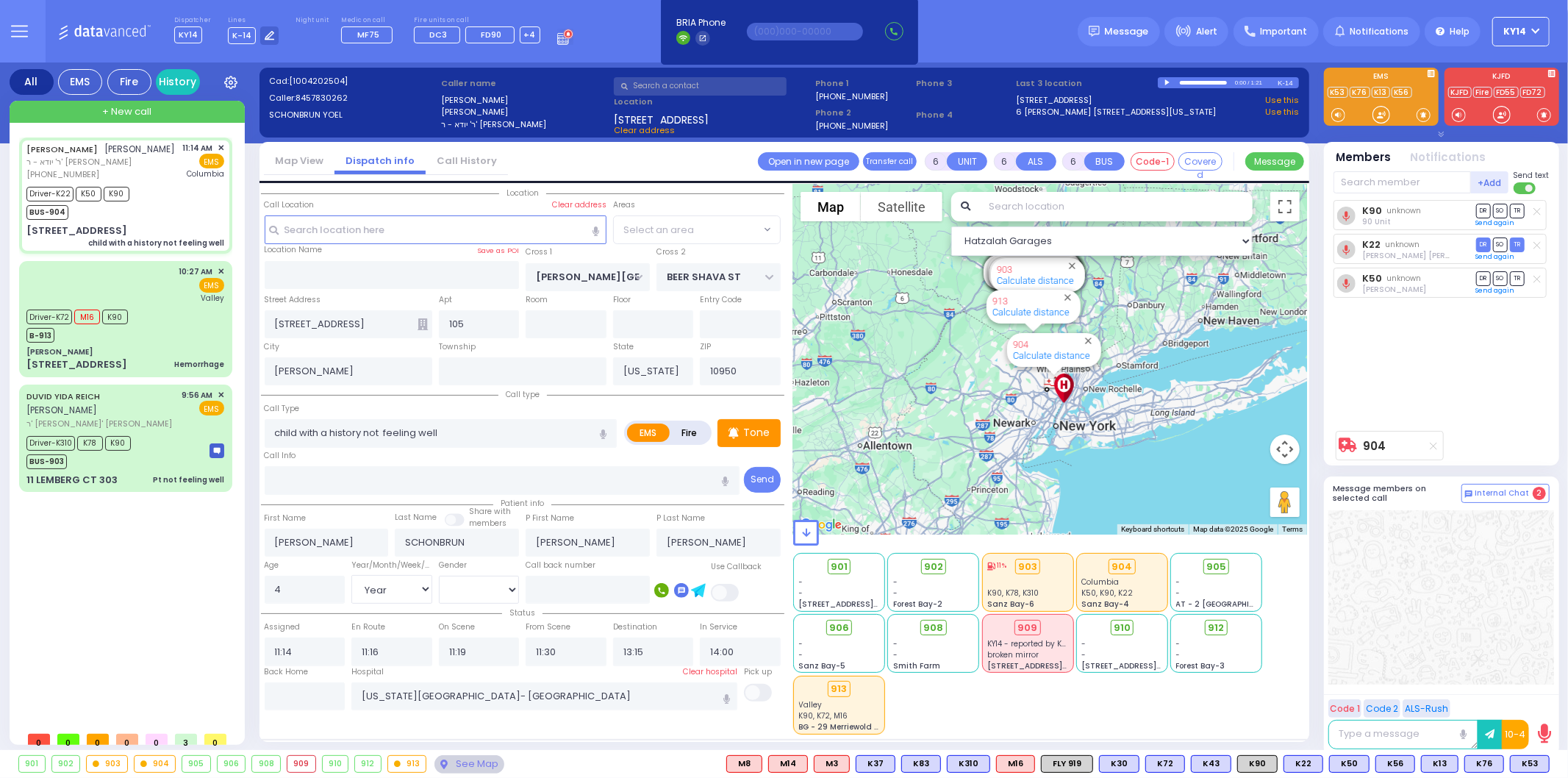
select select "Hatzalah Garages"
select select
radio input "true"
select select "Year"
select select "[DEMOGRAPHIC_DATA]"
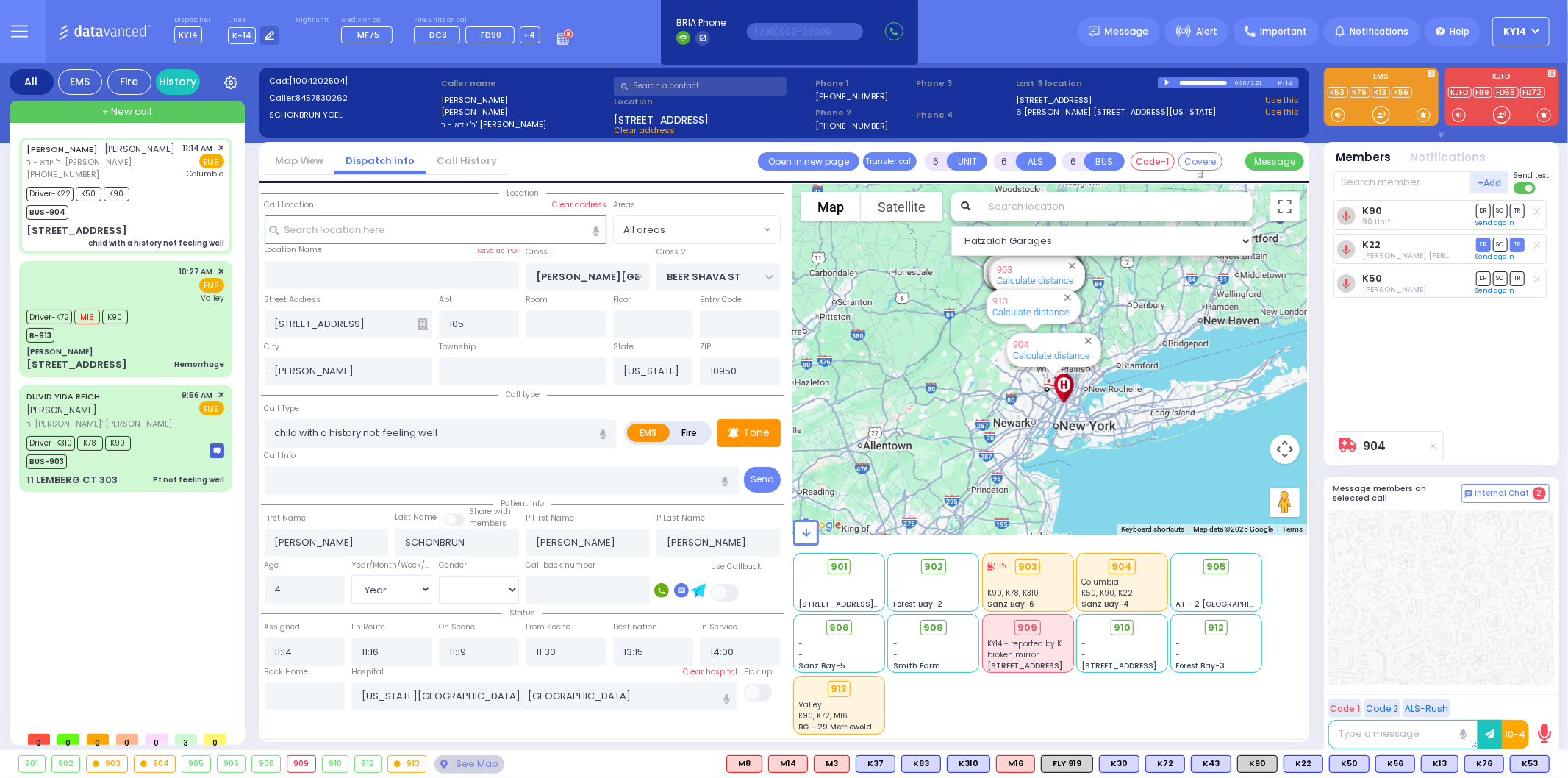
select select "Hatzalah Garages"
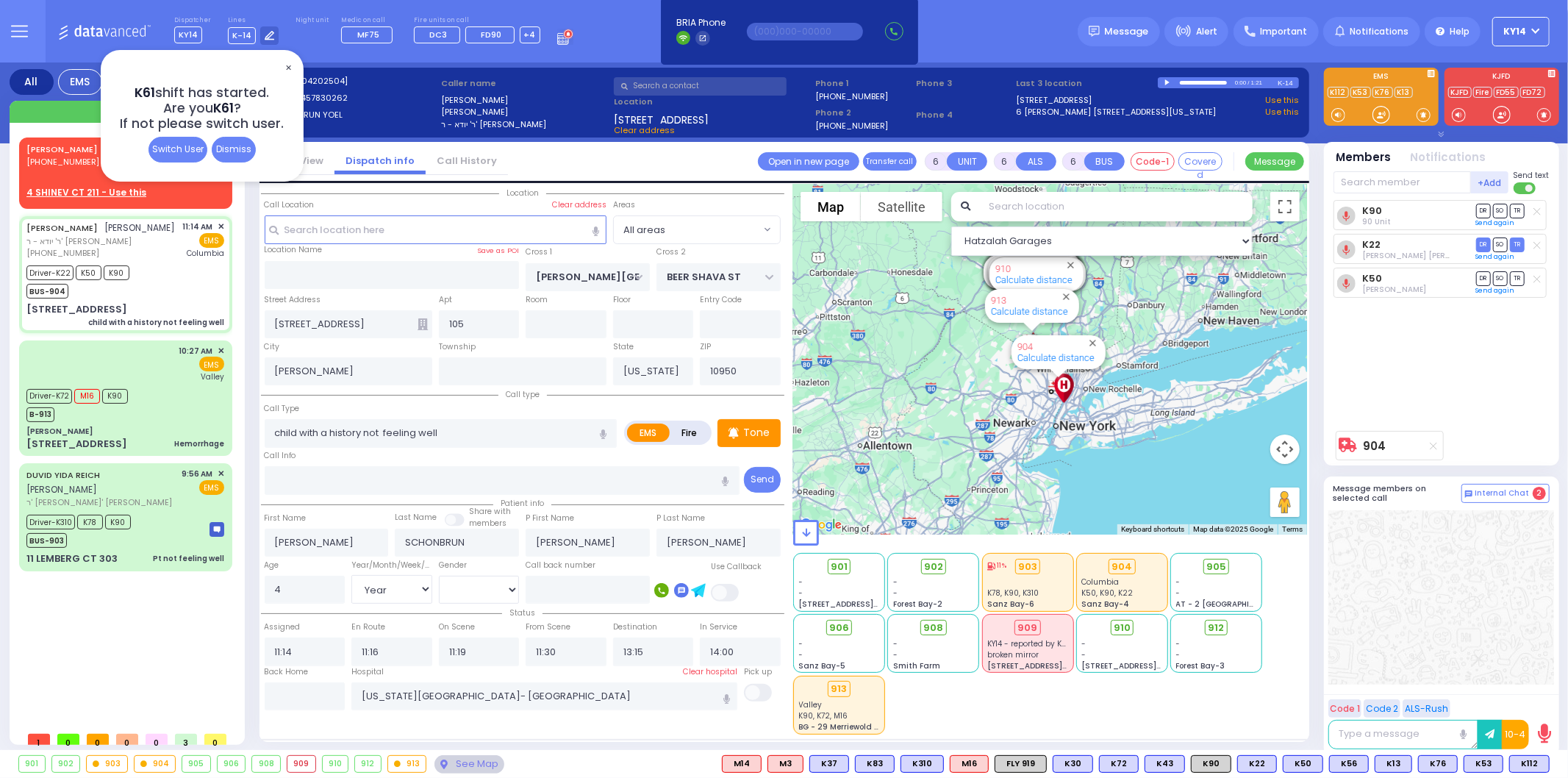
click at [285, 68] on span "✕" at bounding box center [288, 68] width 12 height 17
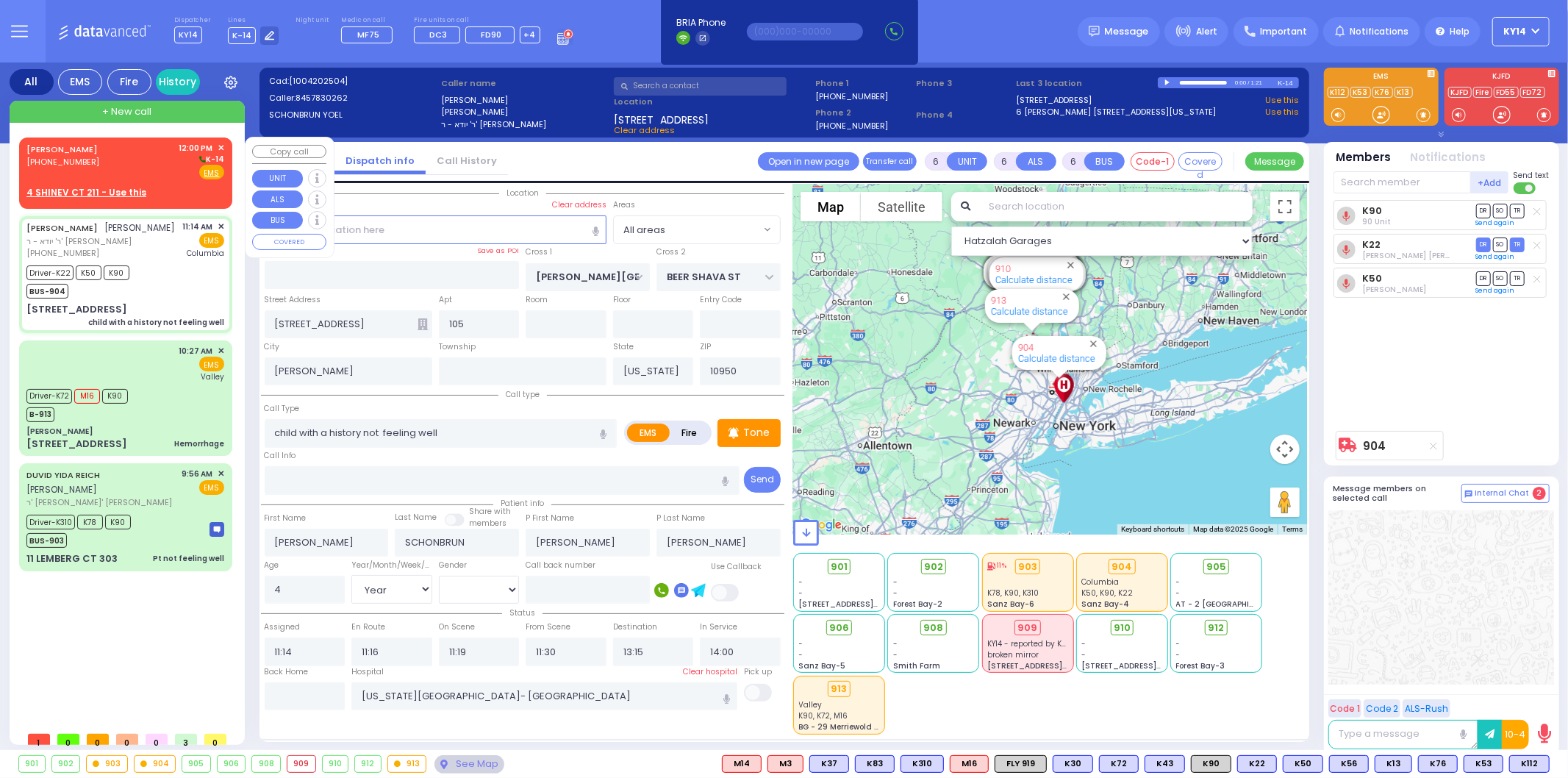
click at [132, 159] on div "YEKUSIEL MENASHE LOWY (845) 637-0362 12:00 PM ✕ K-14 EMS" at bounding box center [125, 160] width 198 height 38
type input "2"
type input "1"
select select
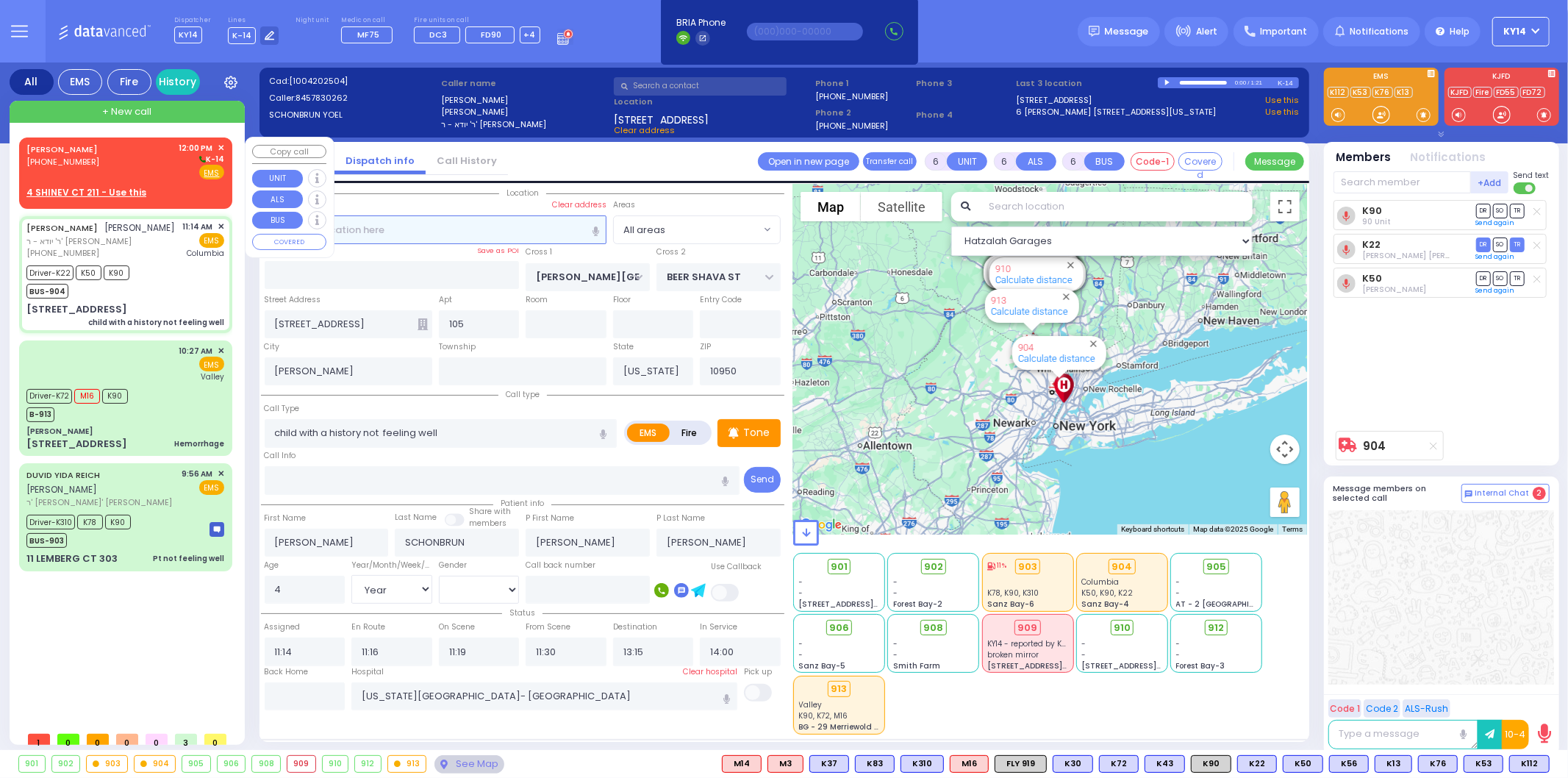
radio input "true"
type input "YEKUSIEL MENASHE"
type input "LOWY"
select select
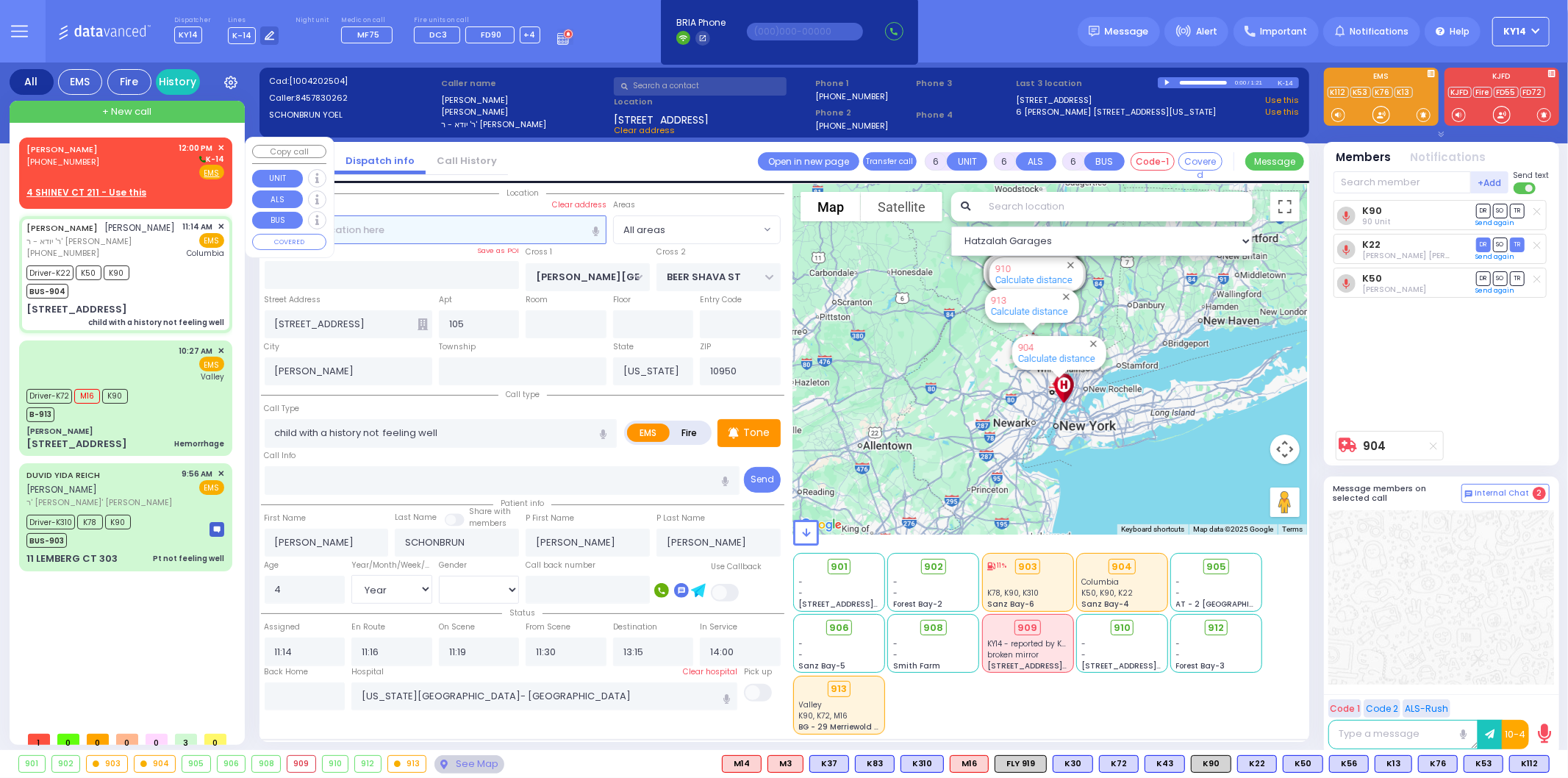
type input "12:00"
select select "Hatzalah Garages"
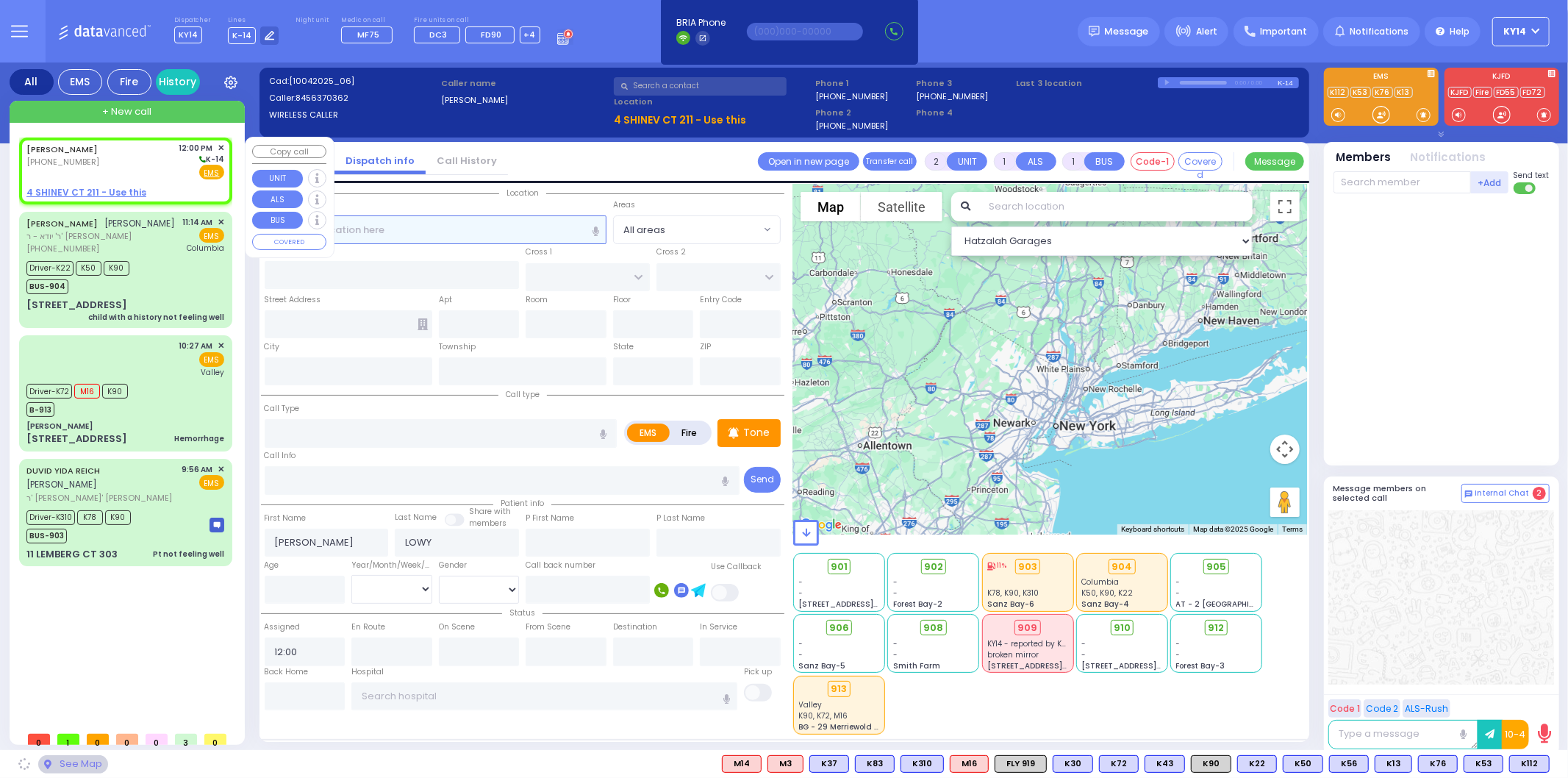
select select
radio input "true"
select select
select select "Hatzalah Garages"
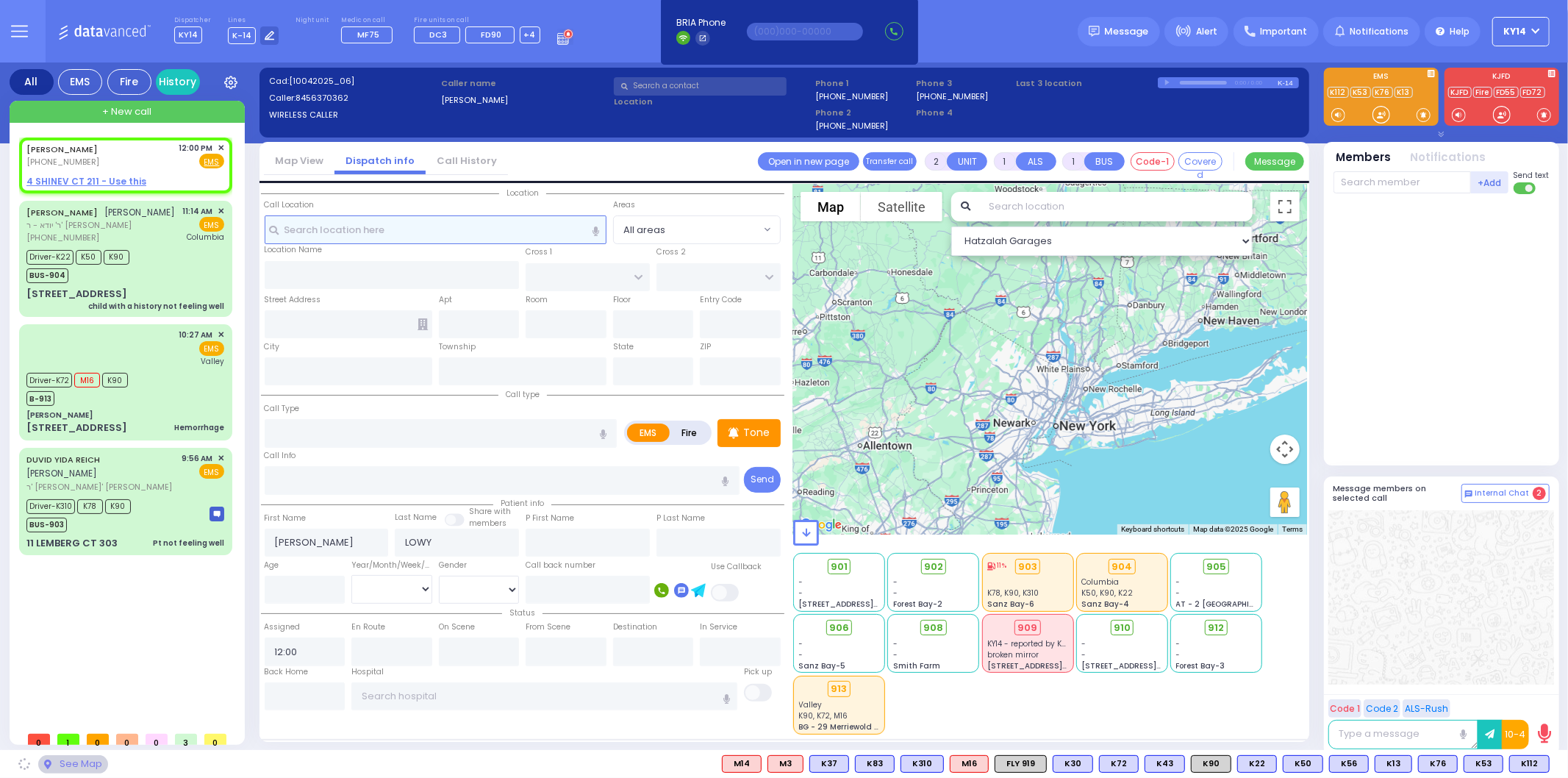
select select
radio input "true"
select select
select select "Hatzalah Garages"
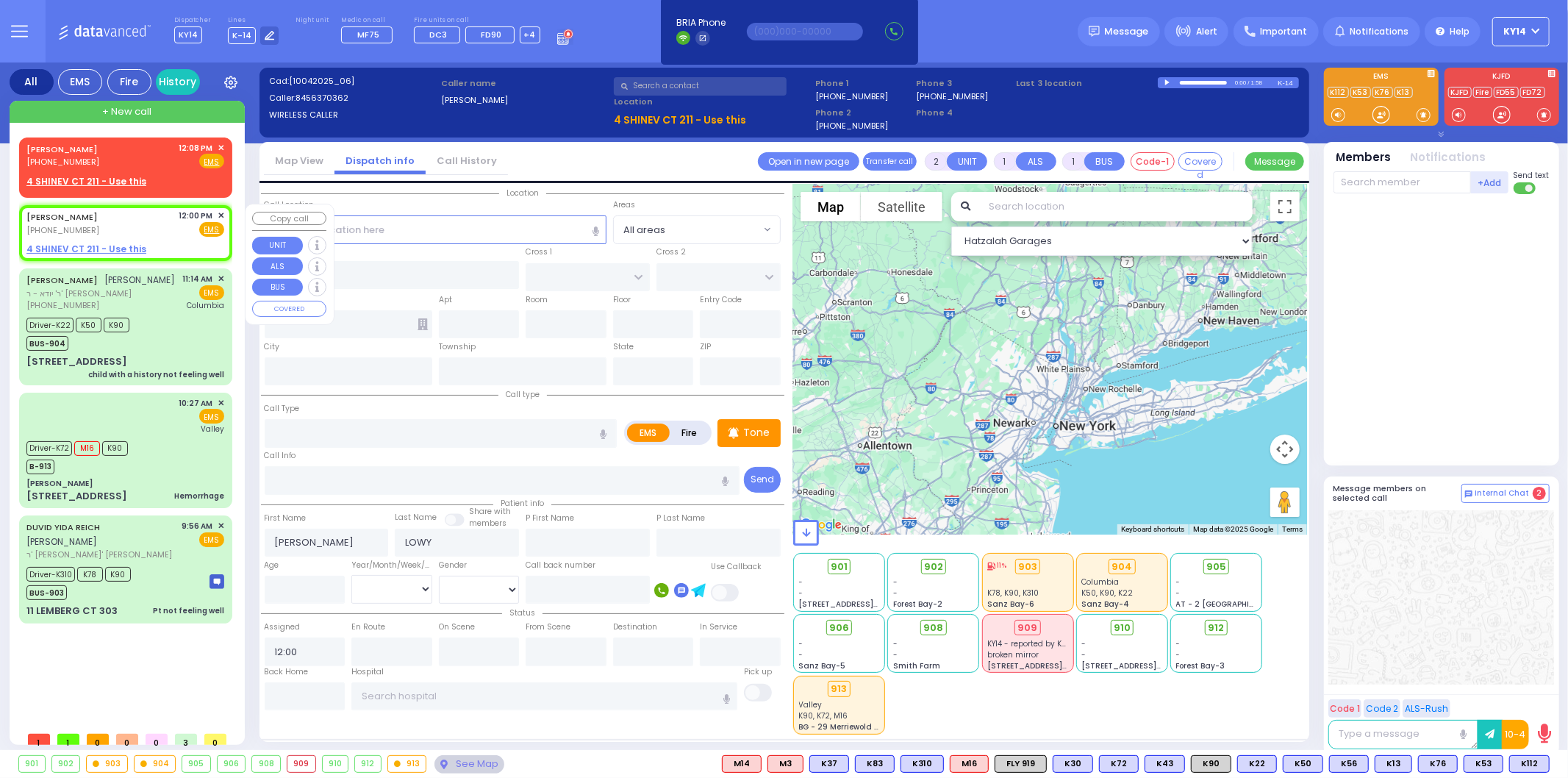
click at [222, 211] on span "✕" at bounding box center [221, 216] width 7 height 12
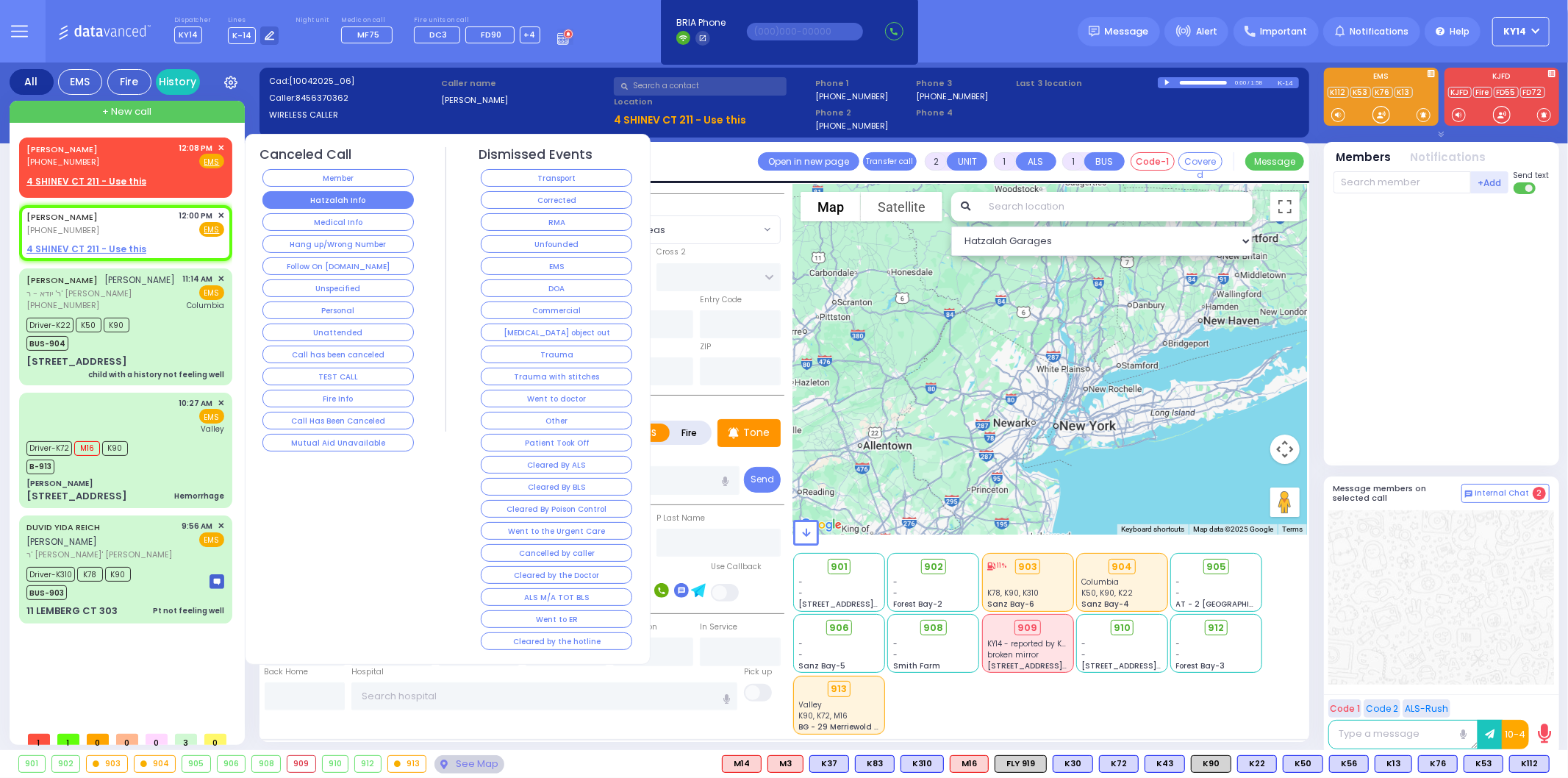
click at [349, 202] on button "Hatzalah Info" at bounding box center [338, 200] width 152 height 17
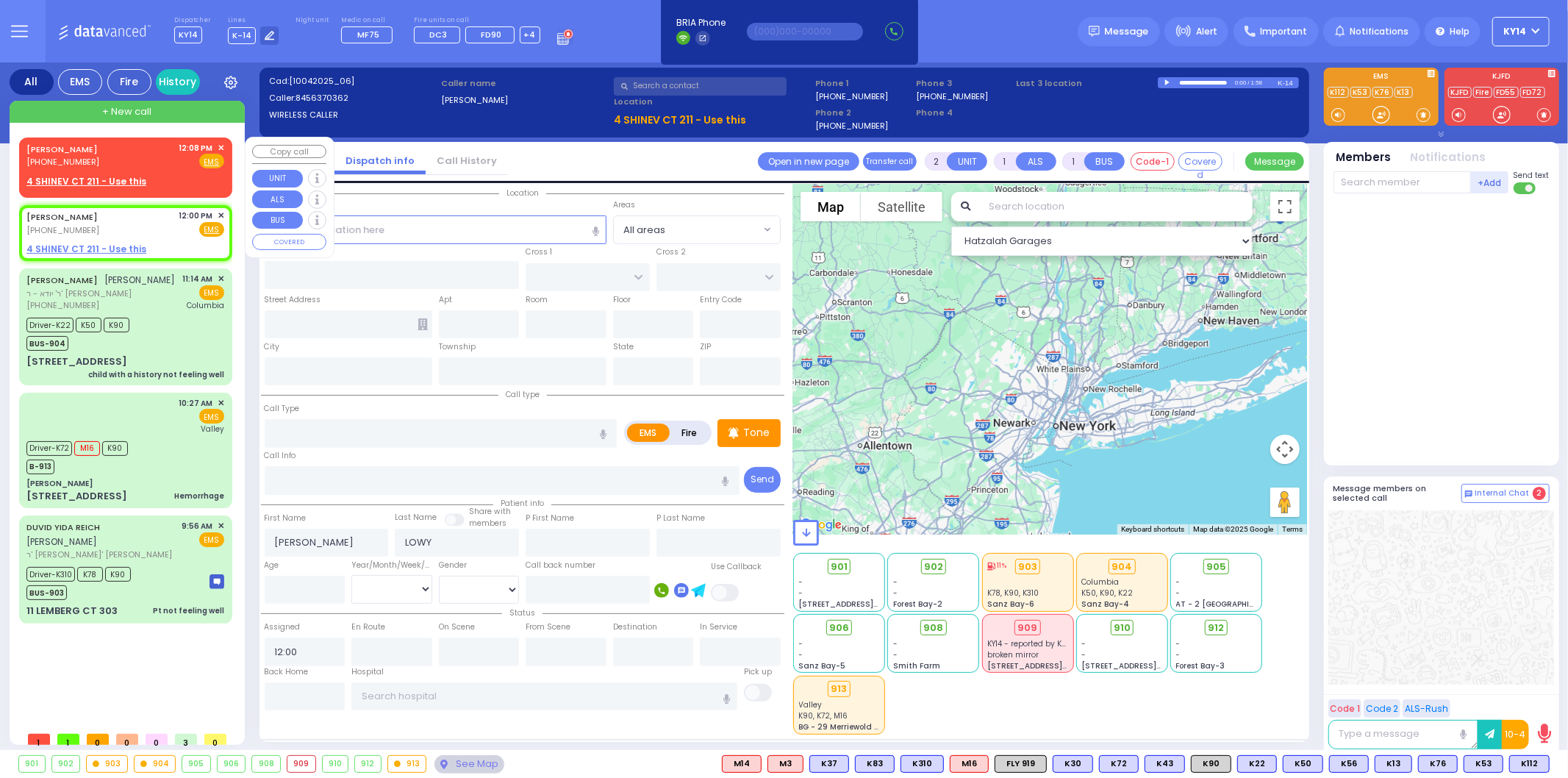
select select
radio input "true"
select select
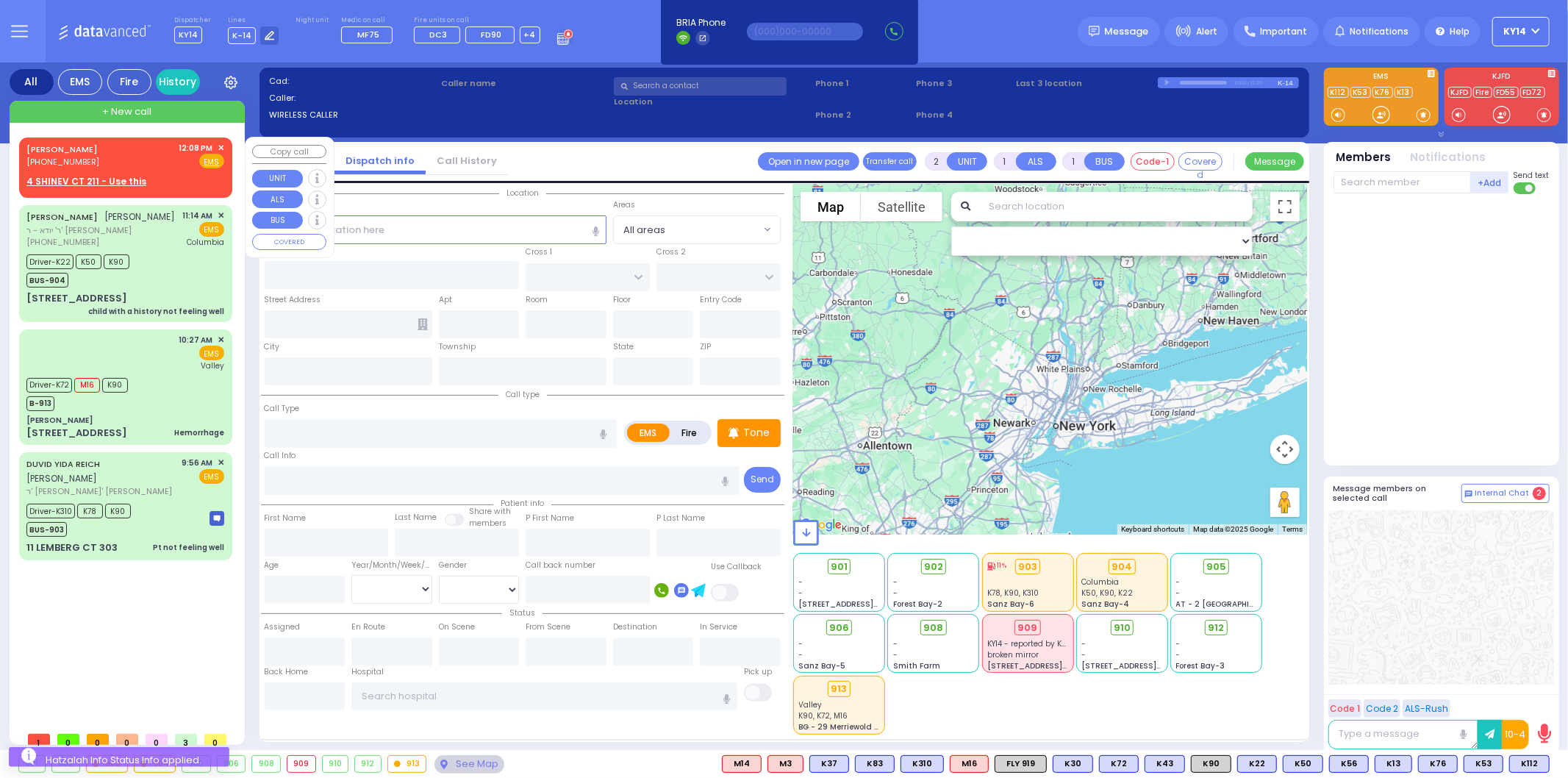
click at [222, 147] on span "✕" at bounding box center [221, 147] width 7 height 12
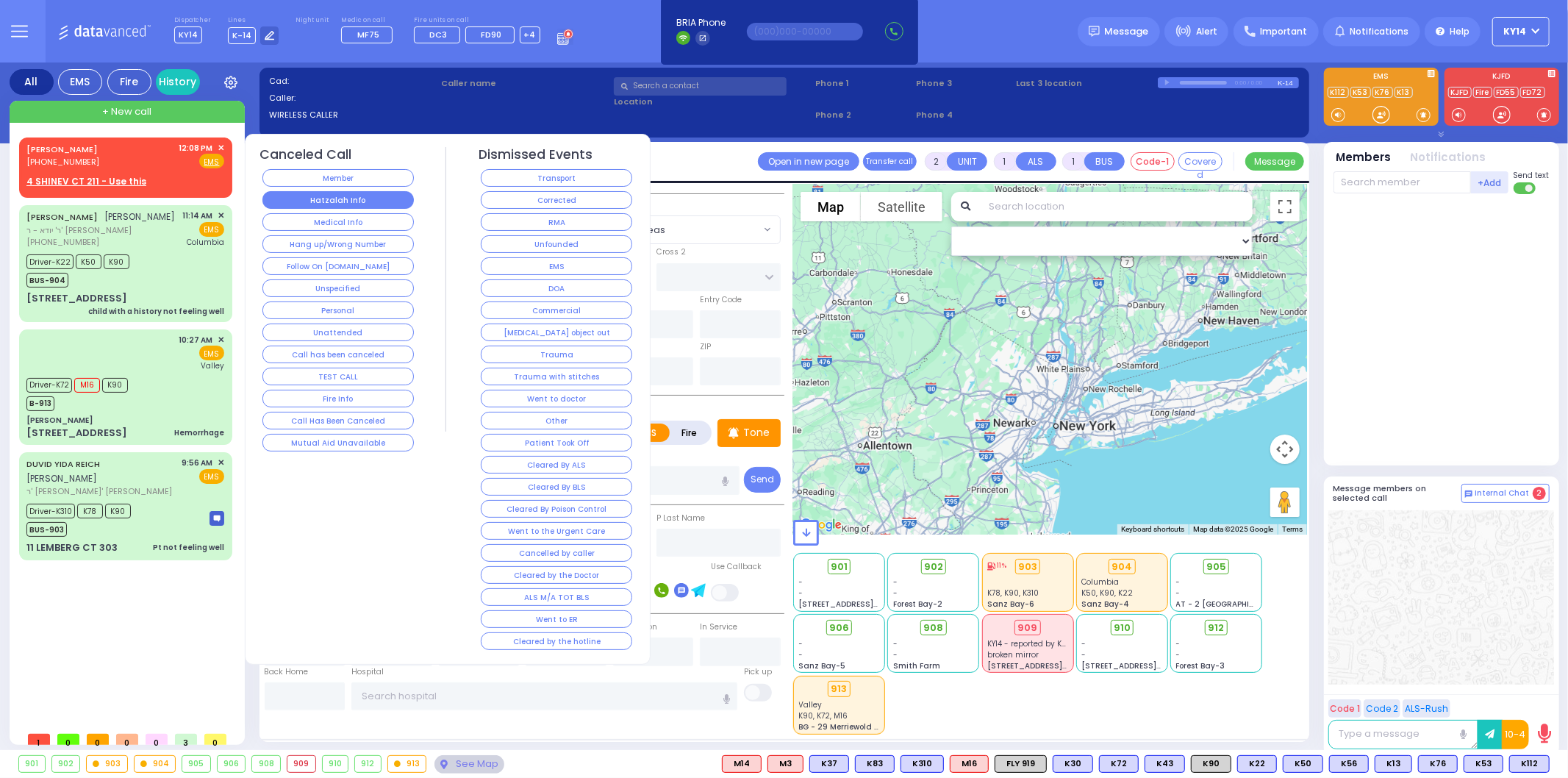
click at [322, 203] on button "Hatzalah Info" at bounding box center [338, 200] width 152 height 17
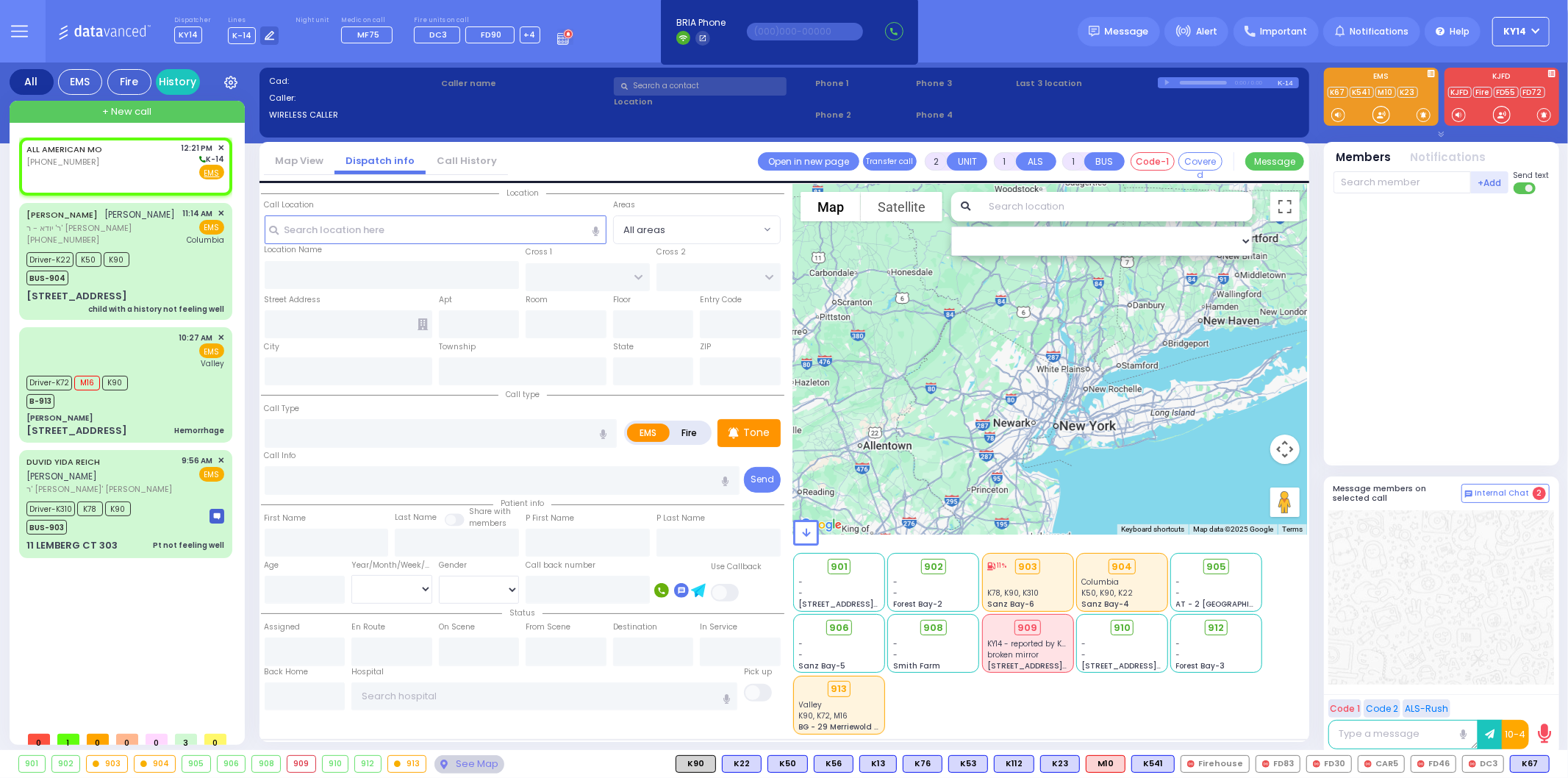
select select
radio input "true"
select select
type input "12:21"
select select "Hatzalah Garages"
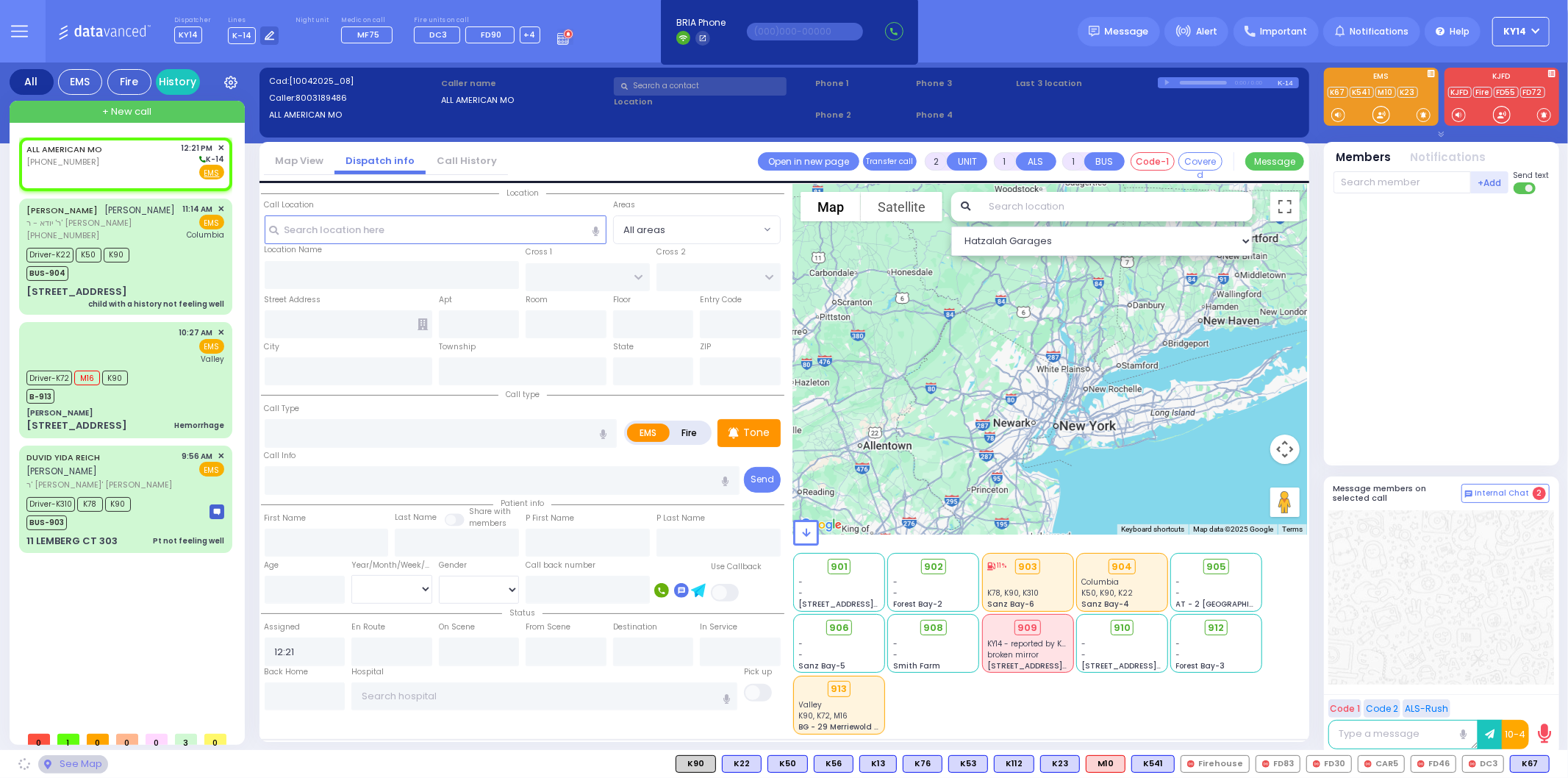
select select
radio input "true"
select select
select select "Hatzalah Garages"
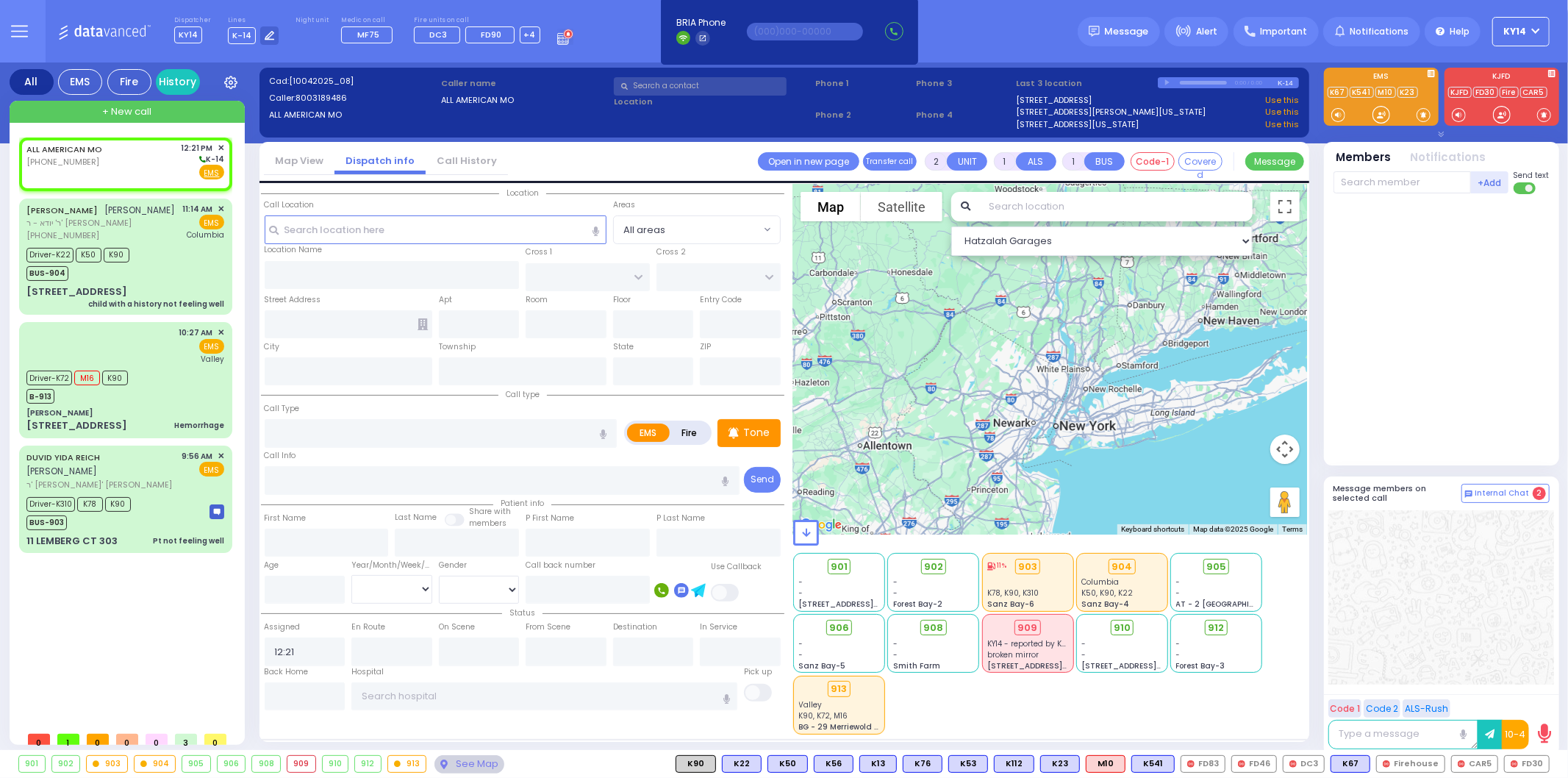
drag, startPoint x: 726, startPoint y: 478, endPoint x: 733, endPoint y: 481, distance: 7.6
click at [728, 478] on icon "button" at bounding box center [726, 480] width 7 height 9
type input "Zone 4"
select select
radio input "true"
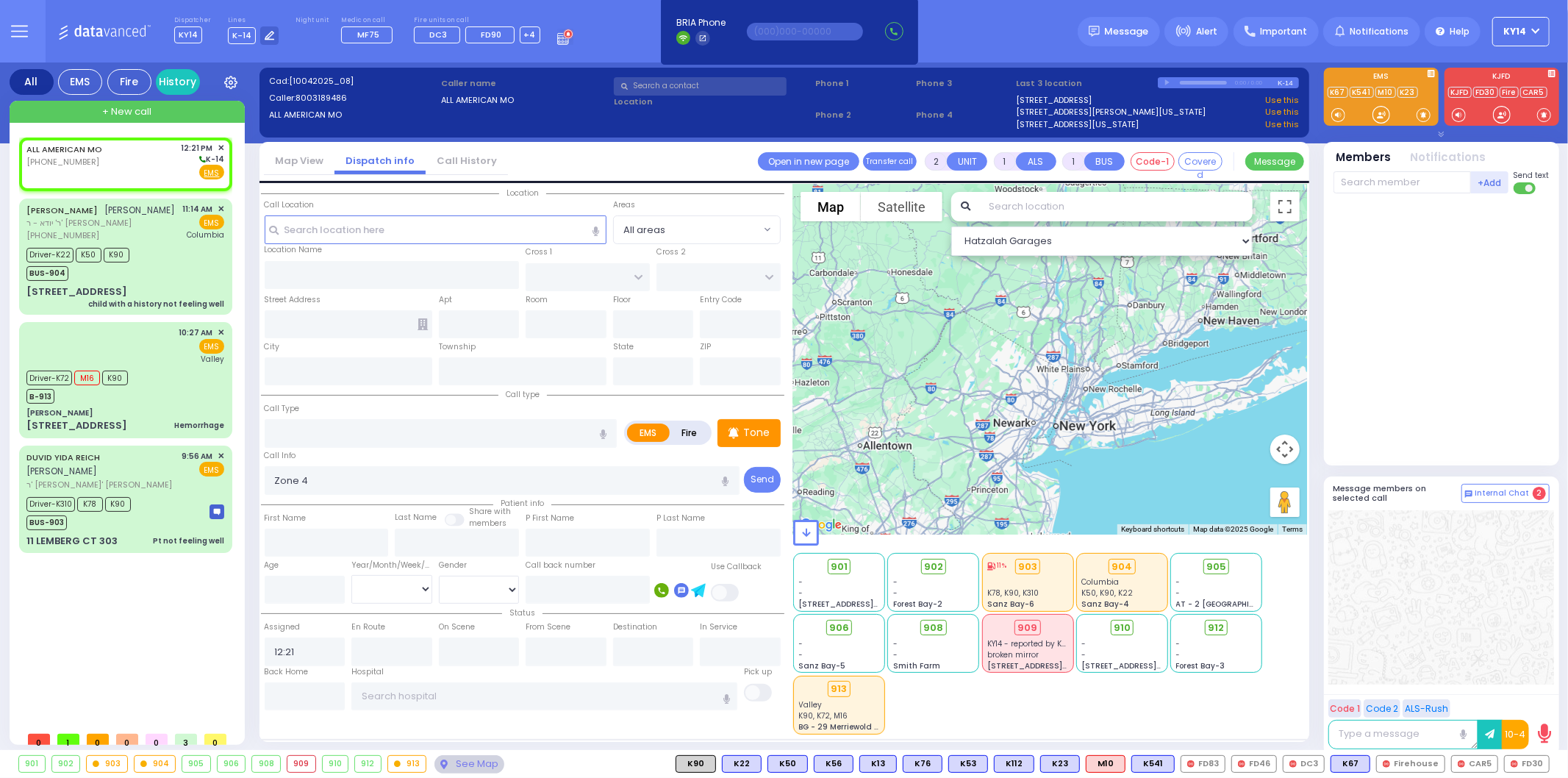
select select
select select "Hatzalah Garages"
click at [725, 476] on icon "button" at bounding box center [726, 480] width 7 height 9
type input "Zone 4 second floor pool station"
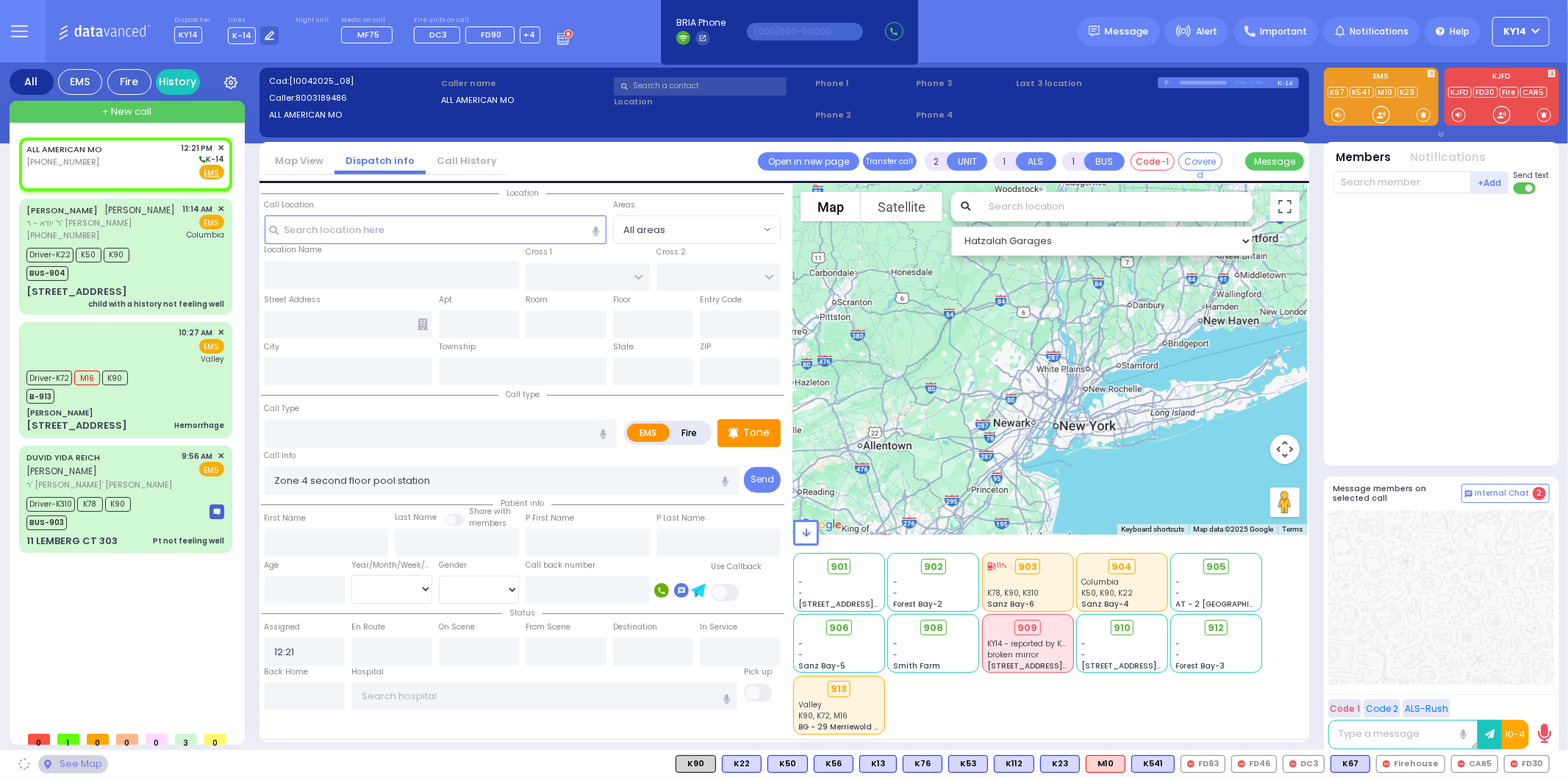
select select
radio input "true"
select select
select select "Hatzalah Garages"
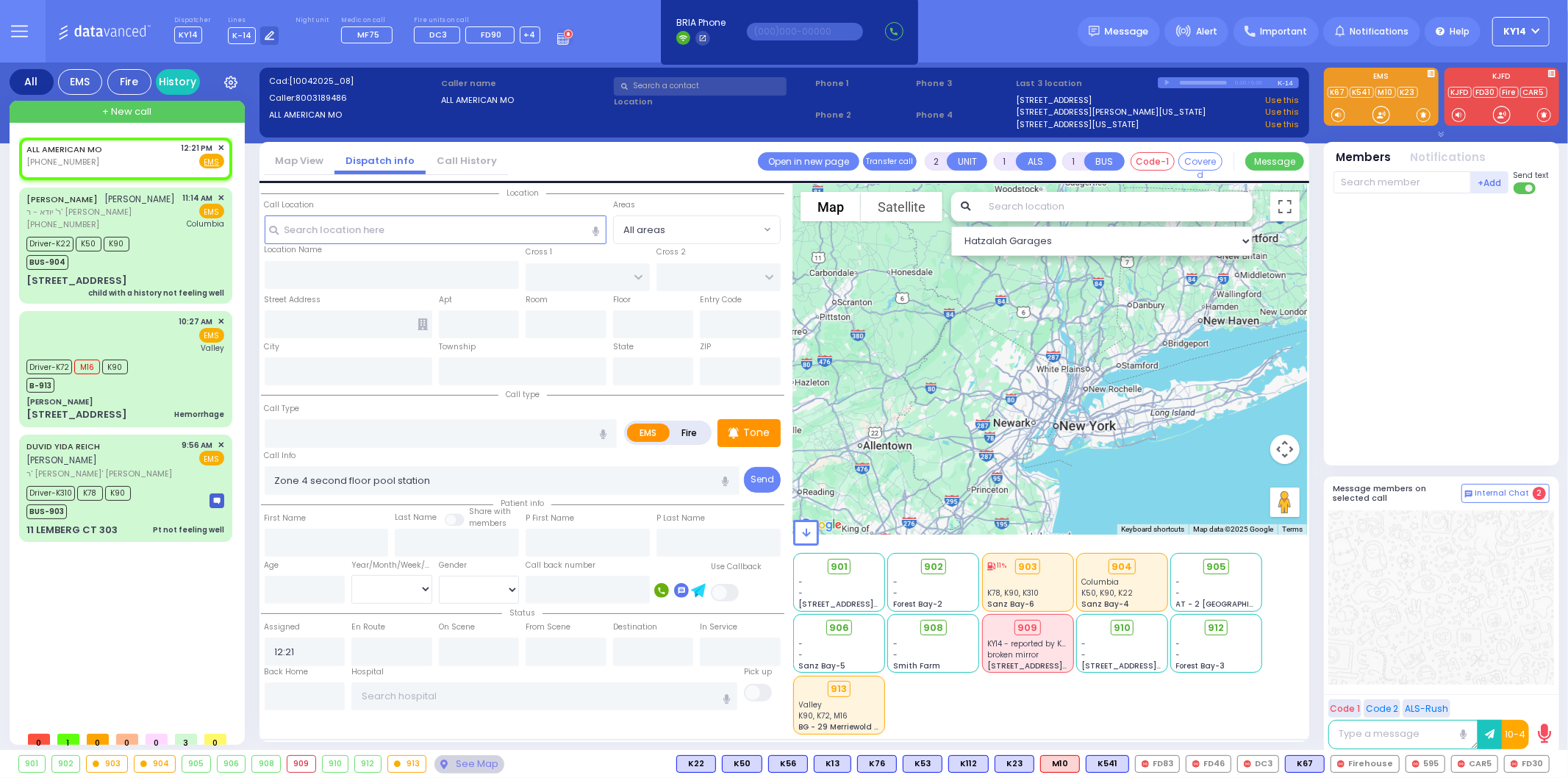
select select
radio input "true"
select select
select select "Hatzalah Garages"
click at [699, 429] on label "Fire" at bounding box center [689, 432] width 41 height 18
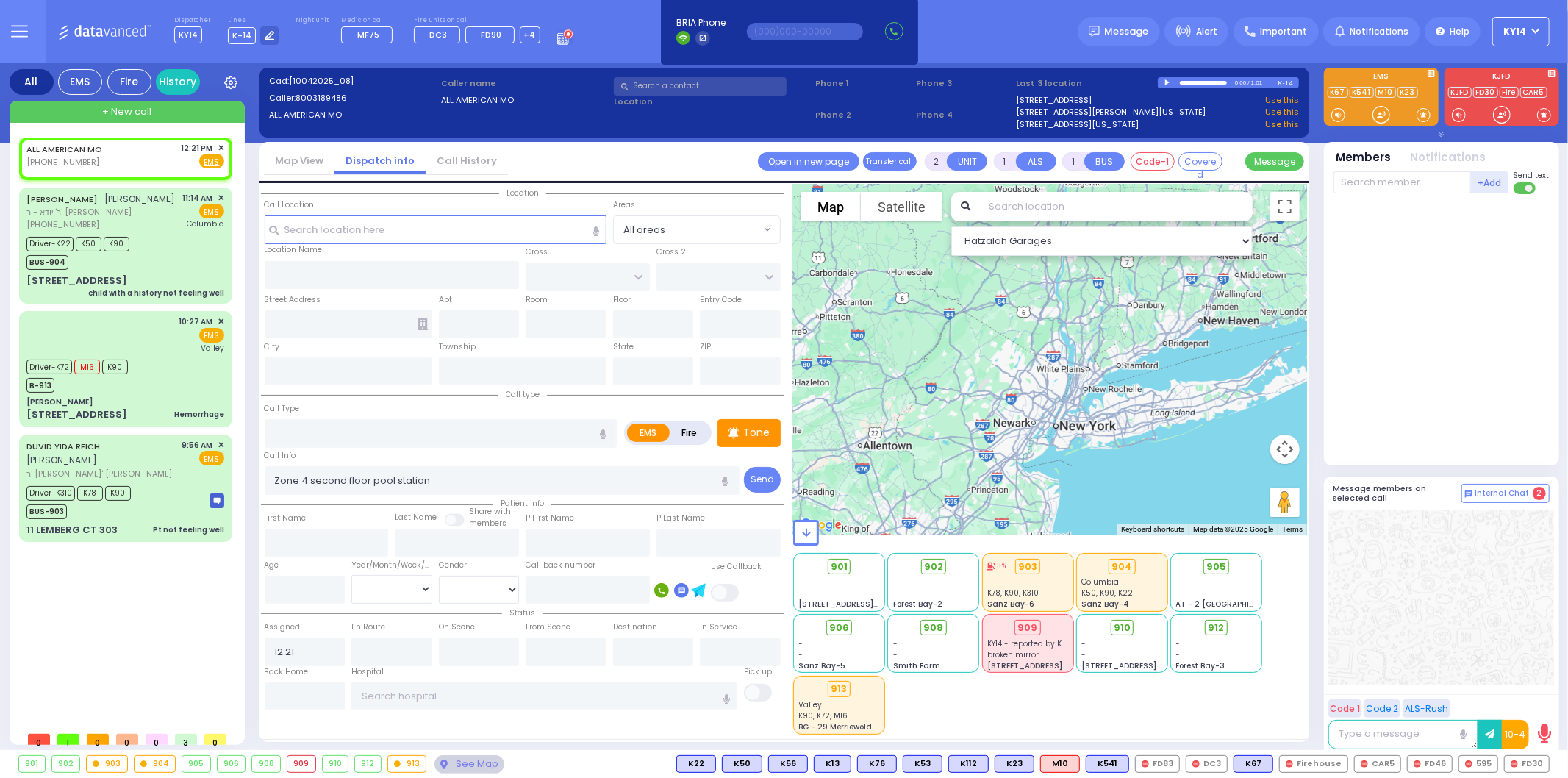
radio input "true"
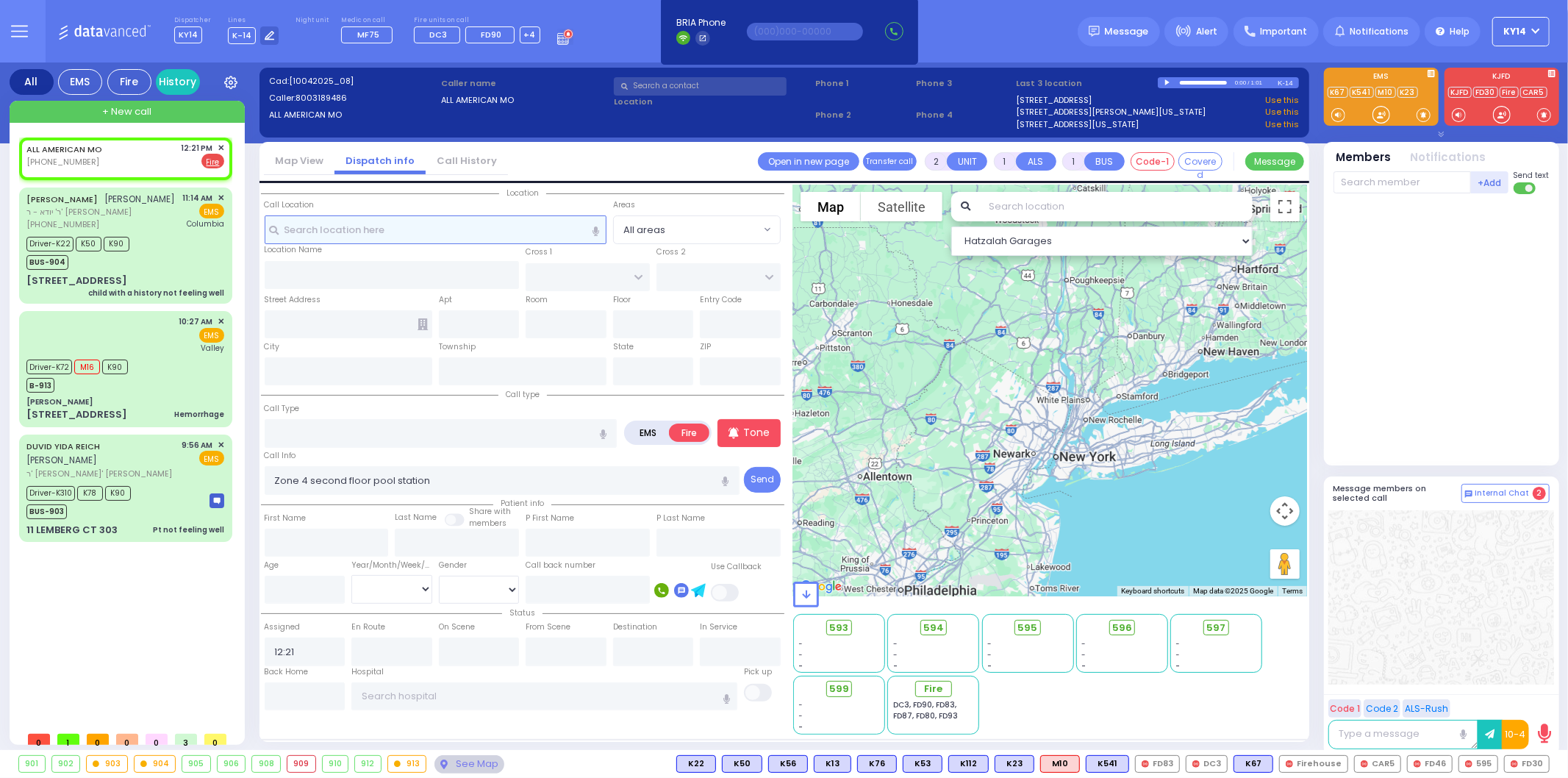
drag, startPoint x: 383, startPoint y: 231, endPoint x: 401, endPoint y: 242, distance: 21.1
click at [386, 235] on input "text" at bounding box center [436, 229] width 342 height 28
type input "1"
type input "6"
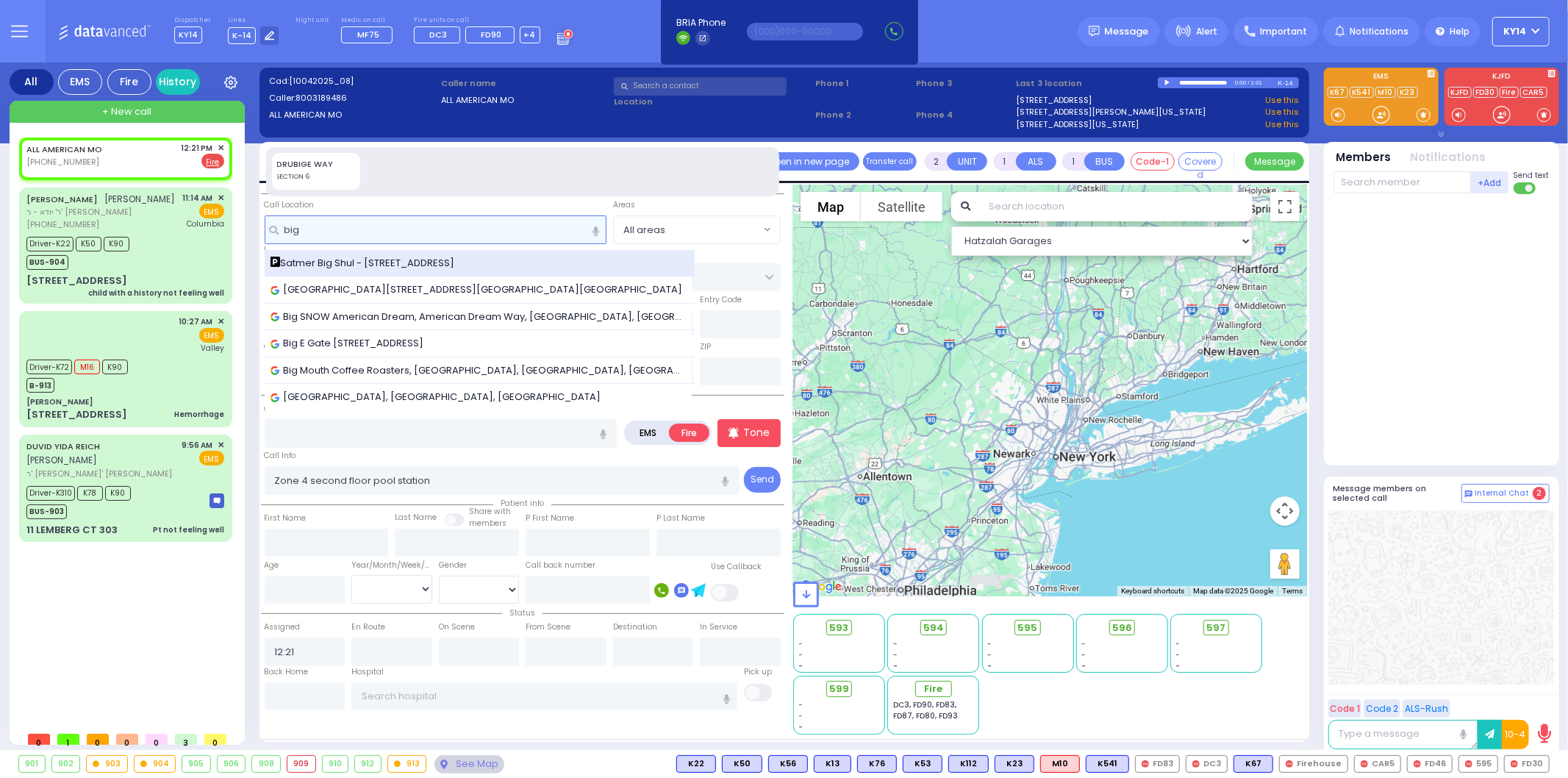
type input "big"
click at [375, 256] on span "Satmer Big Shul - 12 GARFIELD RD." at bounding box center [366, 263] width 190 height 15
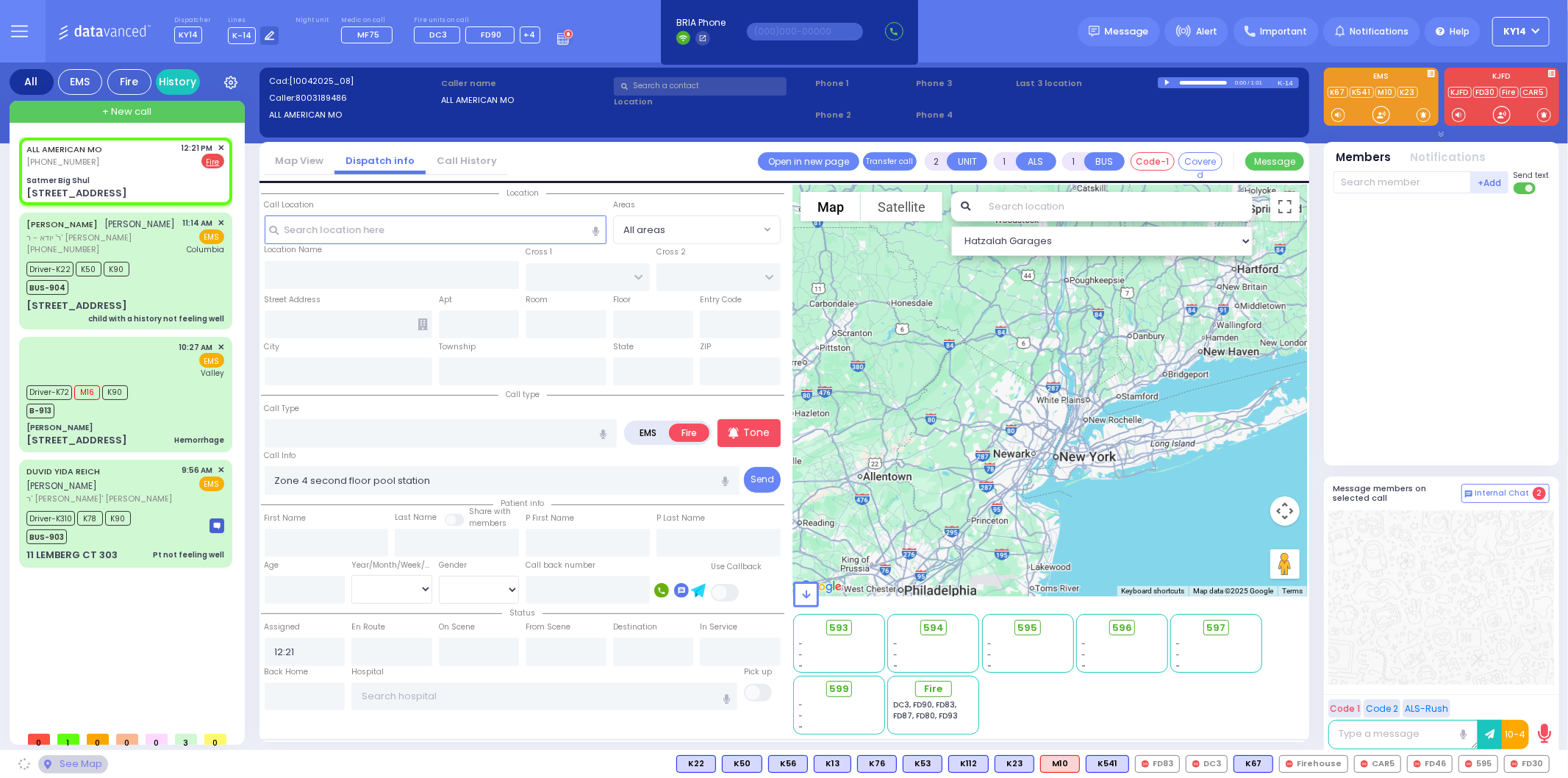
select select
radio input "true"
select select
select select "Hatzalah Garages"
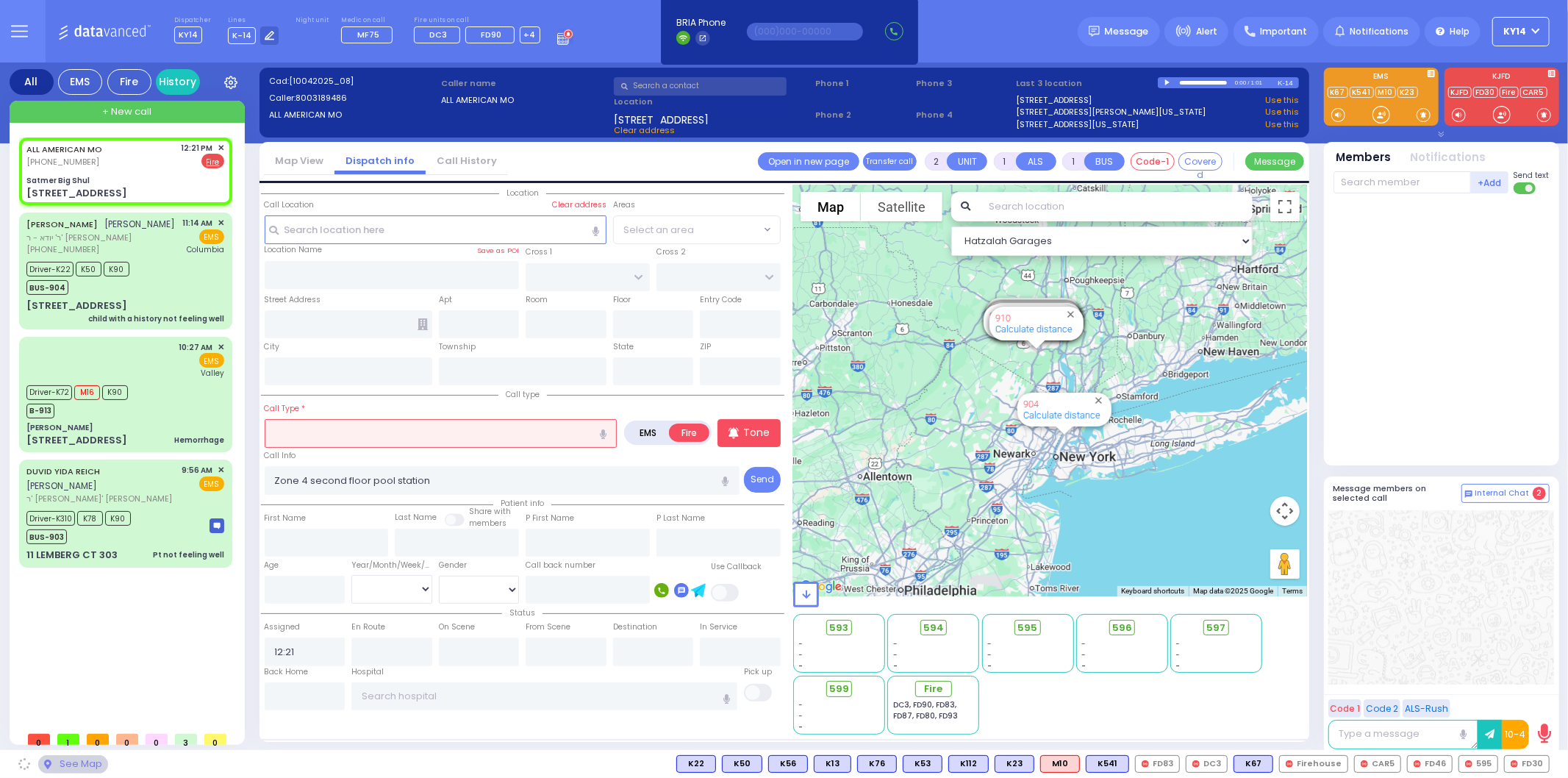
type input "Satmer Big Shul"
type input "EAHAL COURT"
type input "12 GARFIELD RD"
type input "[PERSON_NAME]"
type input "[US_STATE]"
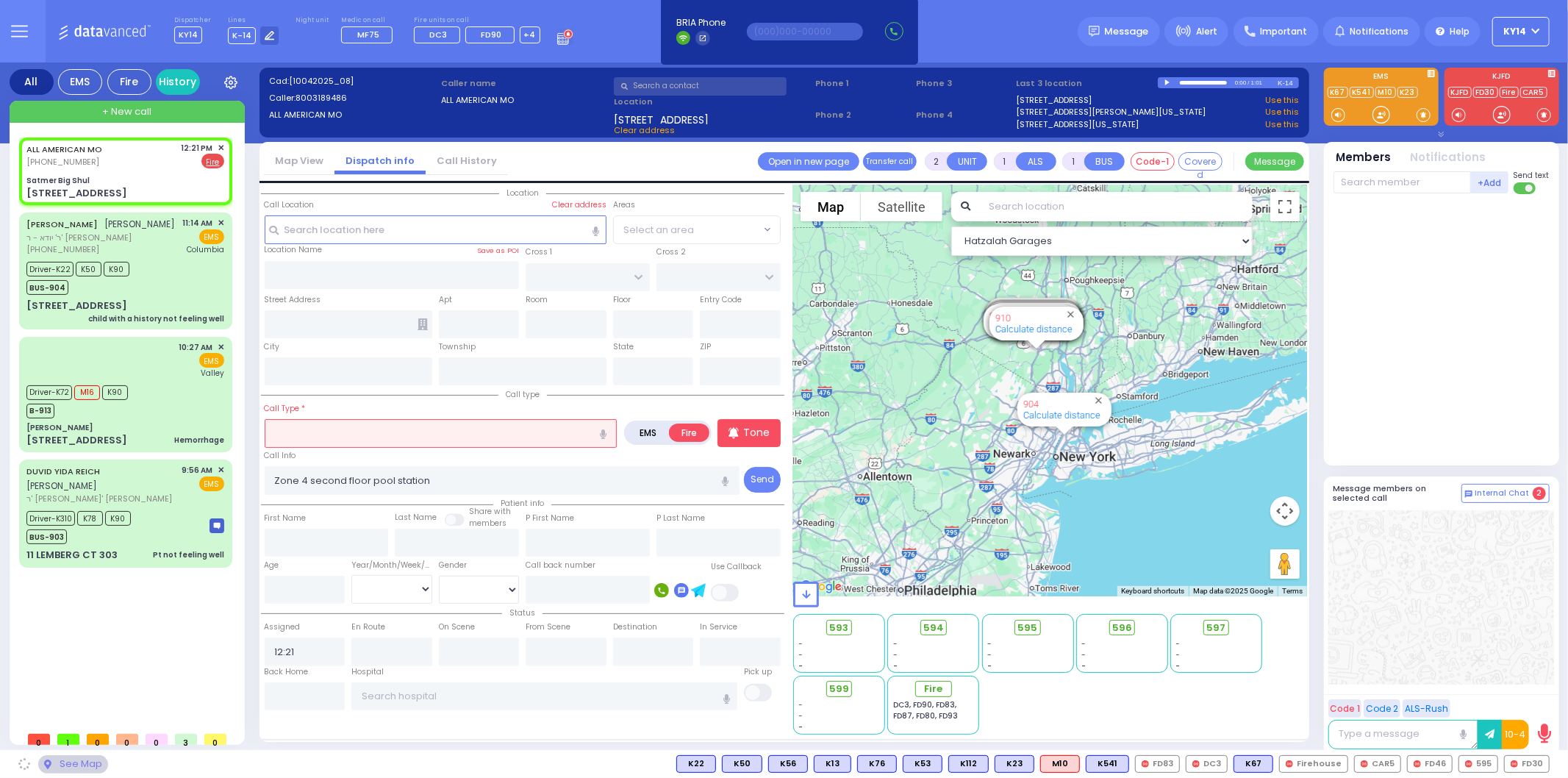
type input "10950"
select select "SECTION 1"
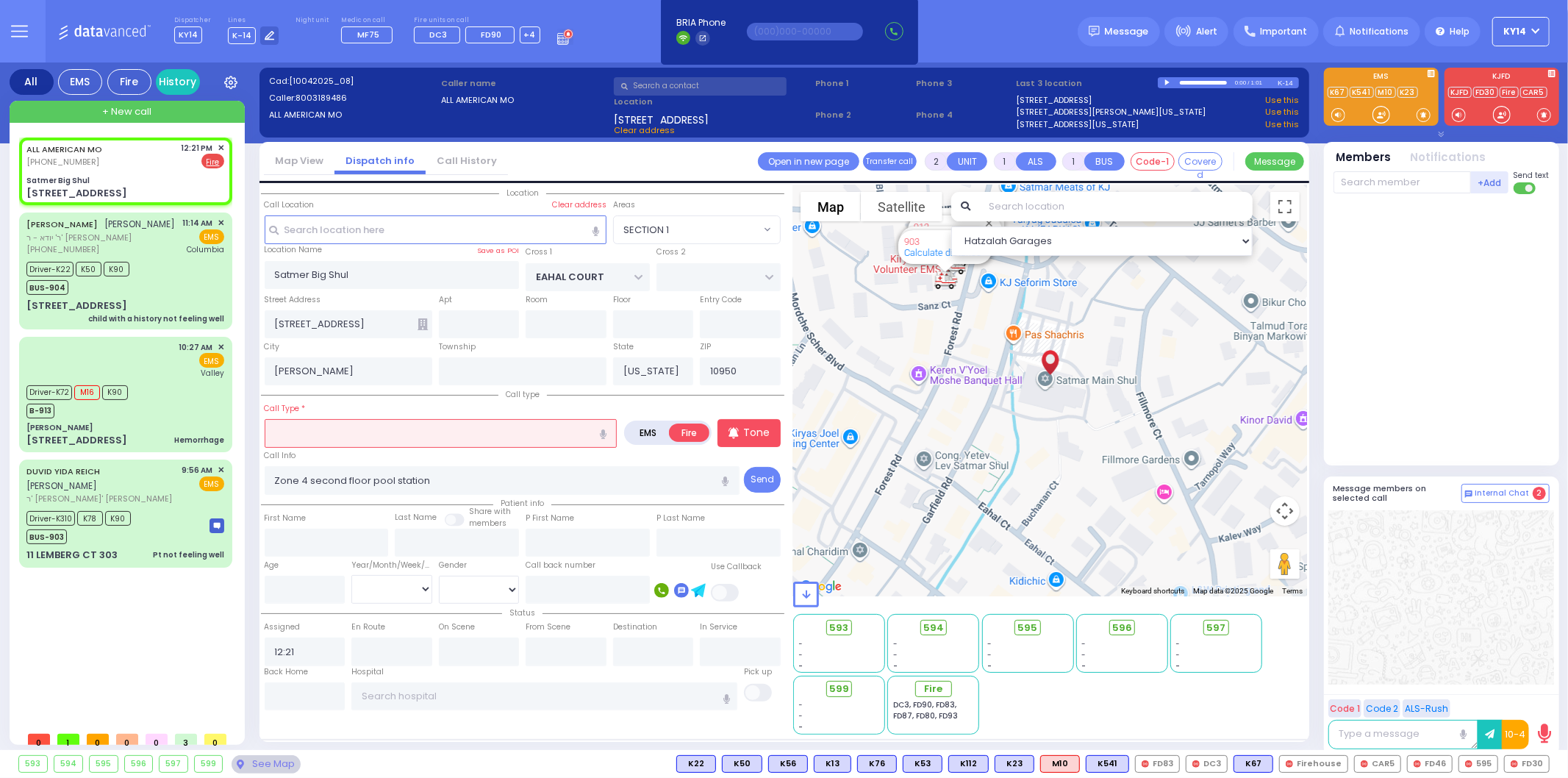
click at [532, 435] on input "text" at bounding box center [441, 433] width 353 height 28
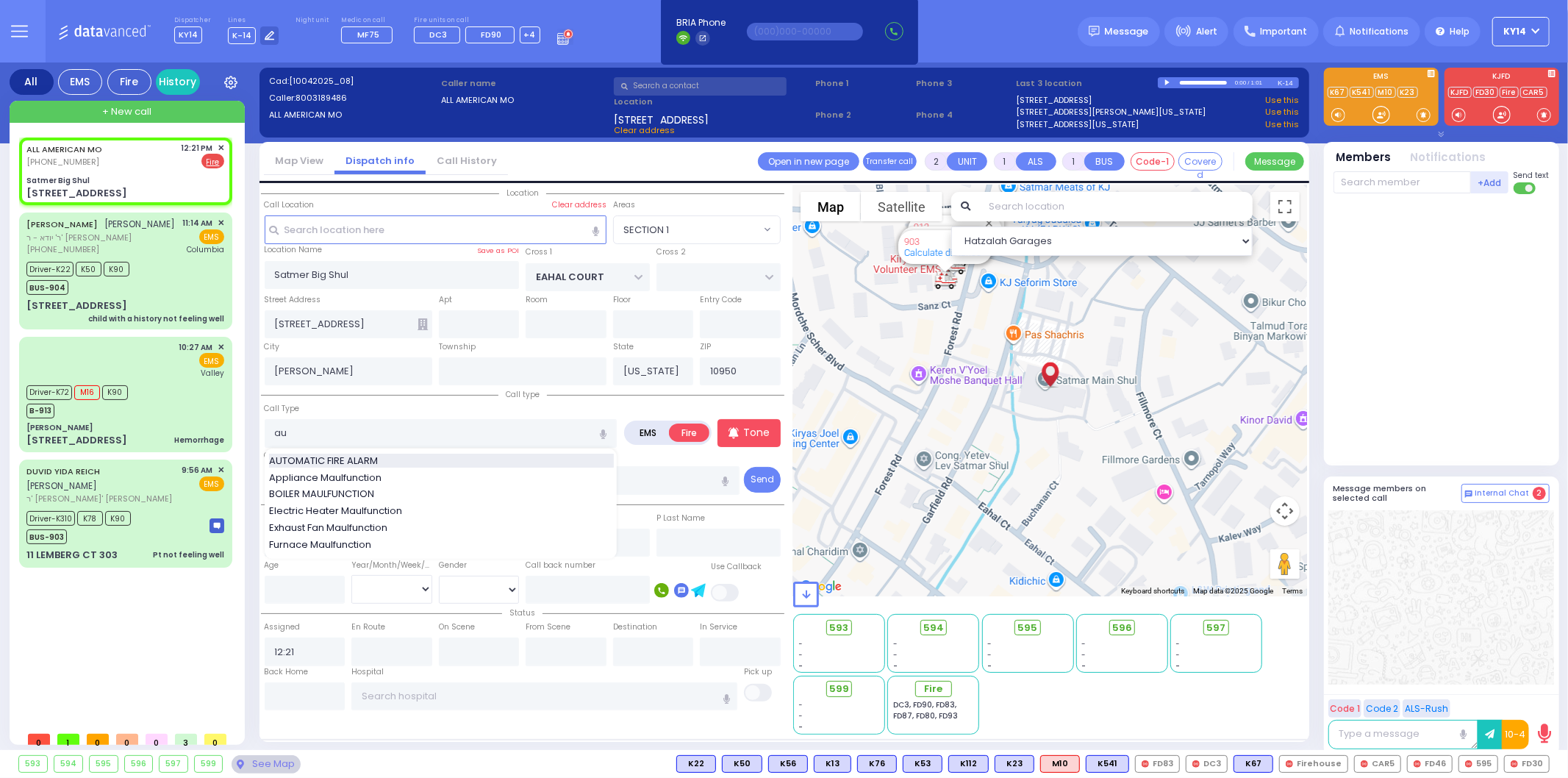
click at [297, 455] on span "AUTOMATIC FIRE ALARM" at bounding box center [326, 461] width 114 height 15
type input "AUTOMATIC FIRE ALARM"
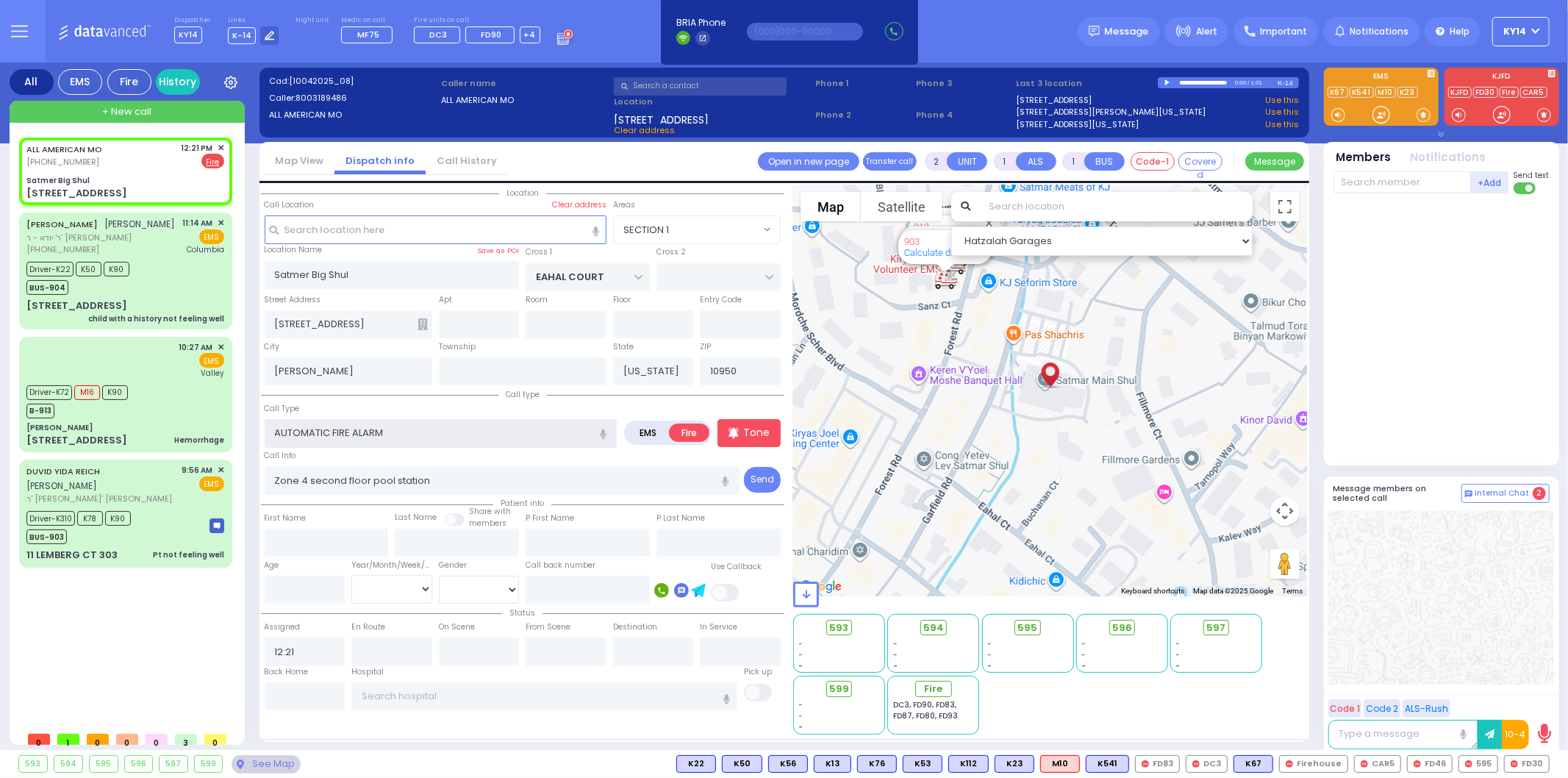
type input "3"
select select
radio input "true"
select select
select select "Hatzalah Garages"
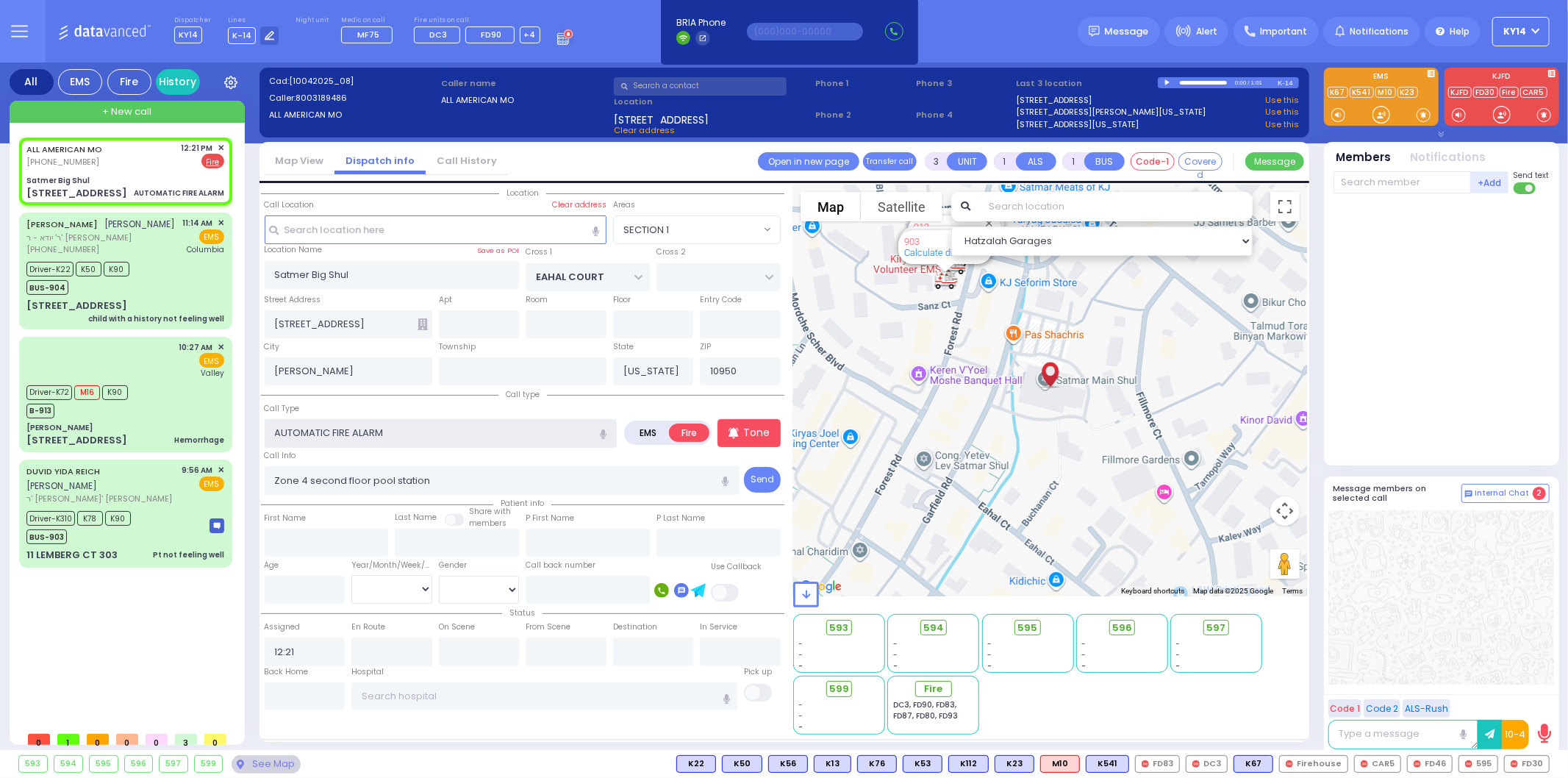
select select "SECTION 1"
click at [939, 688] on span "Fire" at bounding box center [938, 688] width 18 height 15
select select
radio input "true"
select select
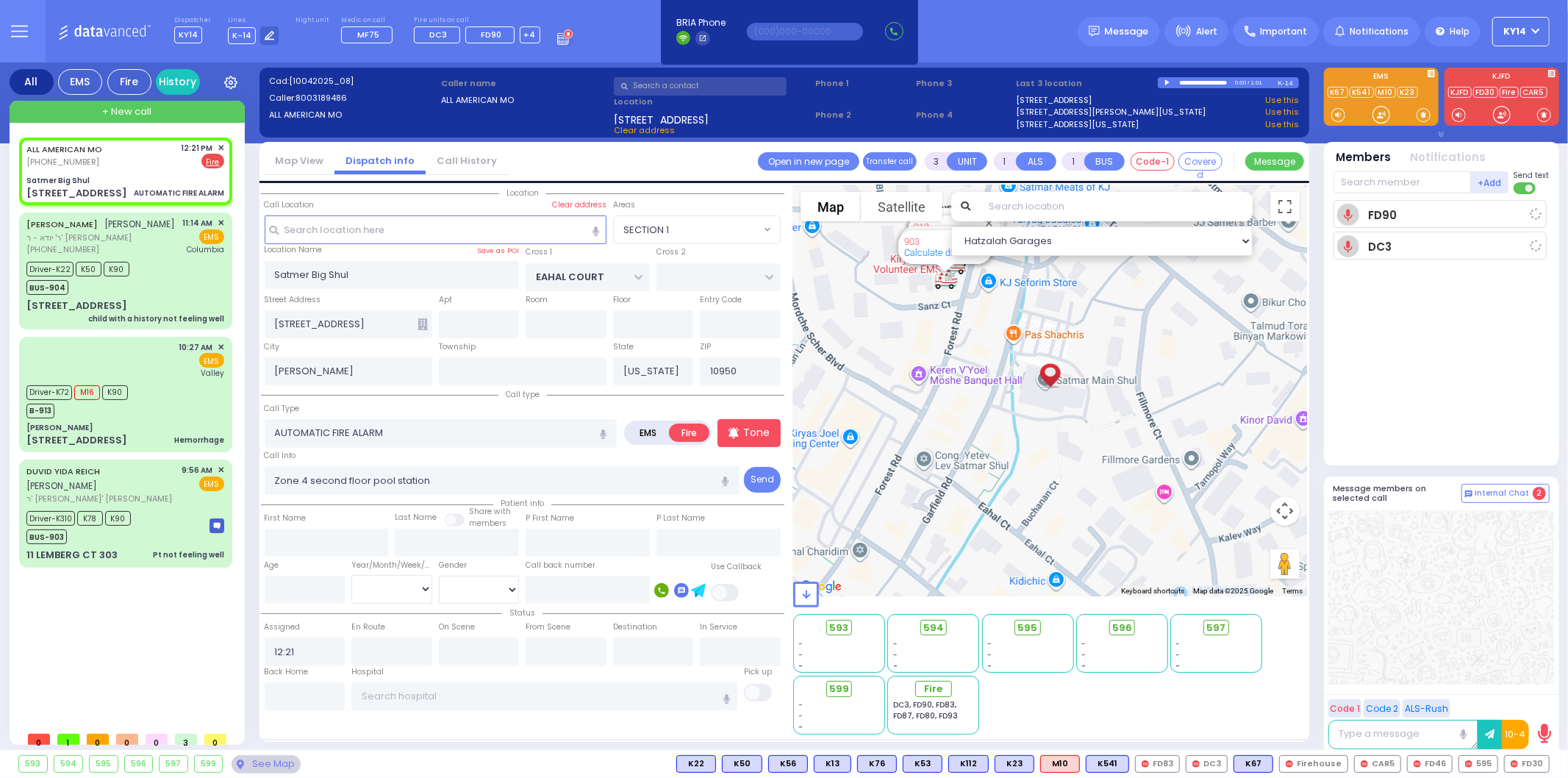
type input "12:23"
select select "Hatzalah Garages"
select select "SECTION 1"
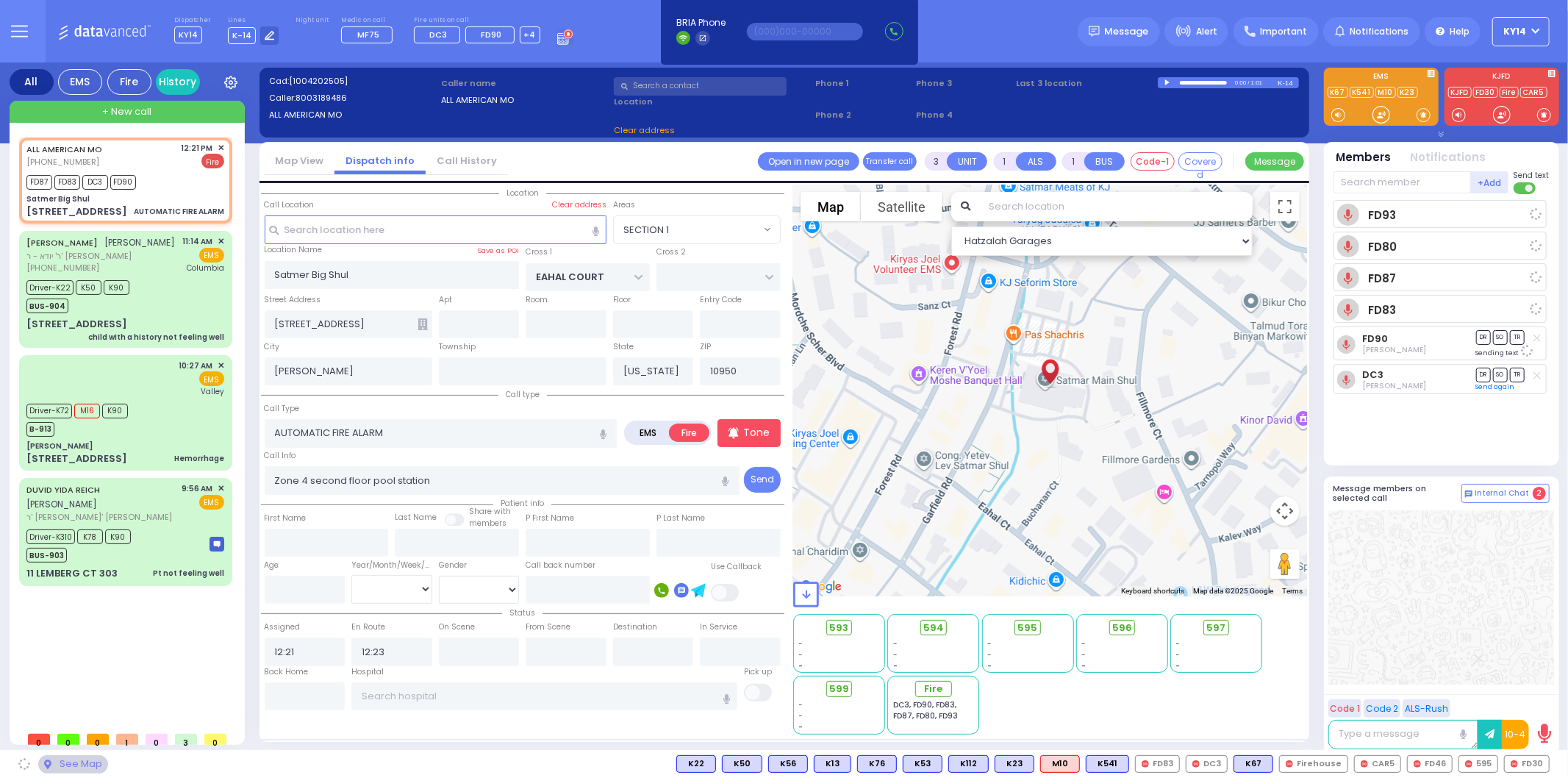
select select
radio input "true"
select select
select select "Hatzalah Garages"
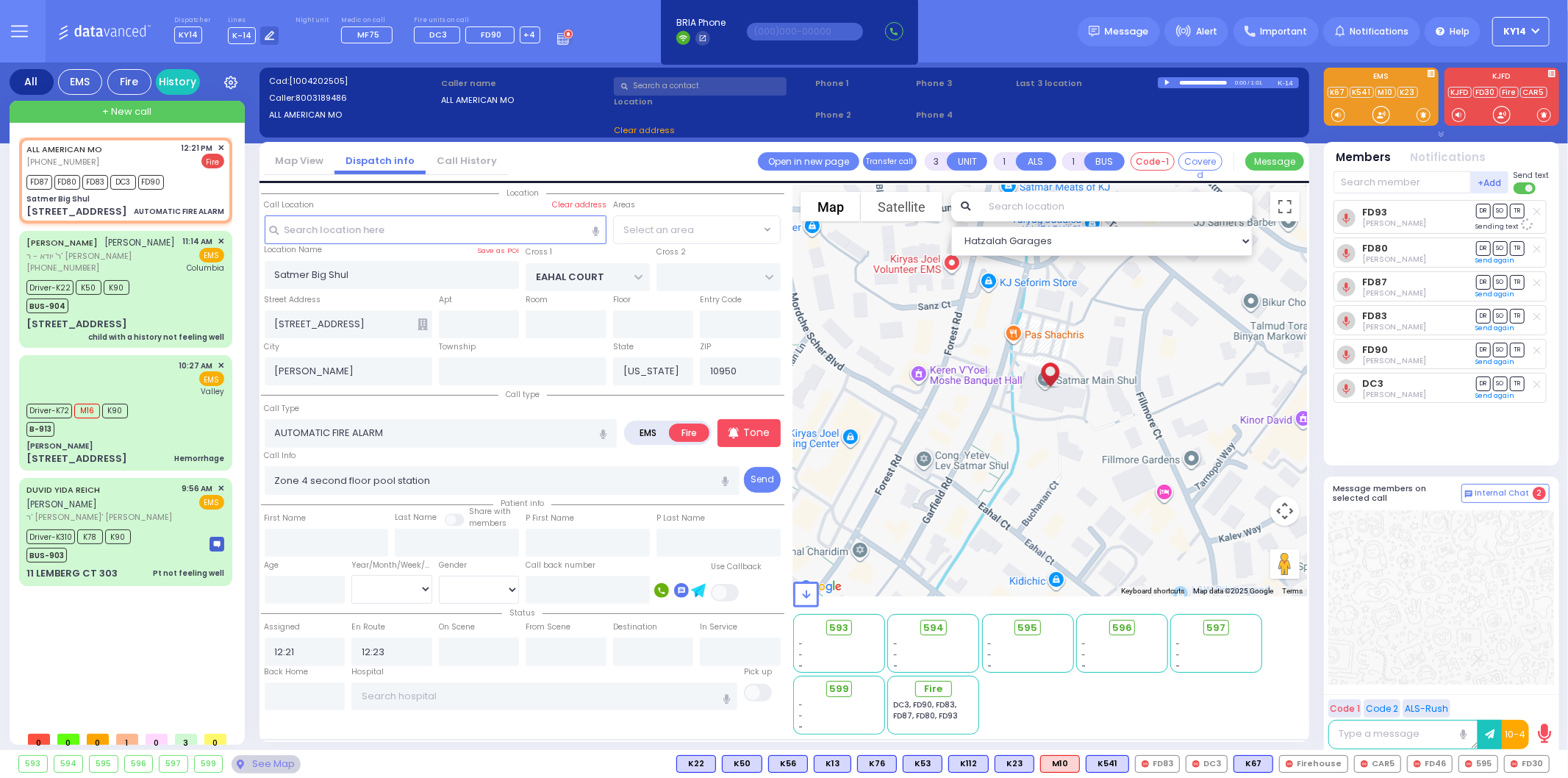
select select
radio input "true"
select select
select select "Hatzalah Garages"
select select "SECTION 1"
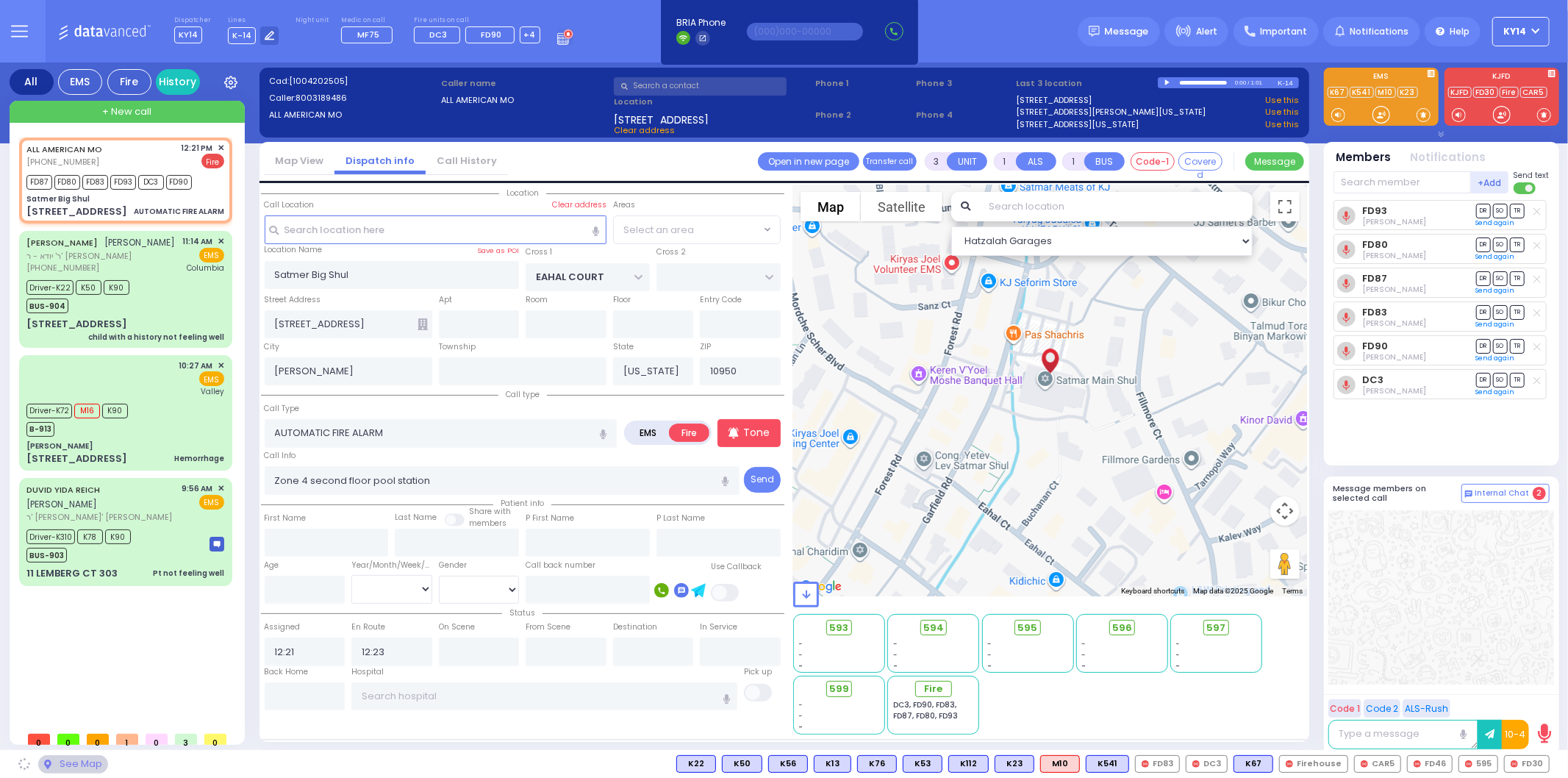
select select
radio input "true"
select select
select select "Hatzalah Garages"
select select "SECTION 1"
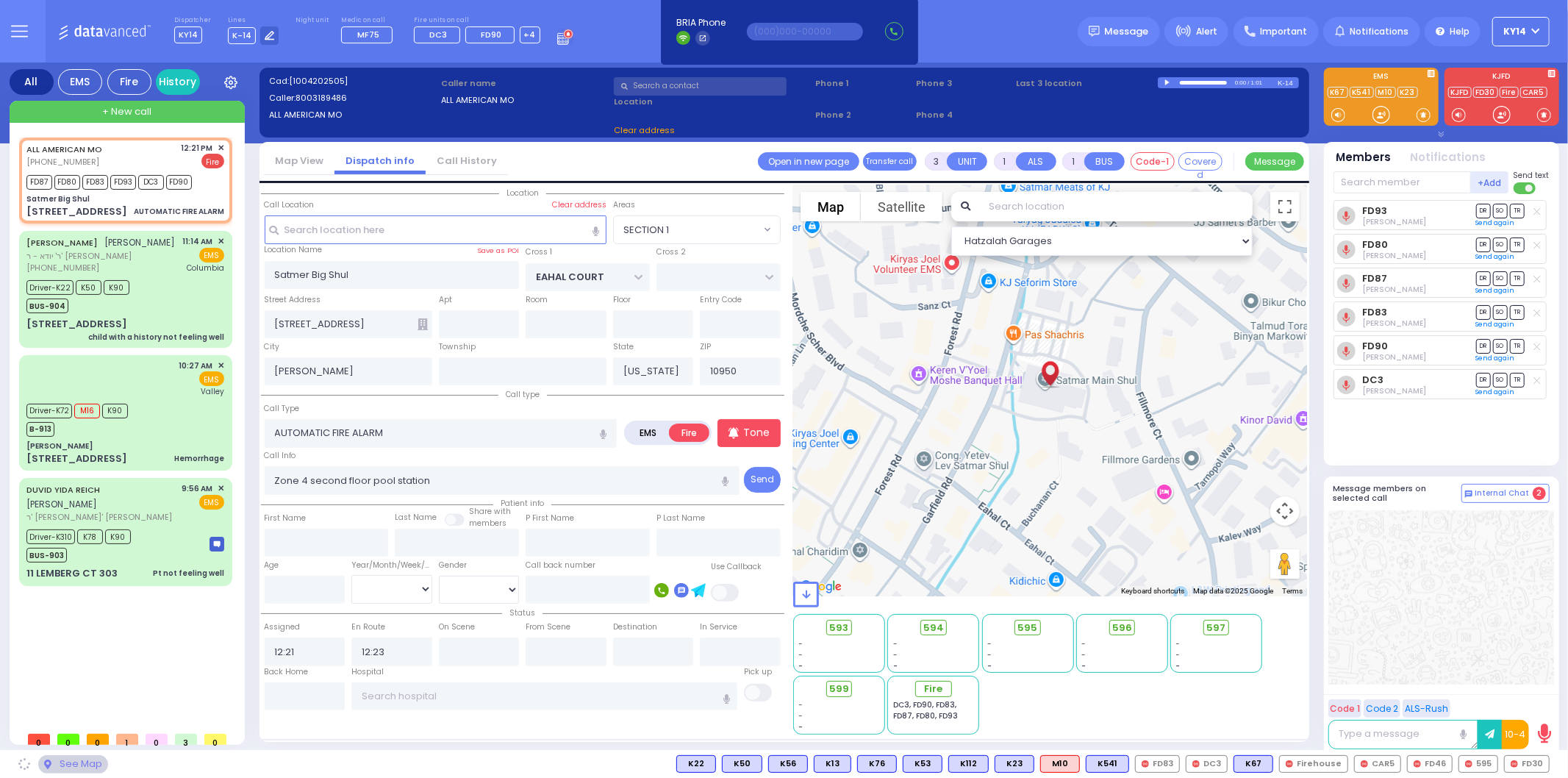
select select
radio input "true"
select select
select select "Hatzalah Garages"
select select "SECTION 1"
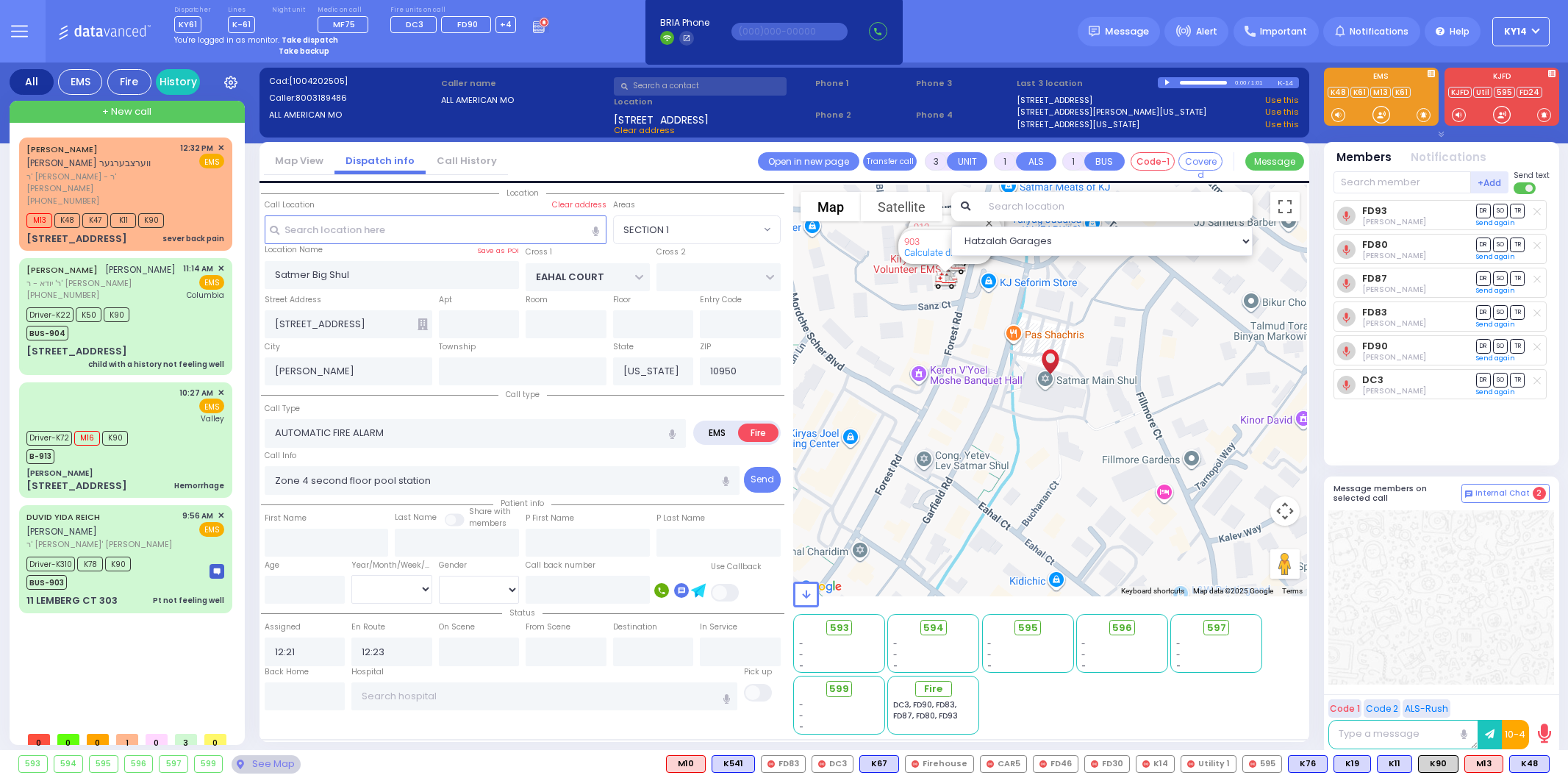
select select "SECTION 1"
select select
